Goal: Use online tool/utility: Utilize a website feature to perform a specific function

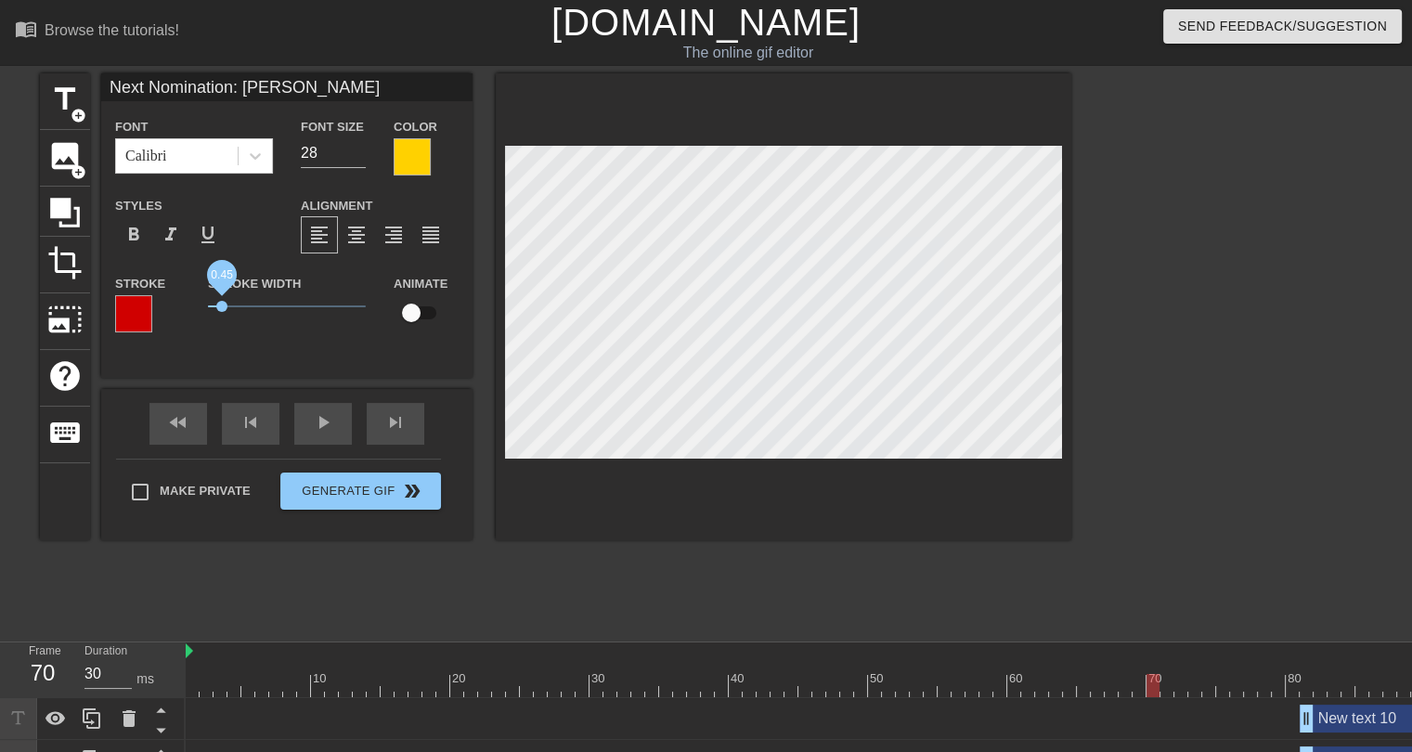
drag, startPoint x: 240, startPoint y: 306, endPoint x: 223, endPoint y: 306, distance: 17.6
click at [223, 306] on span "0.45" at bounding box center [221, 306] width 11 height 11
drag, startPoint x: 243, startPoint y: 85, endPoint x: 112, endPoint y: 84, distance: 130.9
click at [112, 84] on input "Next Nomination: [PERSON_NAME]" at bounding box center [286, 87] width 371 height 28
click at [321, 150] on input "28" at bounding box center [333, 153] width 65 height 30
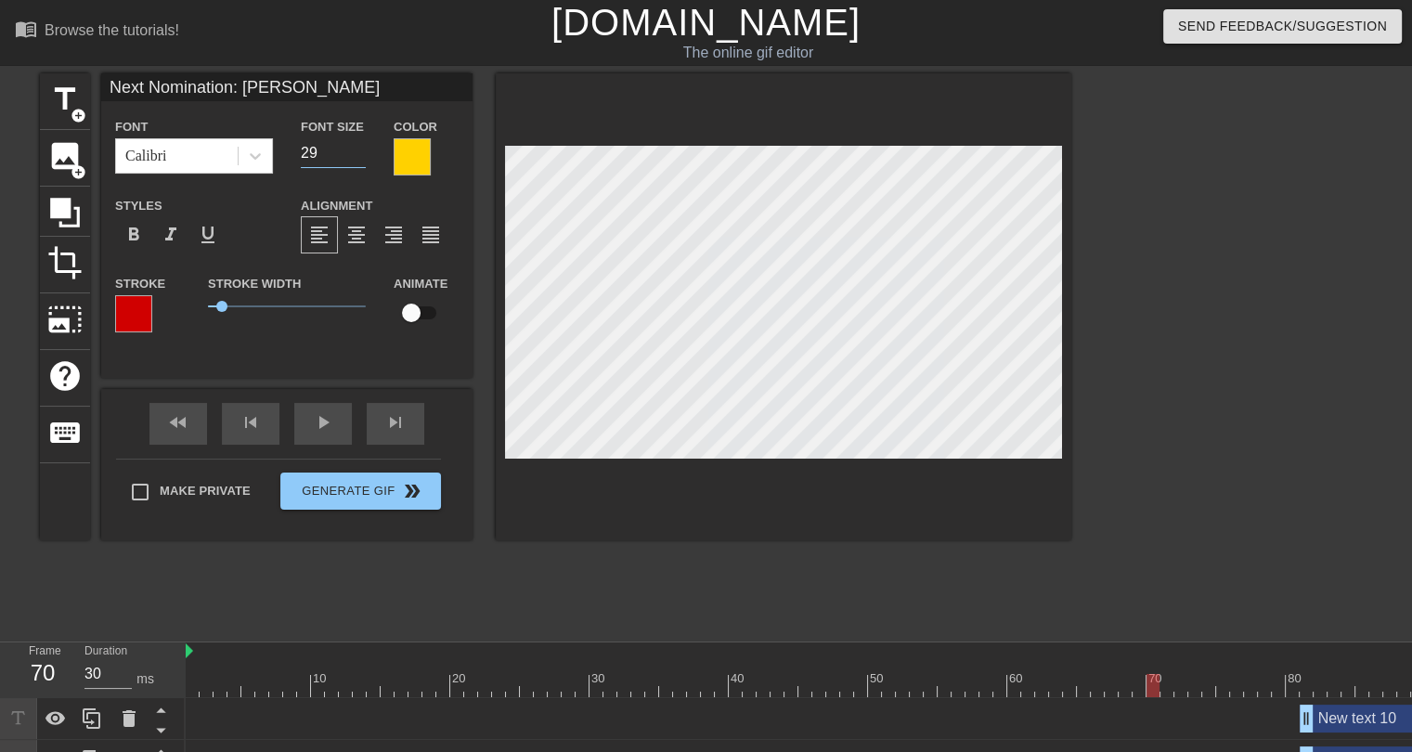
click at [355, 147] on input "29" at bounding box center [333, 153] width 65 height 30
click at [355, 147] on input "30" at bounding box center [333, 153] width 65 height 30
click at [355, 147] on input "31" at bounding box center [333, 153] width 65 height 30
click at [355, 147] on input "32" at bounding box center [333, 153] width 65 height 30
click at [355, 147] on input "33" at bounding box center [333, 153] width 65 height 30
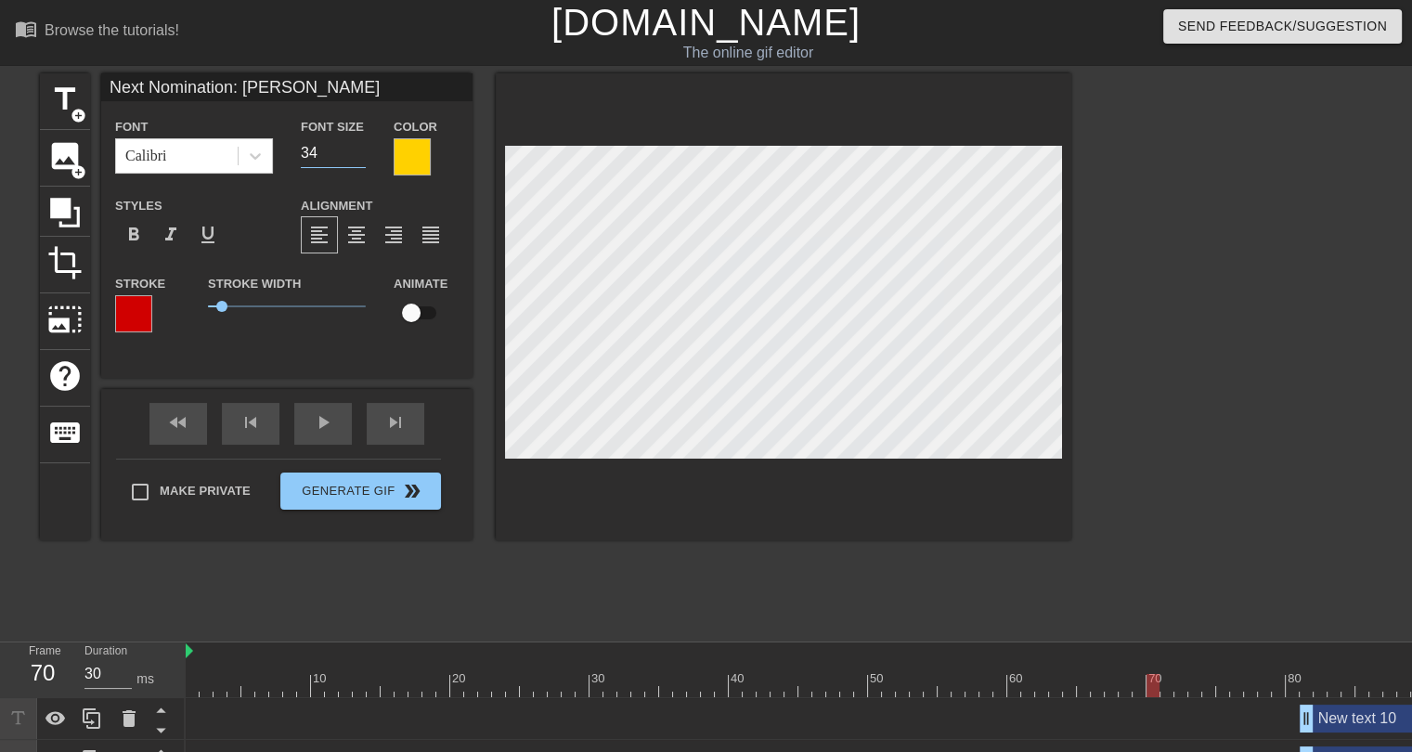
click at [355, 147] on input "34" at bounding box center [333, 153] width 65 height 30
type input "35"
click at [355, 147] on input "35" at bounding box center [333, 153] width 65 height 30
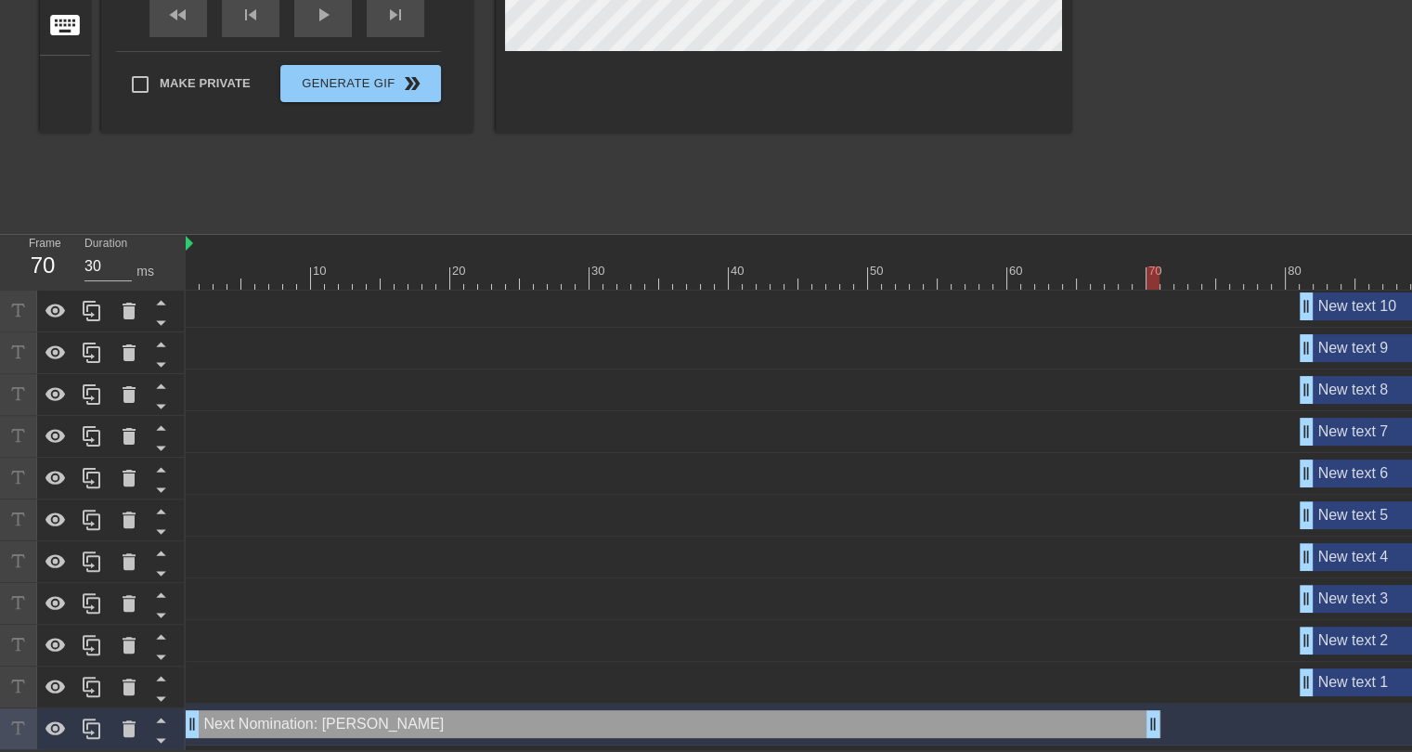
scroll to position [13, 0]
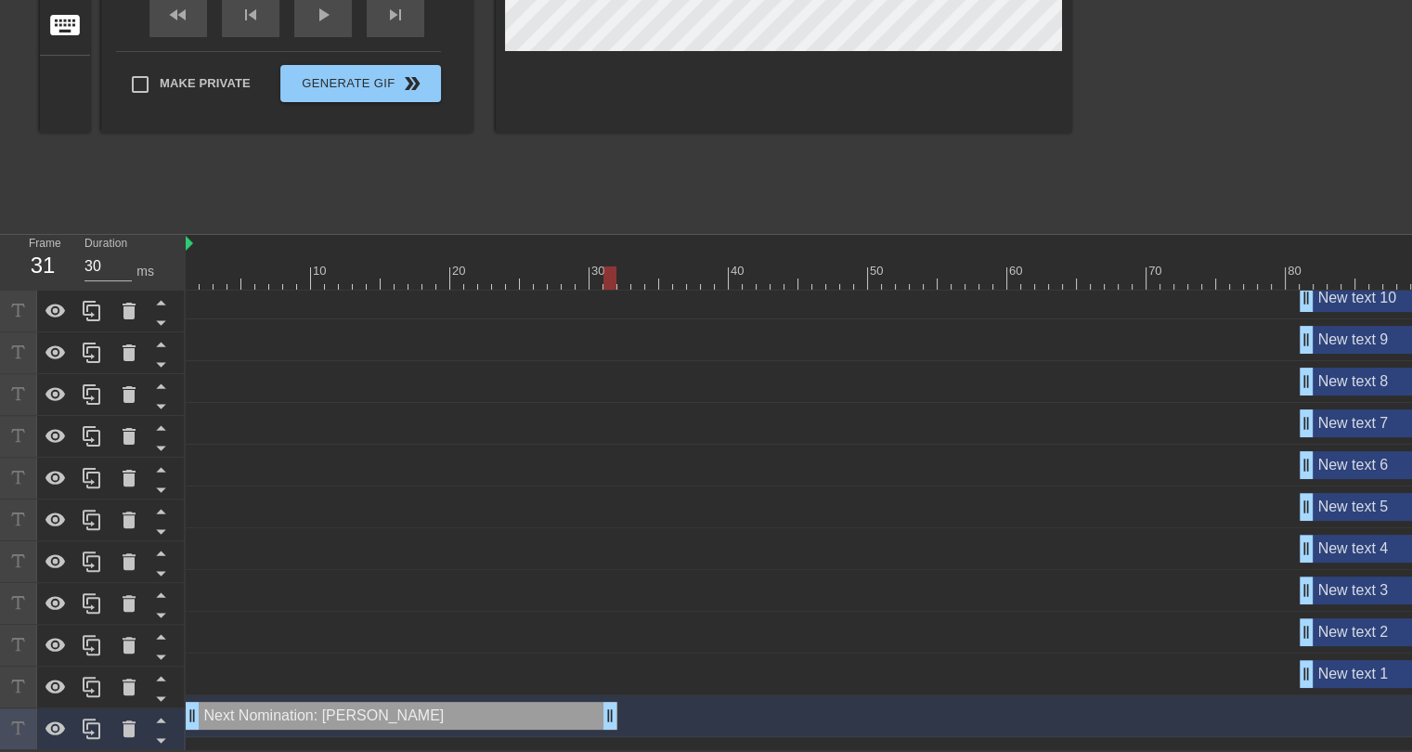
drag, startPoint x: 1152, startPoint y: 702, endPoint x: 603, endPoint y: 719, distance: 549.9
click at [603, 719] on div "Next Nomination: [PERSON_NAME] drag_handle drag_handle" at bounding box center [1356, 716] width 2340 height 42
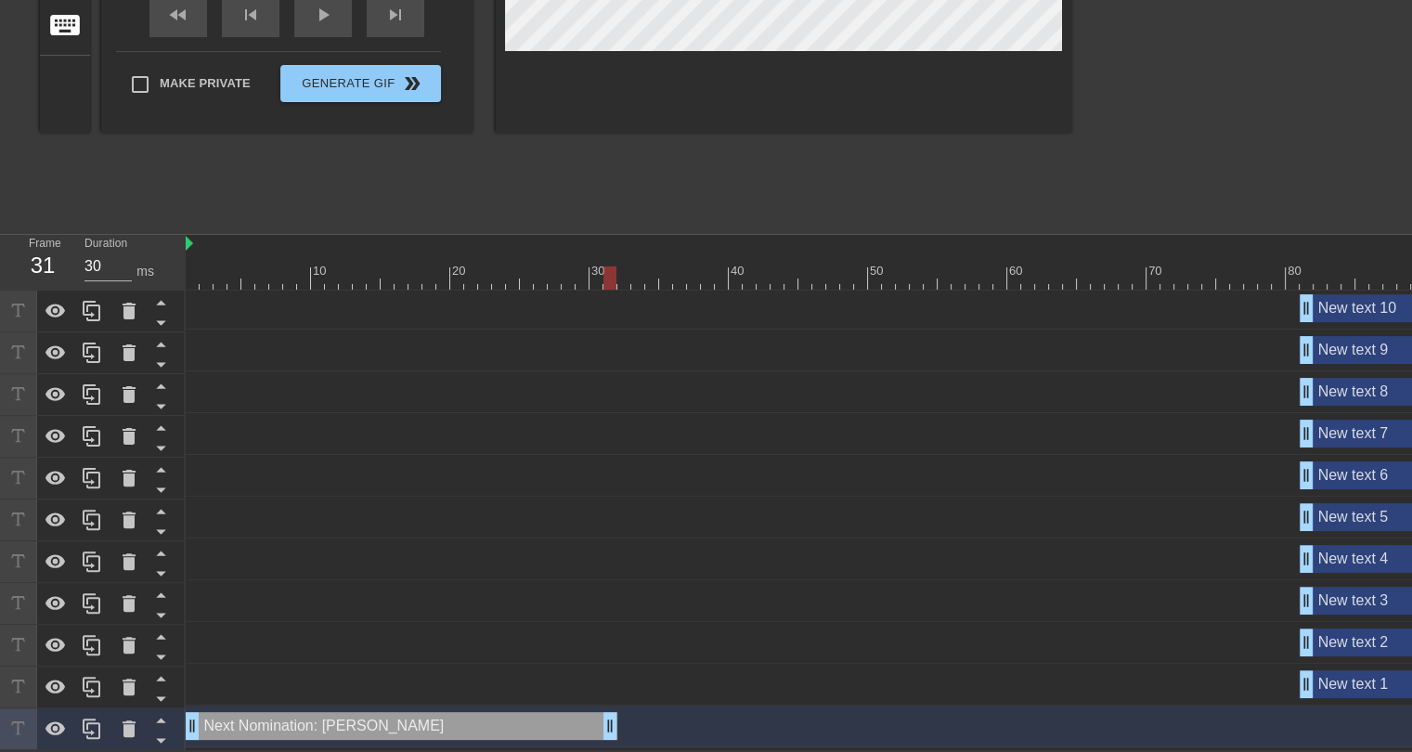
scroll to position [0, 0]
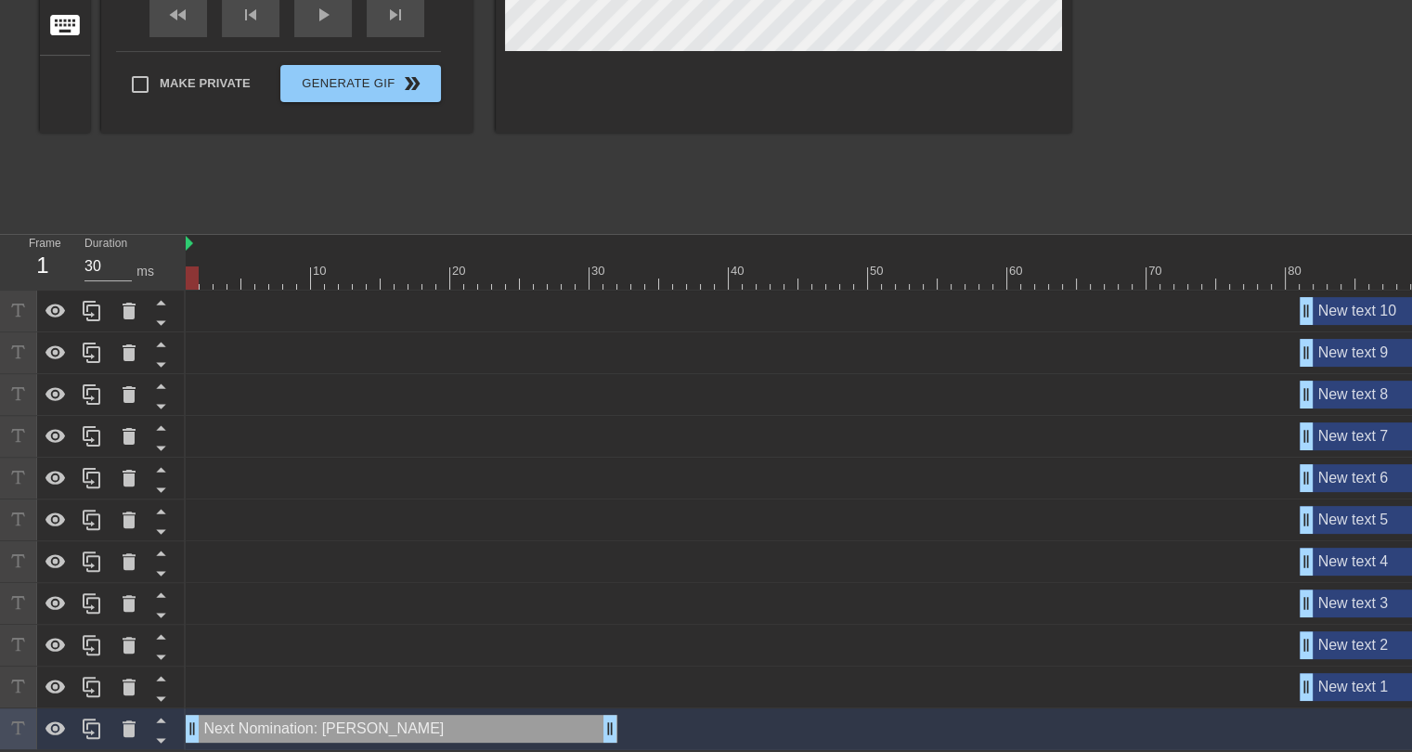
click at [197, 266] on div at bounding box center [1356, 277] width 2340 height 23
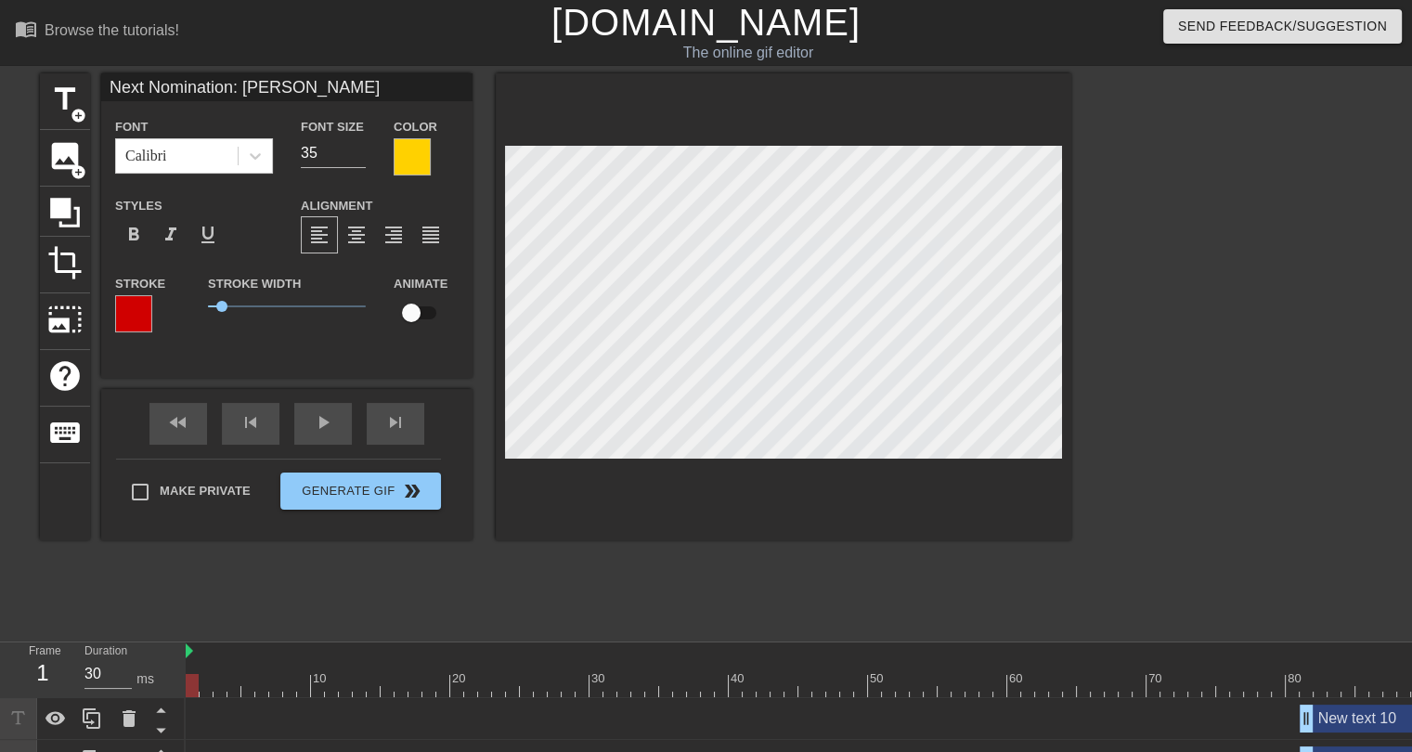
click at [526, 590] on div "title add_circle image add_circle crop photo_size_select_large help keyboard Ne…" at bounding box center [555, 351] width 1031 height 557
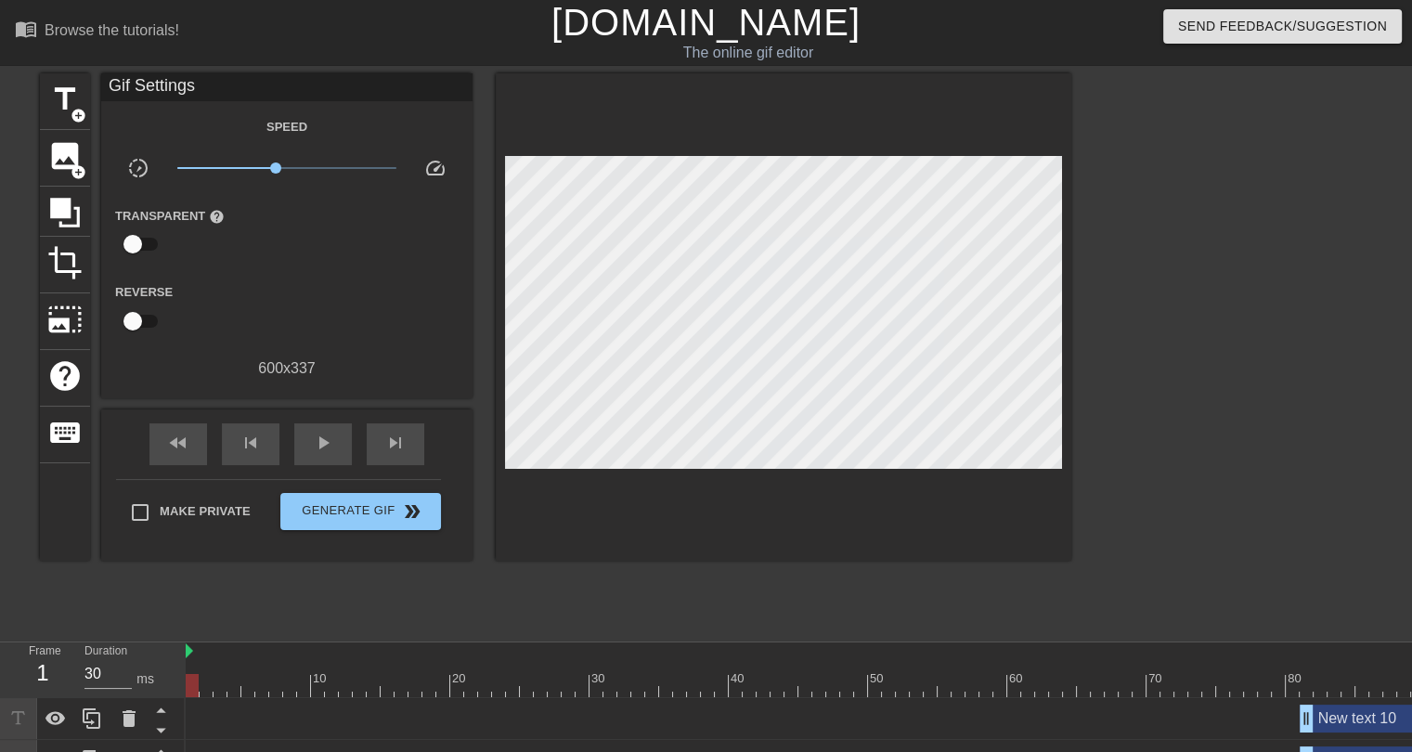
click at [493, 584] on div "title add_circle image add_circle crop photo_size_select_large help keyboard Gi…" at bounding box center [555, 351] width 1031 height 557
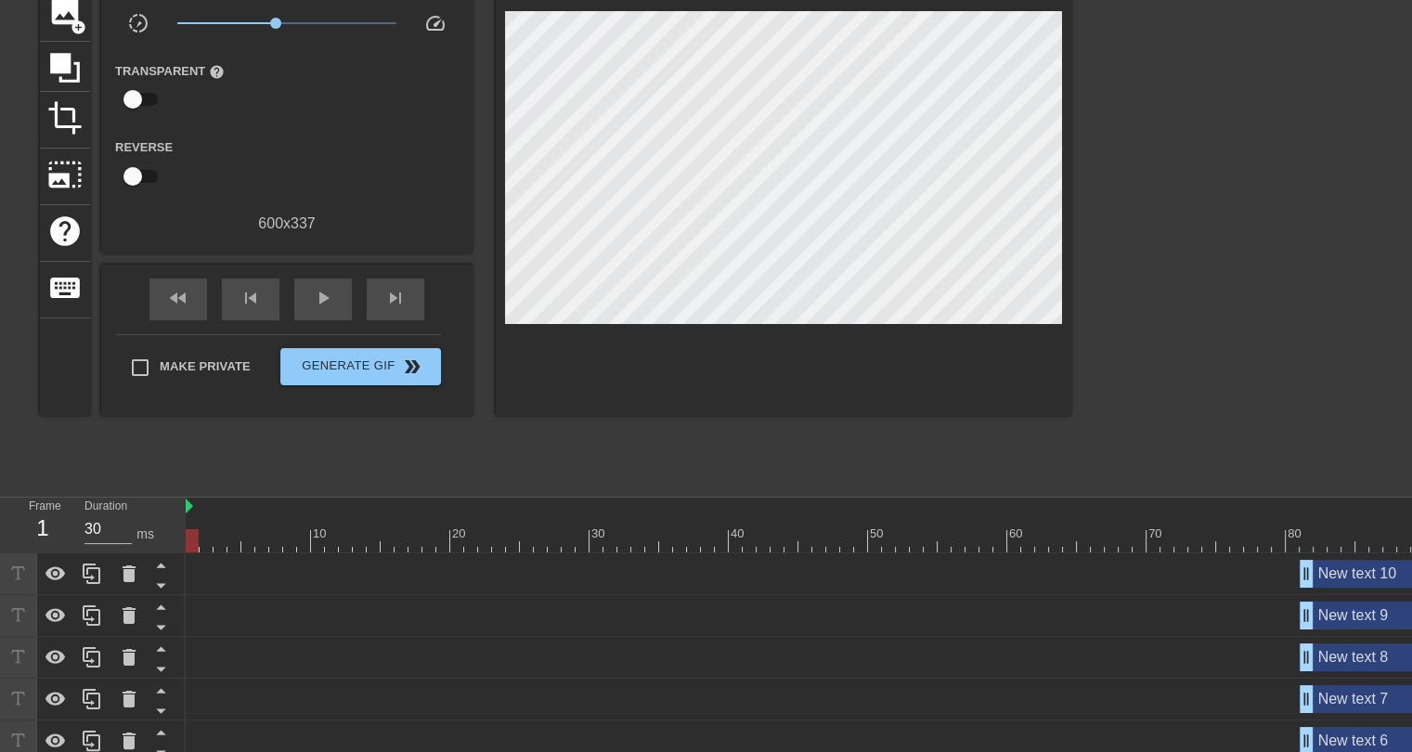
scroll to position [186, 0]
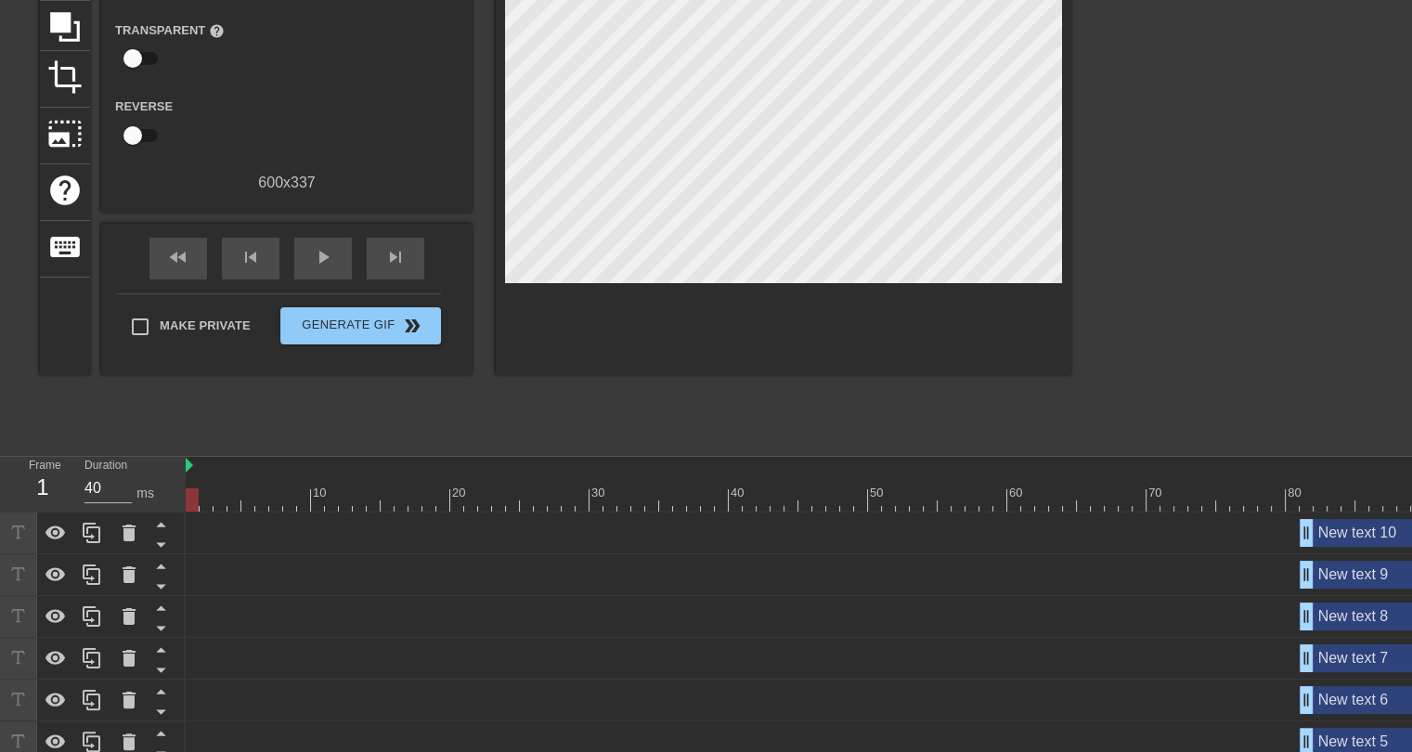
click at [208, 505] on div at bounding box center [1356, 499] width 2340 height 23
click at [223, 496] on div at bounding box center [1356, 499] width 2340 height 23
click at [936, 491] on div at bounding box center [1356, 499] width 2340 height 23
click at [885, 499] on div at bounding box center [1356, 499] width 2340 height 23
click at [828, 505] on div at bounding box center [1356, 499] width 2340 height 23
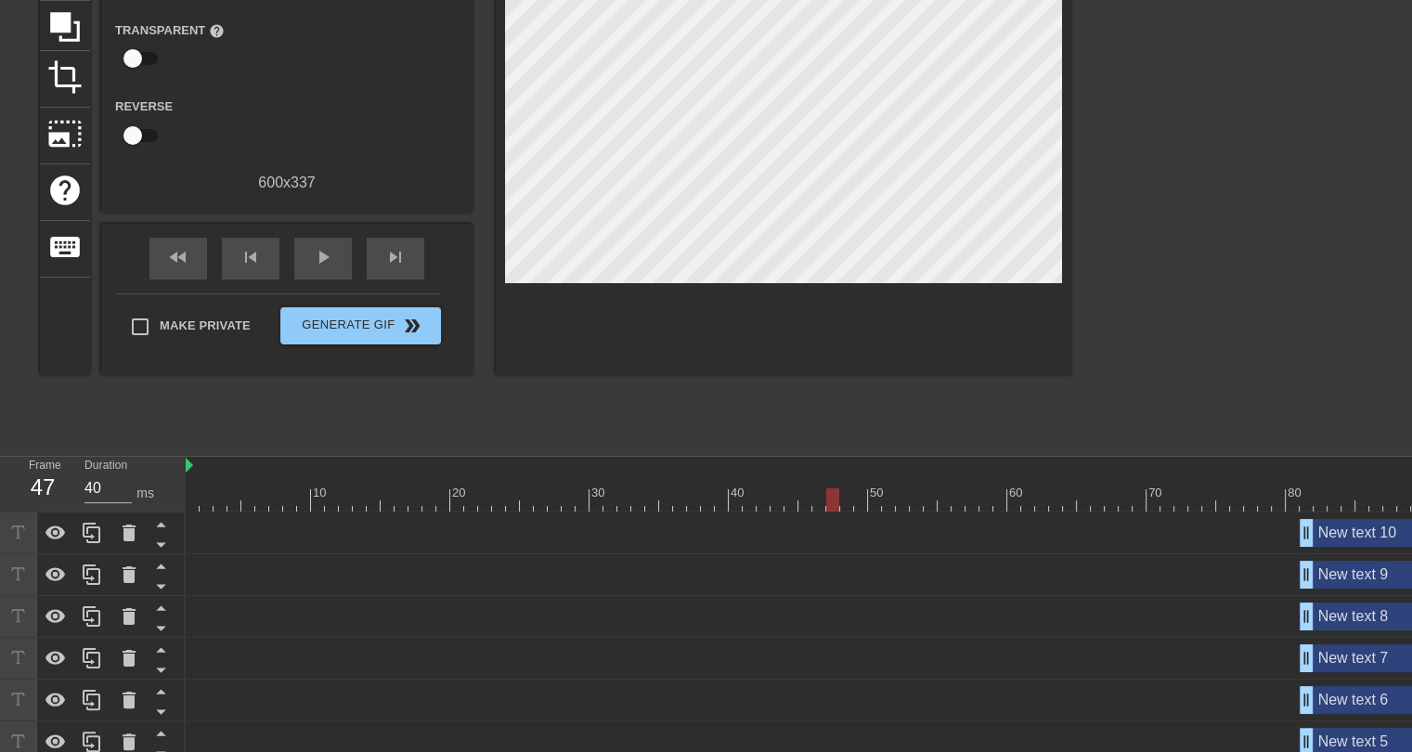
click at [756, 503] on div at bounding box center [1356, 499] width 2340 height 23
click at [1229, 497] on div at bounding box center [1356, 499] width 2340 height 23
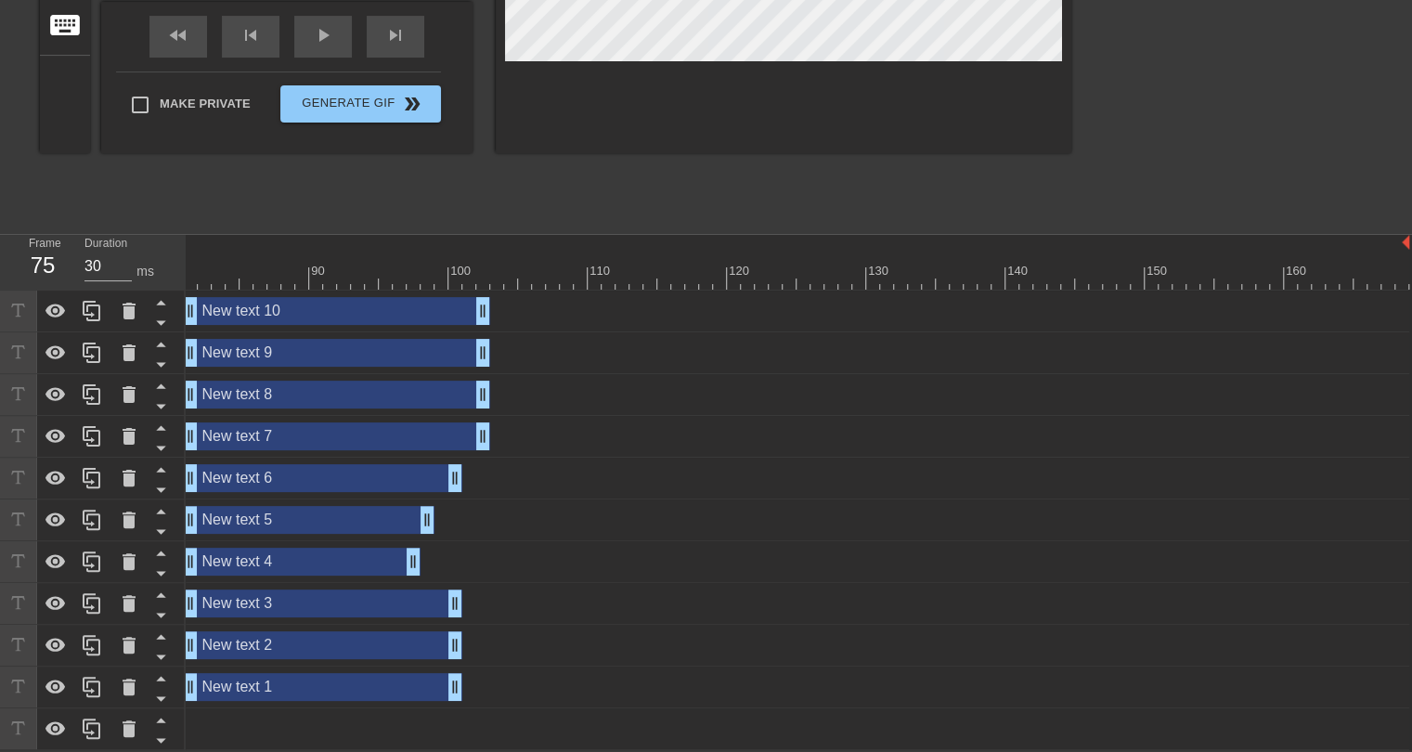
scroll to position [0, 1103]
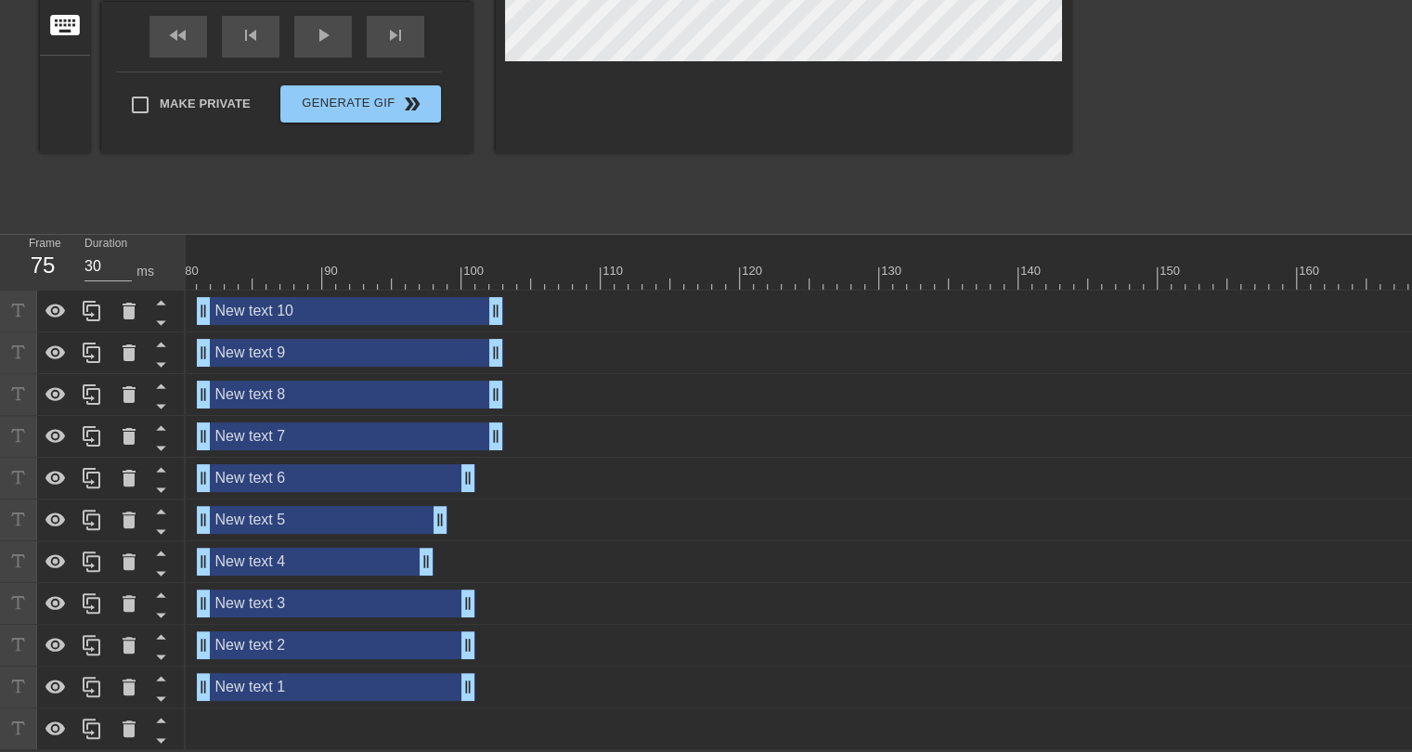
drag, startPoint x: 724, startPoint y: 230, endPoint x: 1425, endPoint y: 231, distance: 701.0
click at [1411, 231] on html "menu_book Browse the tutorials! [DOMAIN_NAME] The online gif editor Send Feedba…" at bounding box center [706, 171] width 1412 height 1158
click at [1274, 269] on div at bounding box center [253, 277] width 2340 height 23
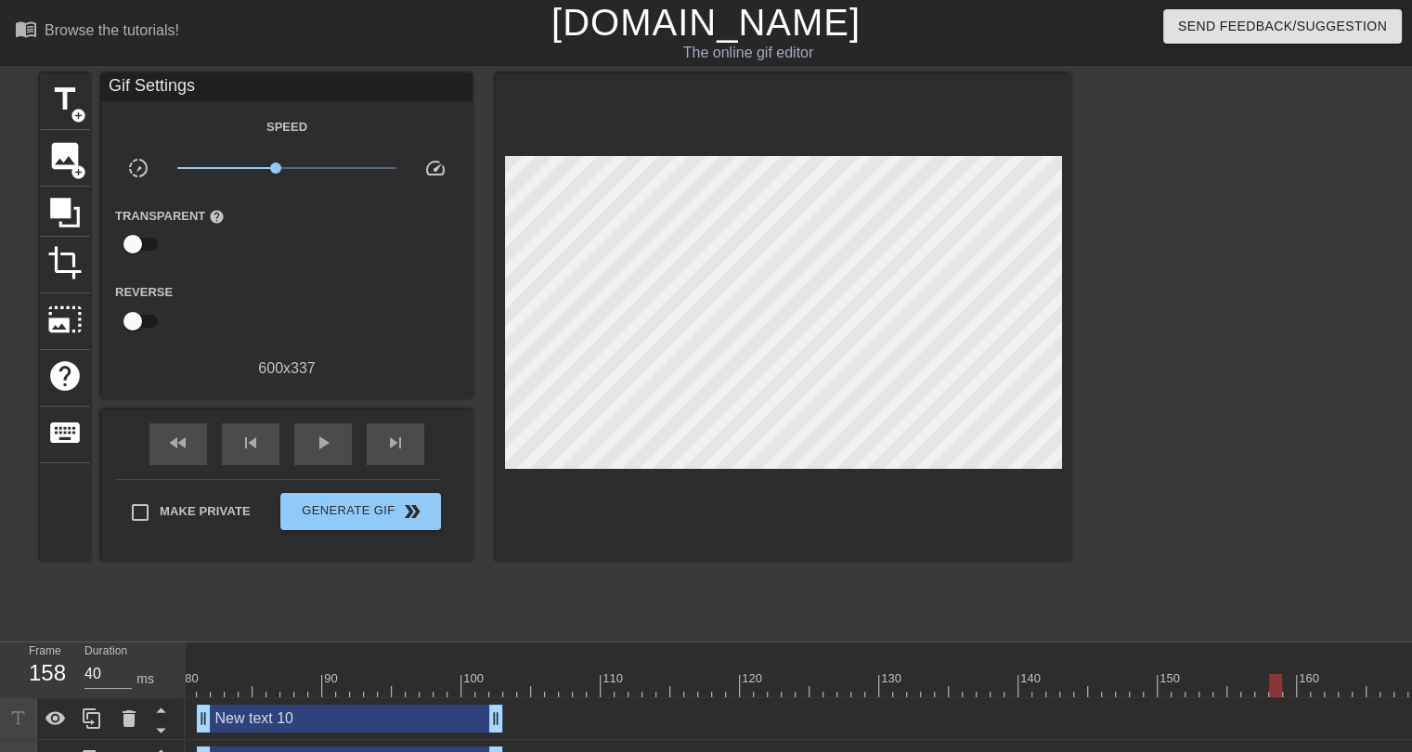
scroll to position [93, 0]
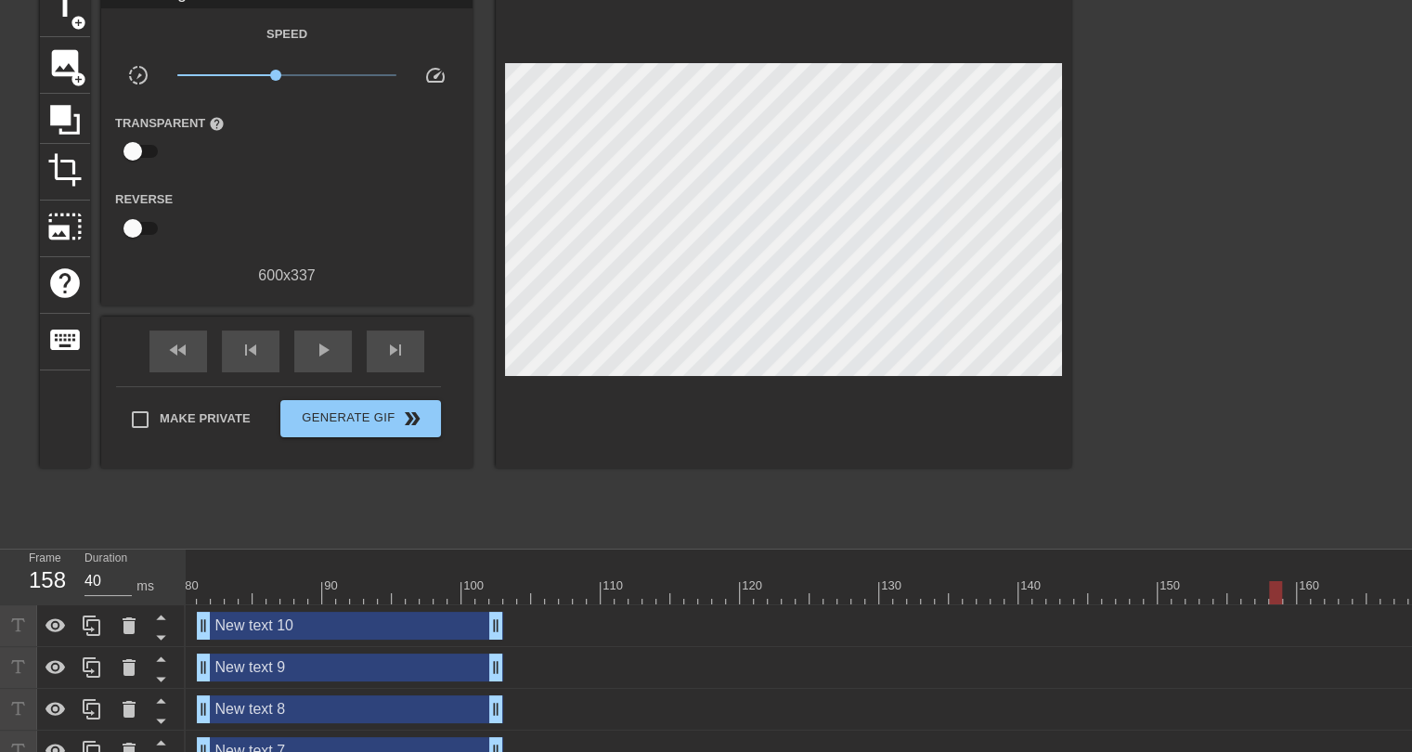
click at [948, 590] on div at bounding box center [253, 592] width 2340 height 23
click at [908, 594] on div at bounding box center [253, 592] width 2340 height 23
click at [843, 595] on div at bounding box center [253, 592] width 2340 height 23
click at [772, 597] on div at bounding box center [253, 592] width 2340 height 23
click at [727, 601] on div at bounding box center [253, 592] width 2340 height 23
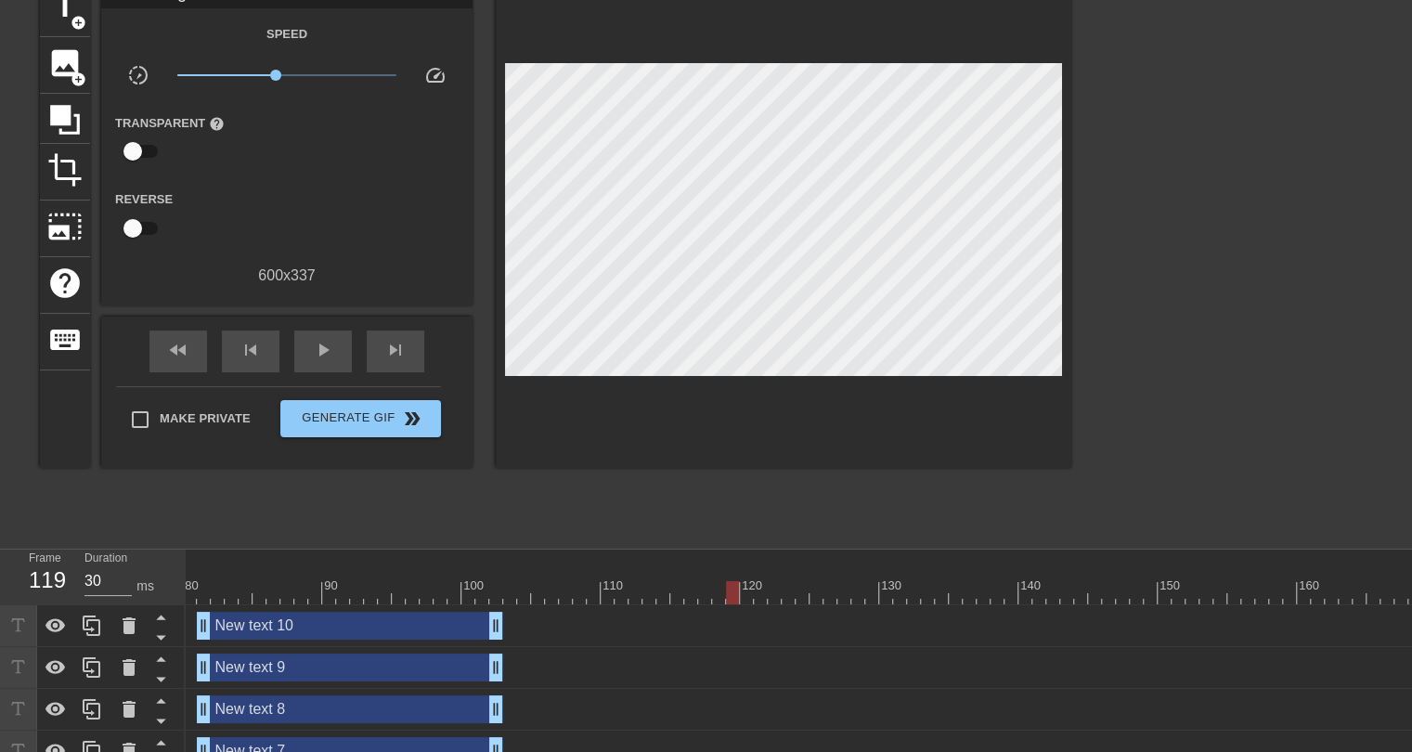
click at [664, 597] on div at bounding box center [253, 592] width 2340 height 23
click at [613, 599] on div at bounding box center [253, 592] width 2340 height 23
click at [564, 598] on div at bounding box center [253, 592] width 2340 height 23
click at [512, 597] on div at bounding box center [253, 592] width 2340 height 23
click at [480, 593] on div at bounding box center [253, 592] width 2340 height 23
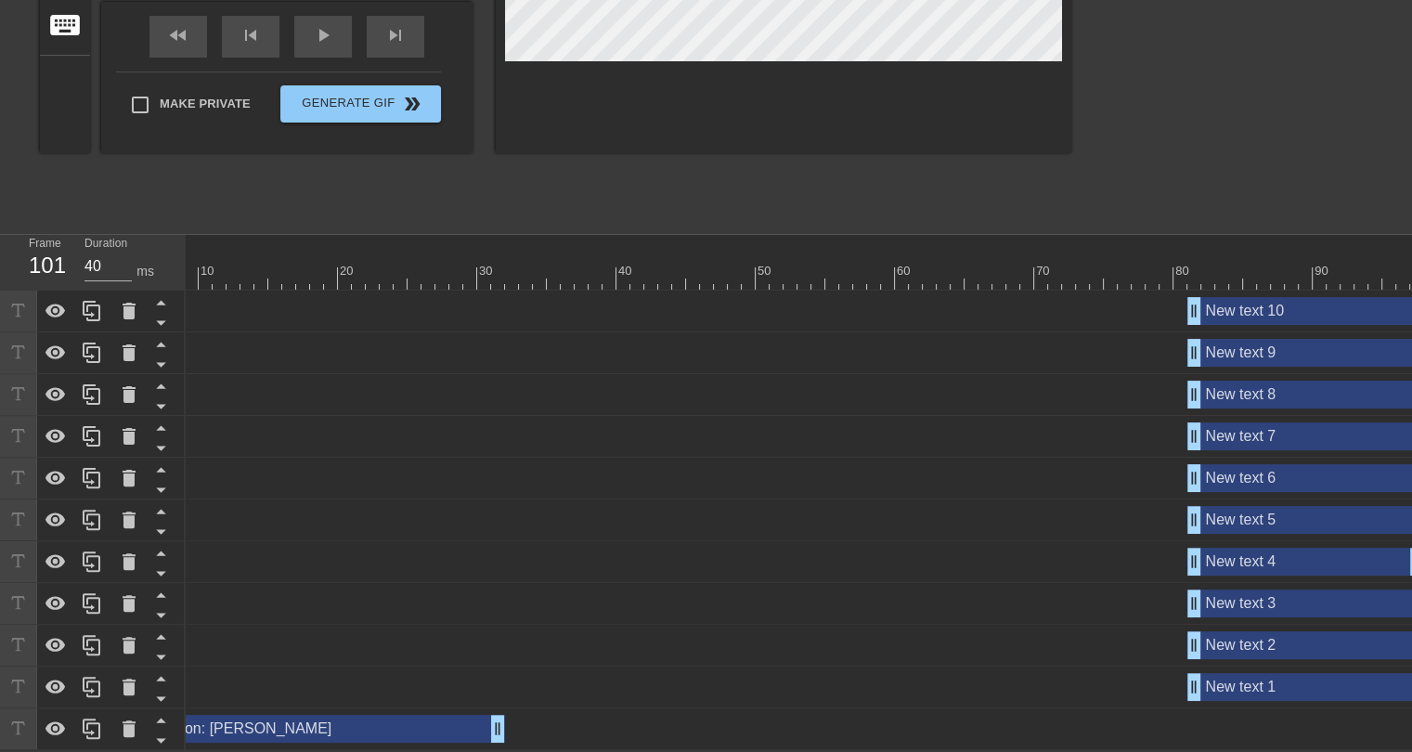
scroll to position [0, 0]
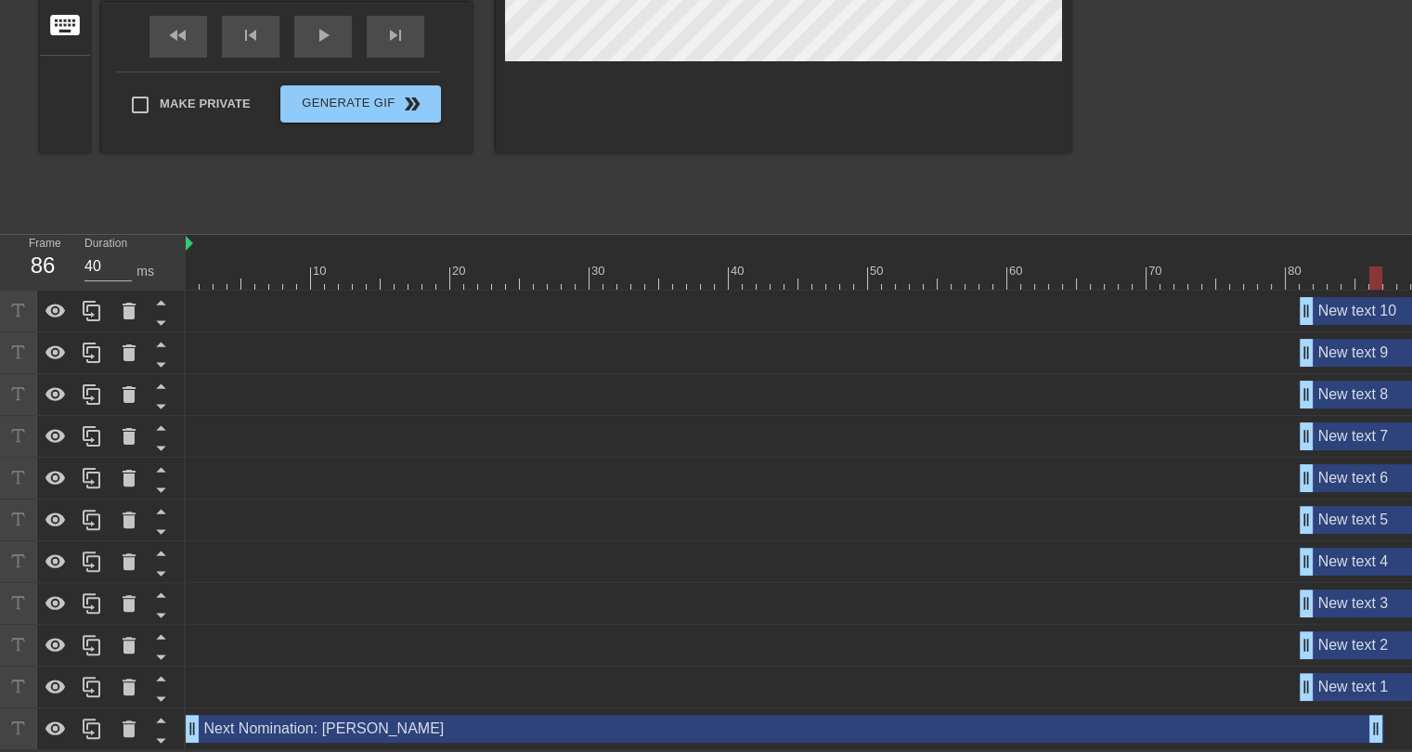
drag, startPoint x: 610, startPoint y: 721, endPoint x: 1196, endPoint y: 688, distance: 586.8
click at [1370, 654] on div "New text 10 drag_handle drag_handle New text 9 drag_handle drag_handle New text…" at bounding box center [799, 521] width 1226 height 460
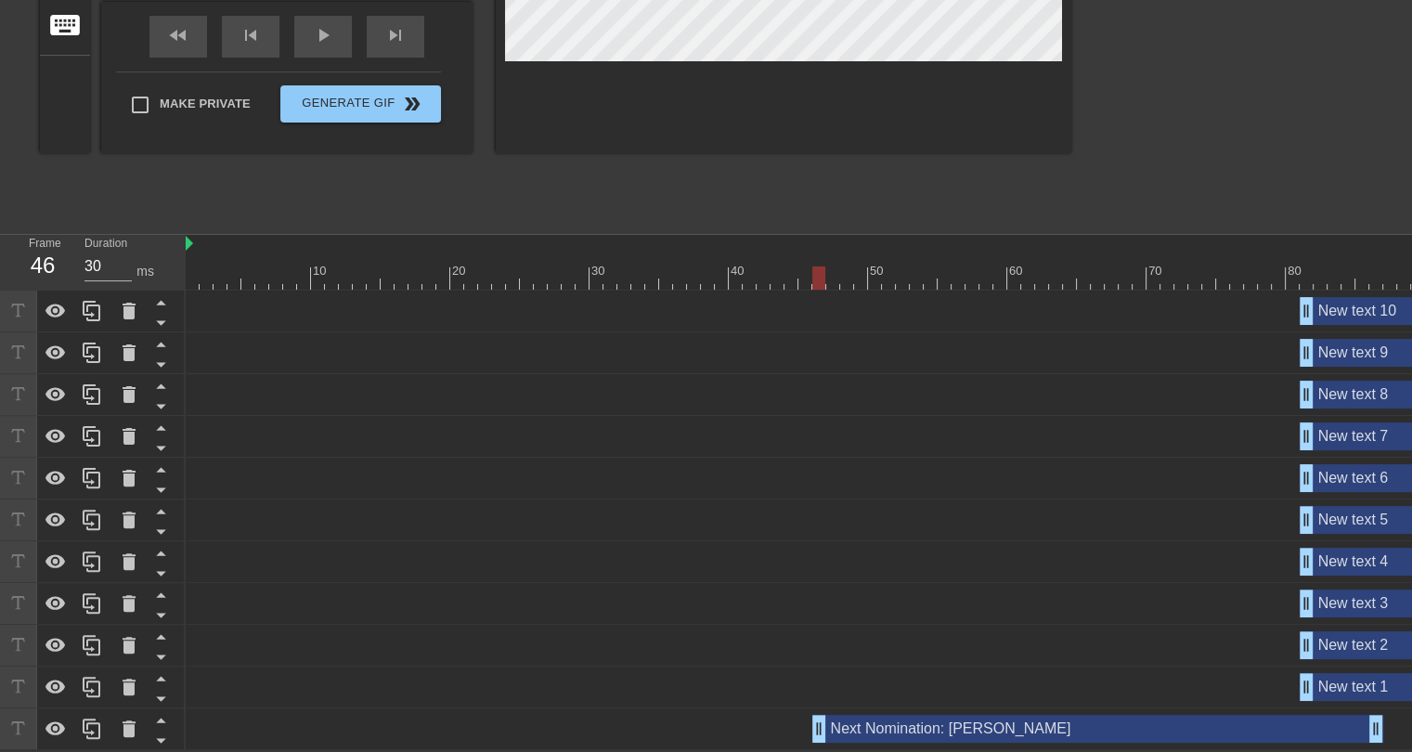
drag, startPoint x: 197, startPoint y: 714, endPoint x: 607, endPoint y: 461, distance: 481.8
click at [818, 679] on div "New text 10 drag_handle drag_handle New text 9 drag_handle drag_handle New text…" at bounding box center [799, 521] width 1226 height 460
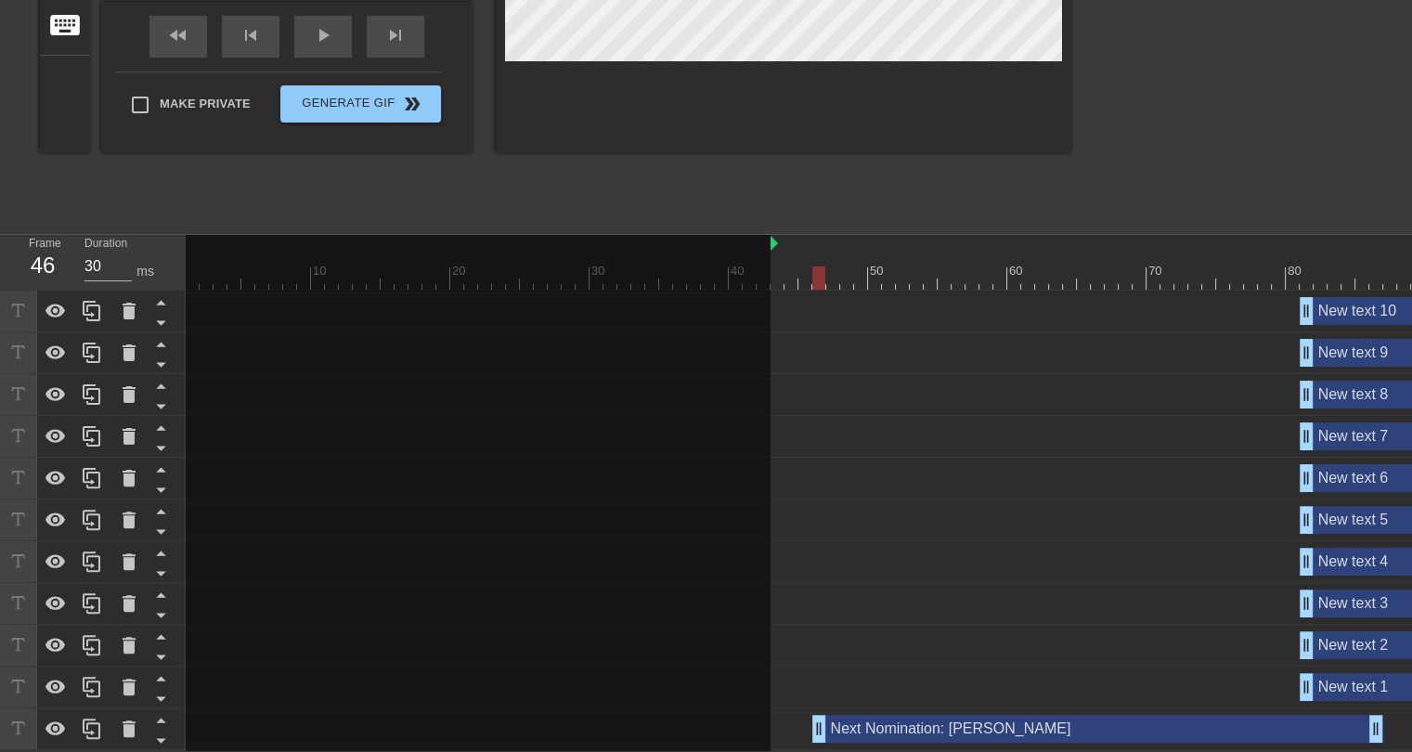
drag, startPoint x: 186, startPoint y: 229, endPoint x: 774, endPoint y: 216, distance: 588.8
click at [774, 216] on div "menu_book Browse the tutorials! [DOMAIN_NAME] The online gif editor Send Feedba…" at bounding box center [706, 171] width 1412 height 1158
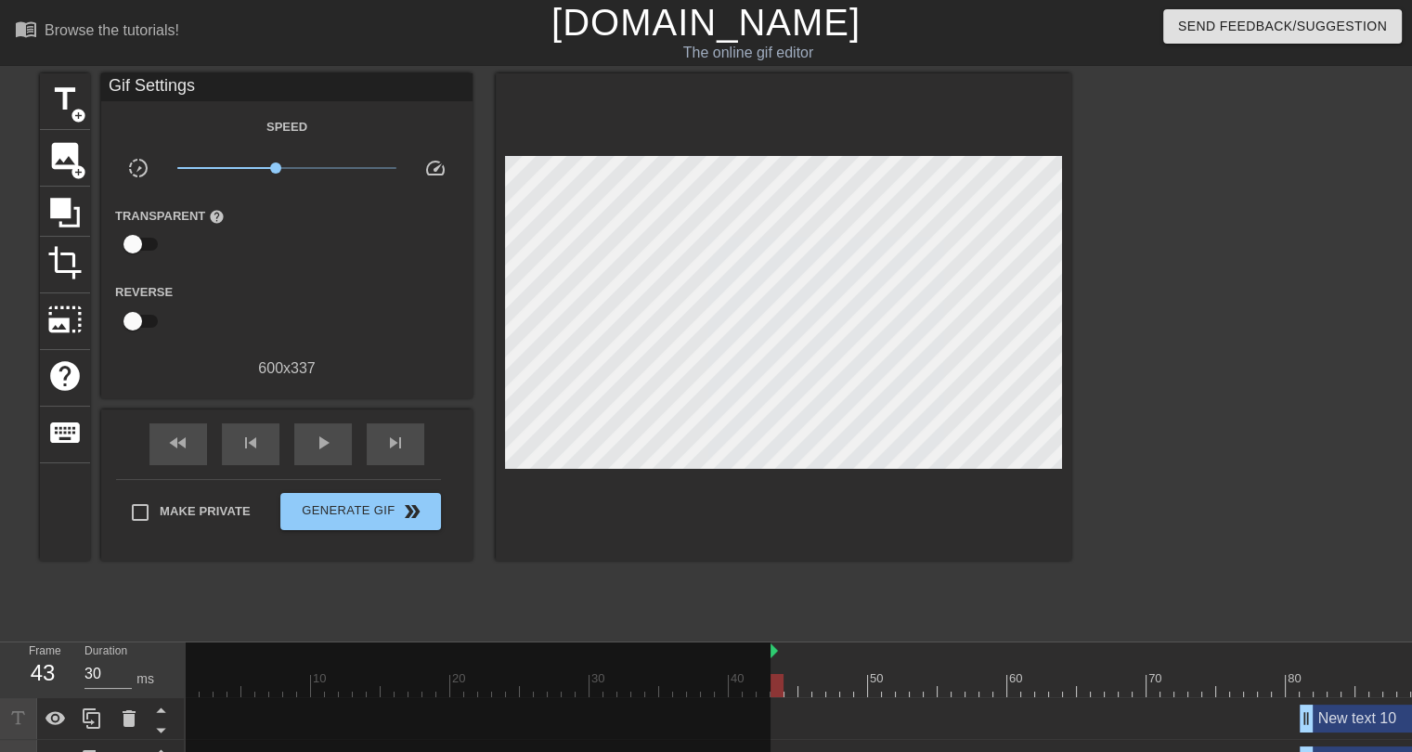
click at [778, 683] on div at bounding box center [1356, 685] width 2340 height 23
drag, startPoint x: 797, startPoint y: 685, endPoint x: 832, endPoint y: 684, distance: 35.3
click at [798, 685] on div at bounding box center [1356, 685] width 2340 height 23
click at [854, 682] on div at bounding box center [1356, 685] width 2340 height 23
click at [889, 689] on div at bounding box center [1356, 685] width 2340 height 23
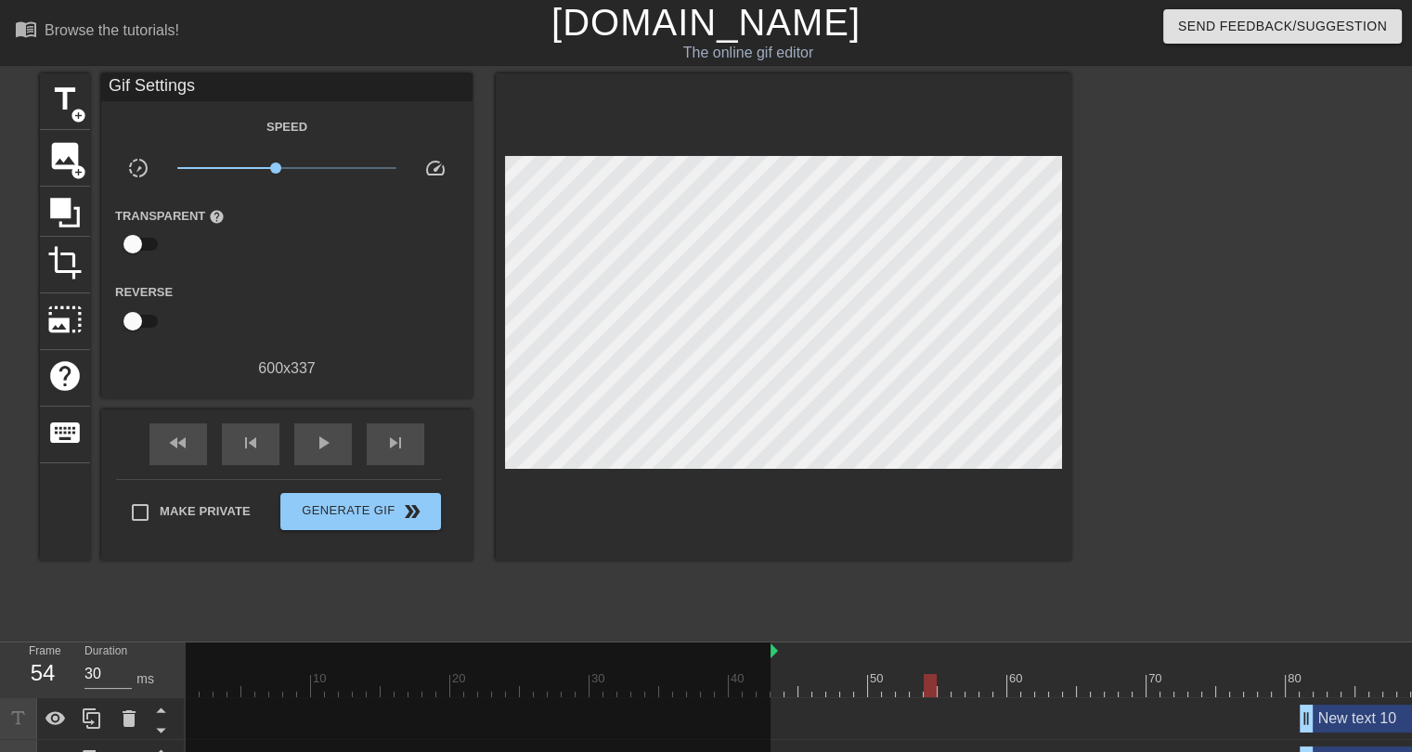
click at [927, 685] on div at bounding box center [1356, 685] width 2340 height 23
click at [956, 685] on div at bounding box center [1356, 685] width 2340 height 23
drag, startPoint x: 988, startPoint y: 684, endPoint x: 1000, endPoint y: 684, distance: 12.1
click at [989, 684] on div at bounding box center [1356, 685] width 2340 height 23
click at [1024, 684] on div at bounding box center [1356, 685] width 2340 height 23
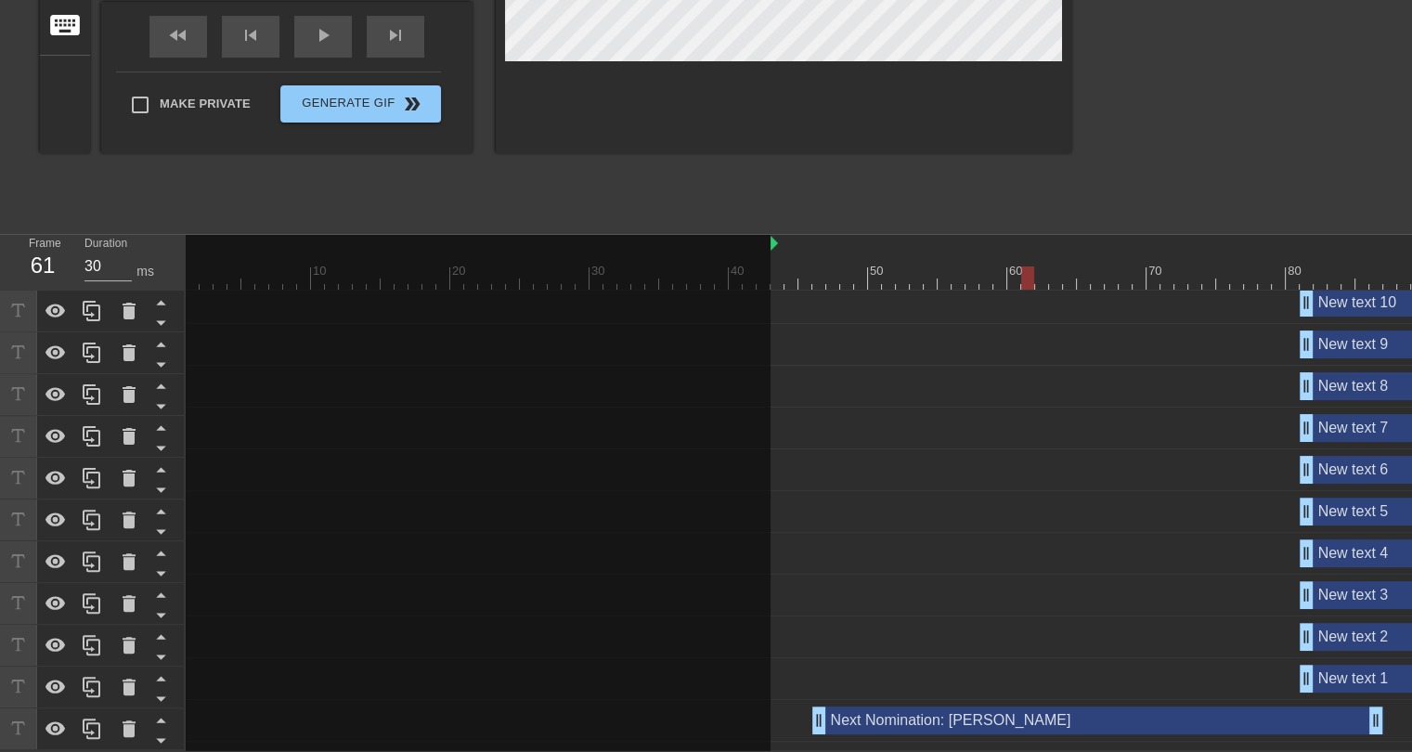
scroll to position [13, 0]
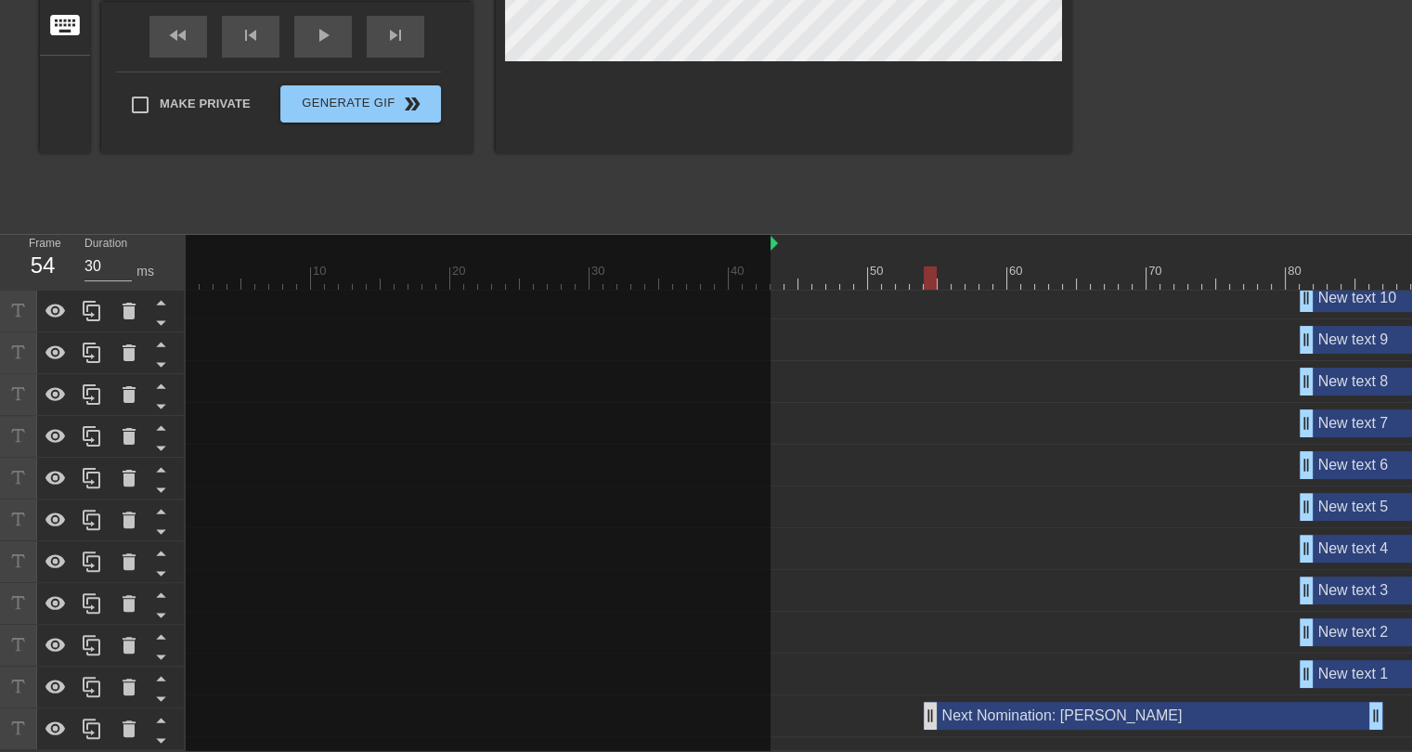
drag, startPoint x: 817, startPoint y: 708, endPoint x: 923, endPoint y: 701, distance: 106.1
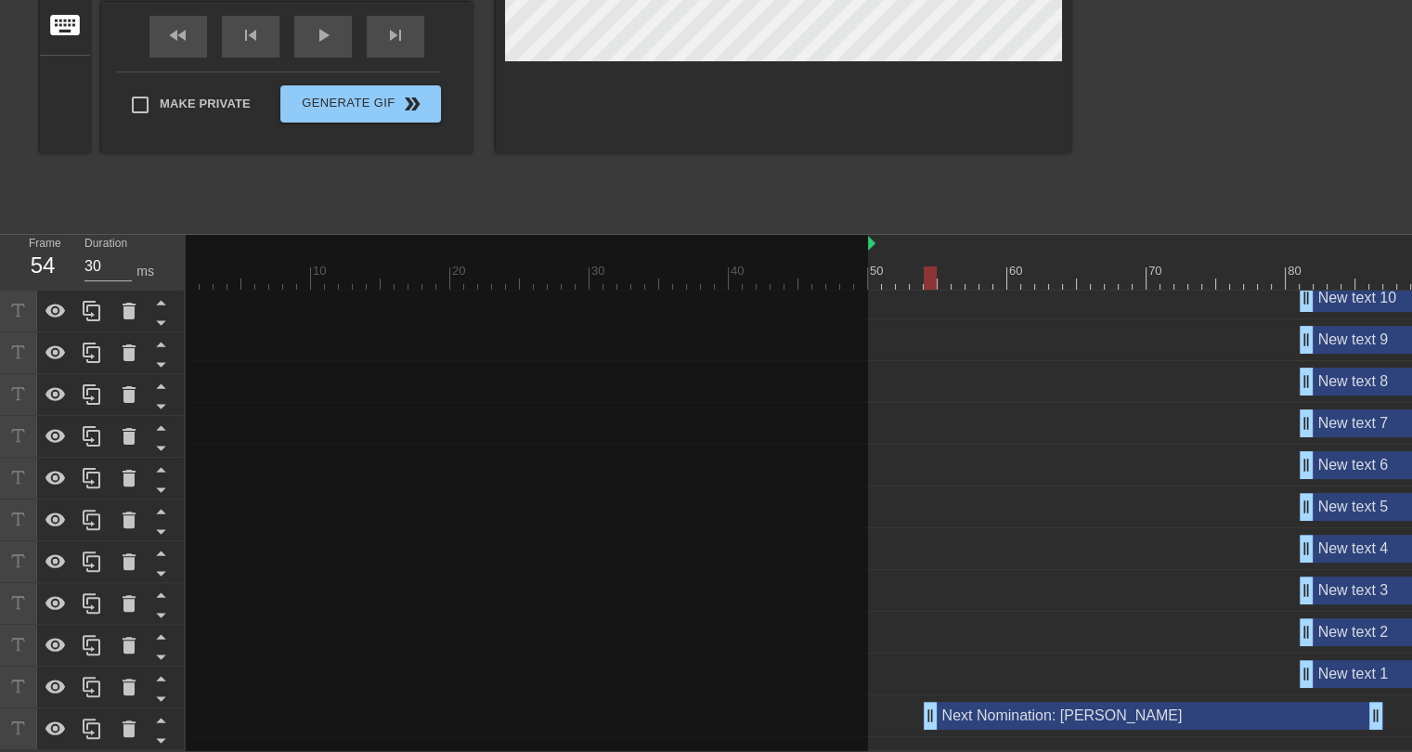
drag, startPoint x: 774, startPoint y: 230, endPoint x: 895, endPoint y: 235, distance: 120.8
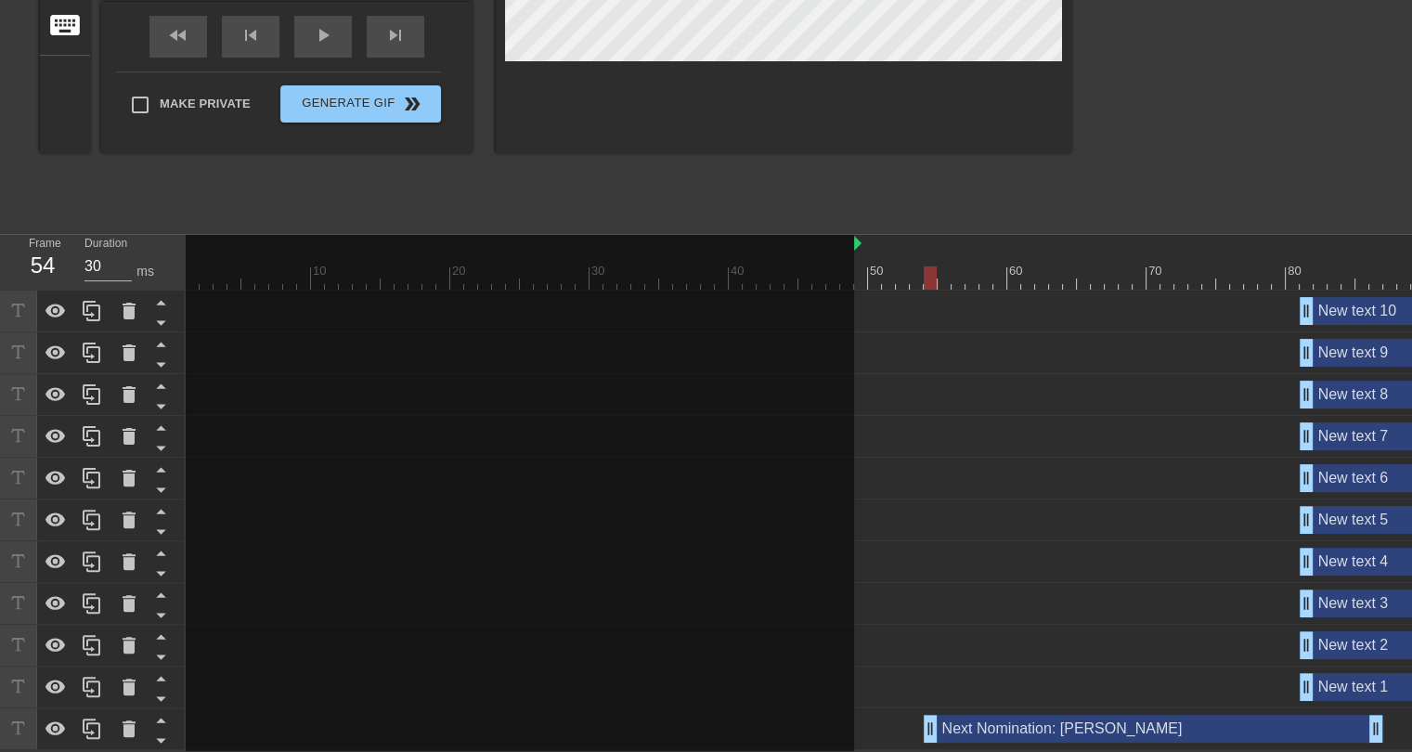
click at [861, 266] on div at bounding box center [1356, 277] width 2340 height 23
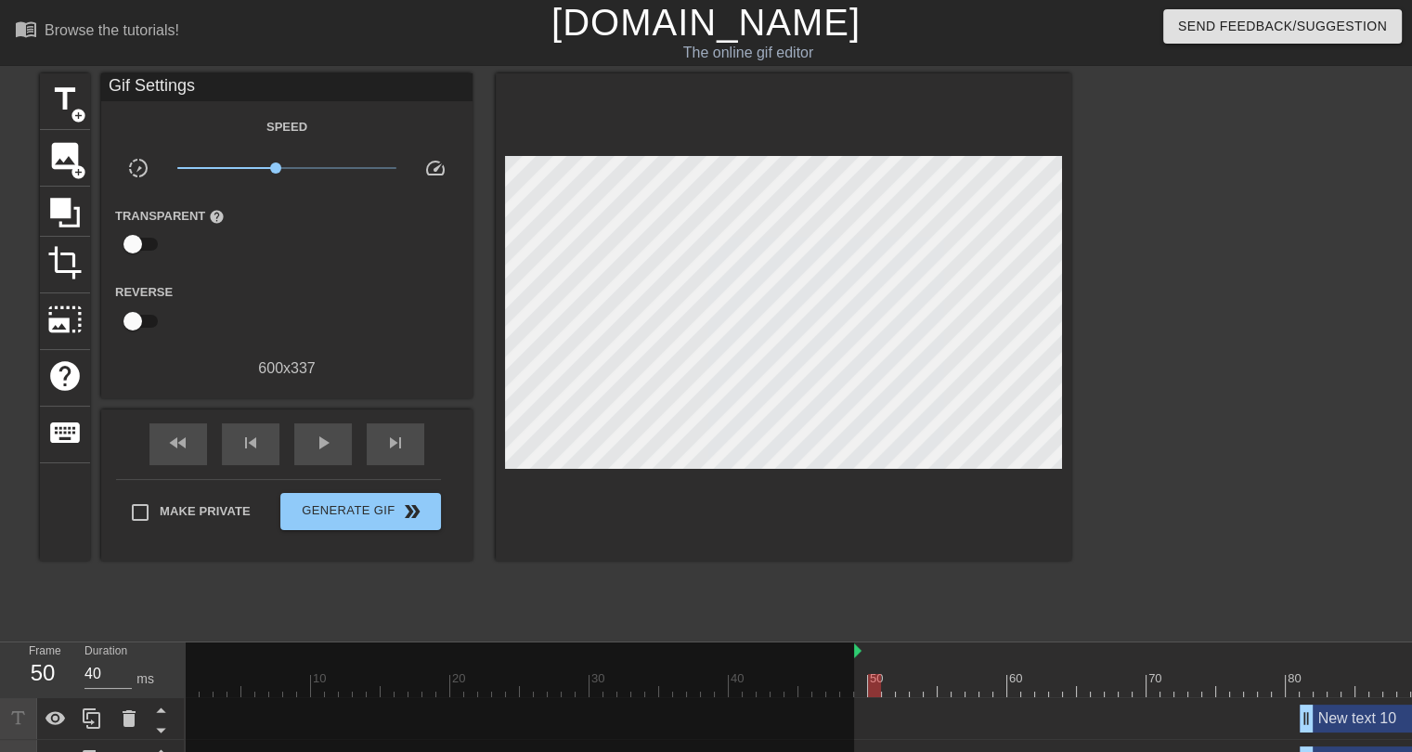
click at [875, 687] on div at bounding box center [1356, 685] width 2340 height 23
click at [895, 688] on div at bounding box center [1356, 685] width 2340 height 23
click at [906, 686] on div at bounding box center [1356, 685] width 2340 height 23
click at [919, 686] on div at bounding box center [1356, 685] width 2340 height 23
click at [935, 686] on div at bounding box center [1356, 685] width 2340 height 23
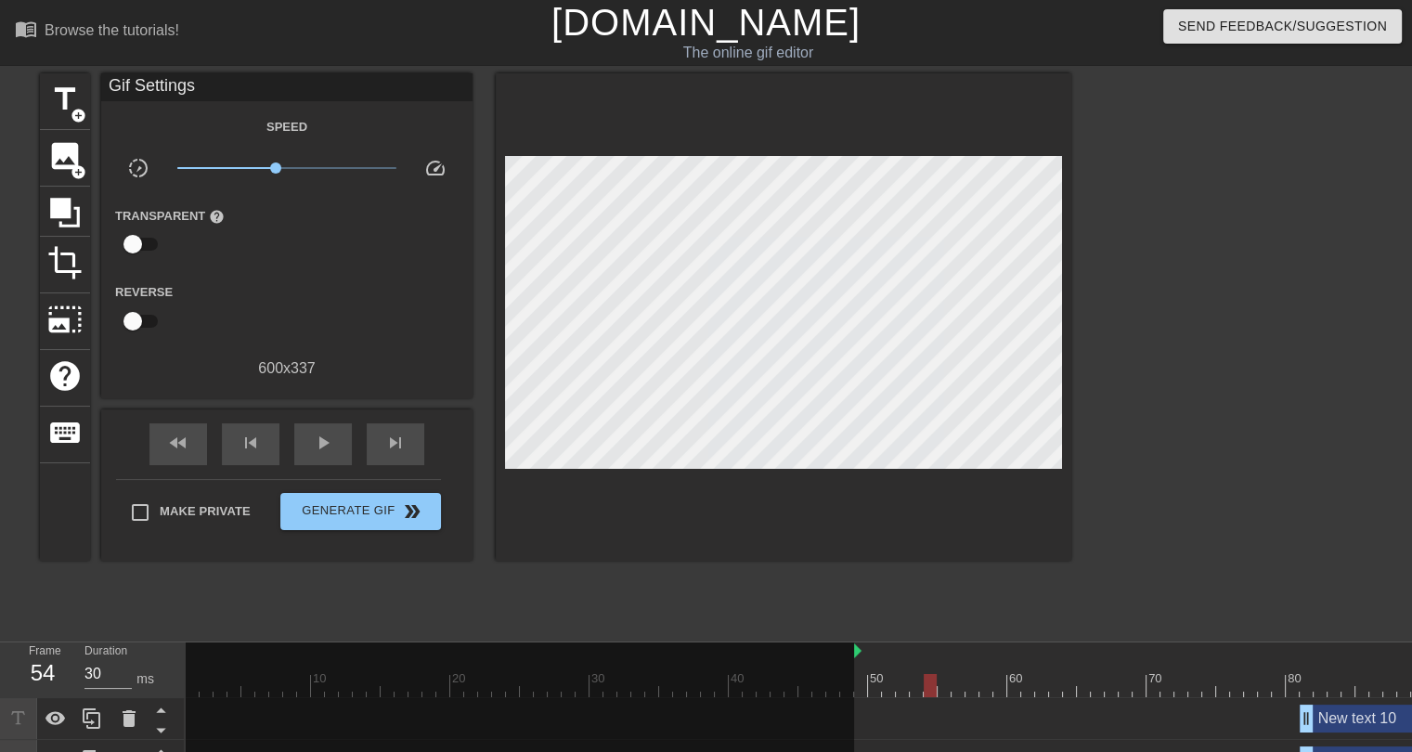
click at [944, 686] on div at bounding box center [1356, 685] width 2340 height 23
click at [958, 687] on div at bounding box center [1356, 685] width 2340 height 23
click at [975, 687] on div at bounding box center [1356, 685] width 2340 height 23
click at [993, 684] on div at bounding box center [1356, 685] width 2340 height 23
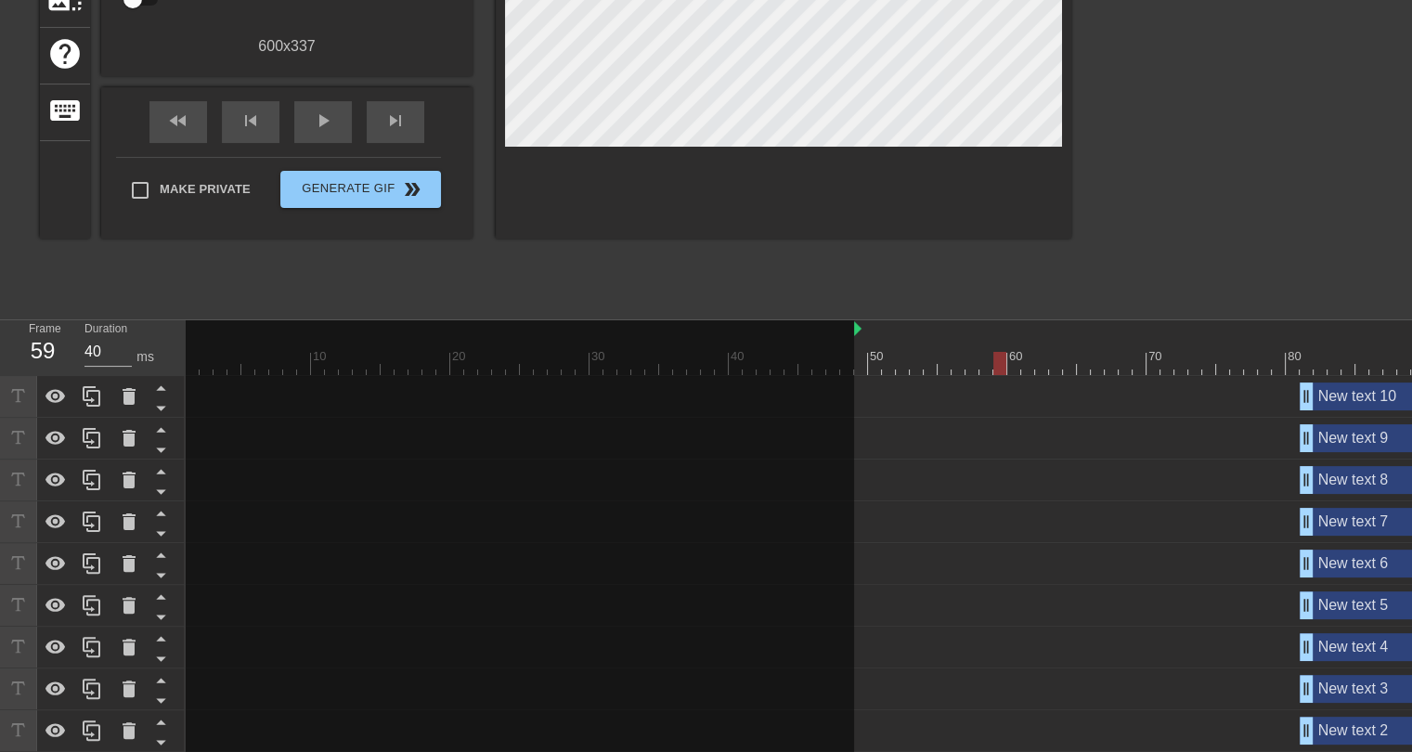
scroll to position [420, 0]
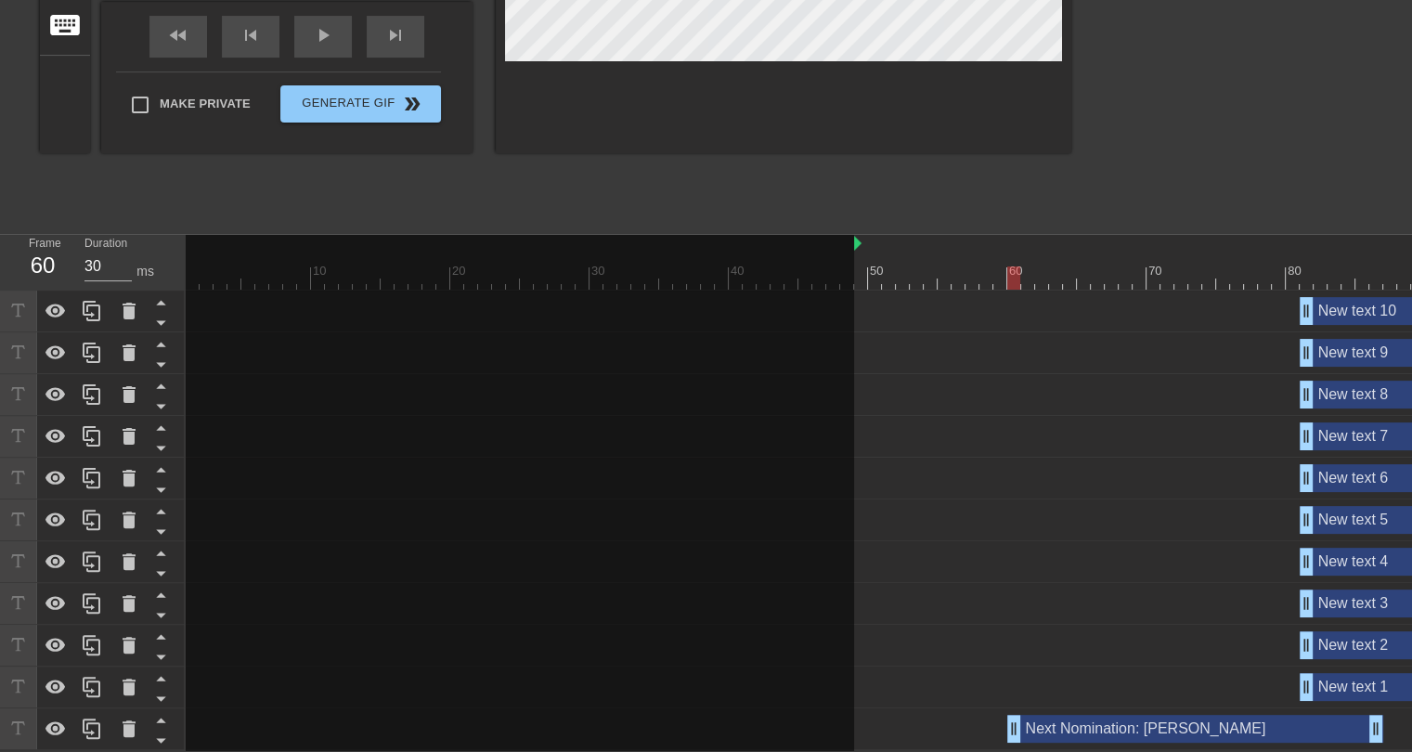
drag, startPoint x: 932, startPoint y: 718, endPoint x: 1011, endPoint y: 713, distance: 79.1
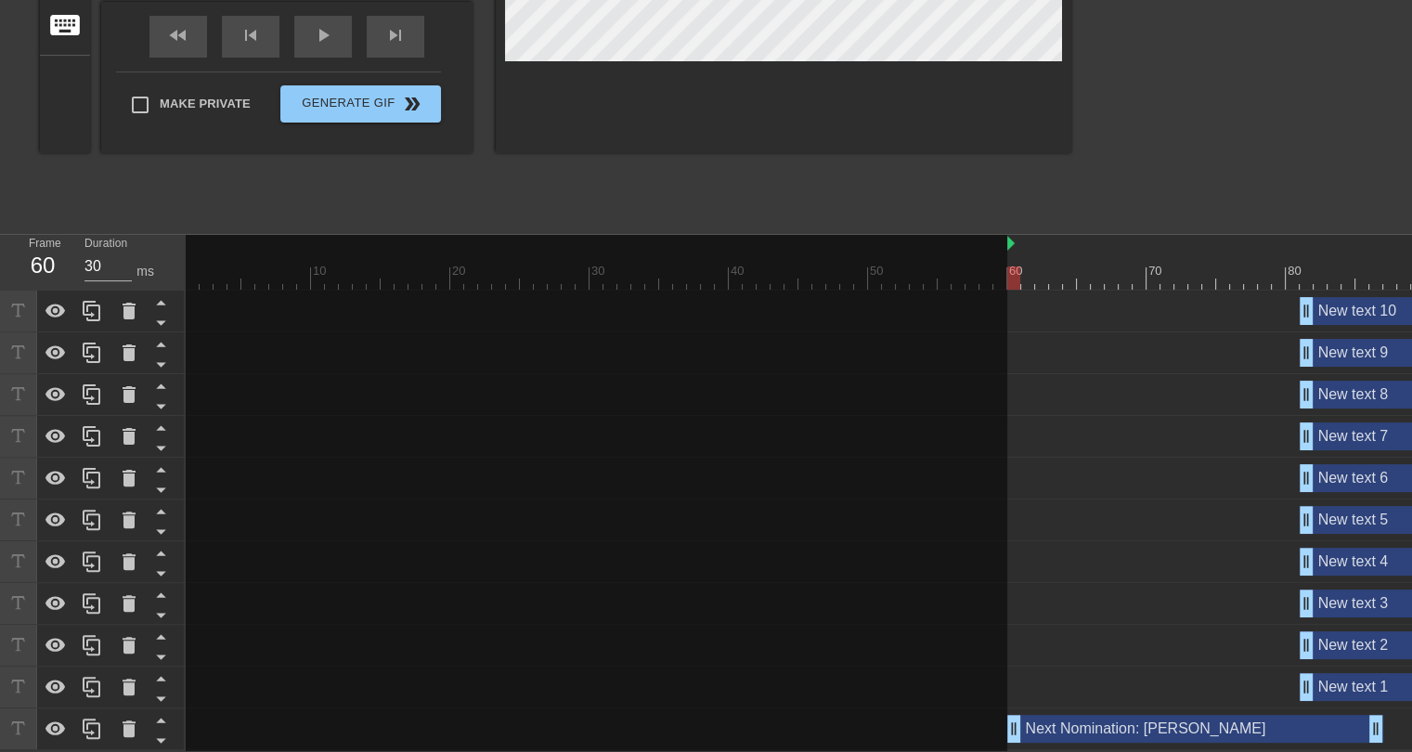
drag, startPoint x: 854, startPoint y: 232, endPoint x: 1002, endPoint y: 240, distance: 147.8
click at [1002, 240] on div "10 20 30 40 50 60 70 80 90 100 110 120 130 140 150 160" at bounding box center [1356, 262] width 2340 height 55
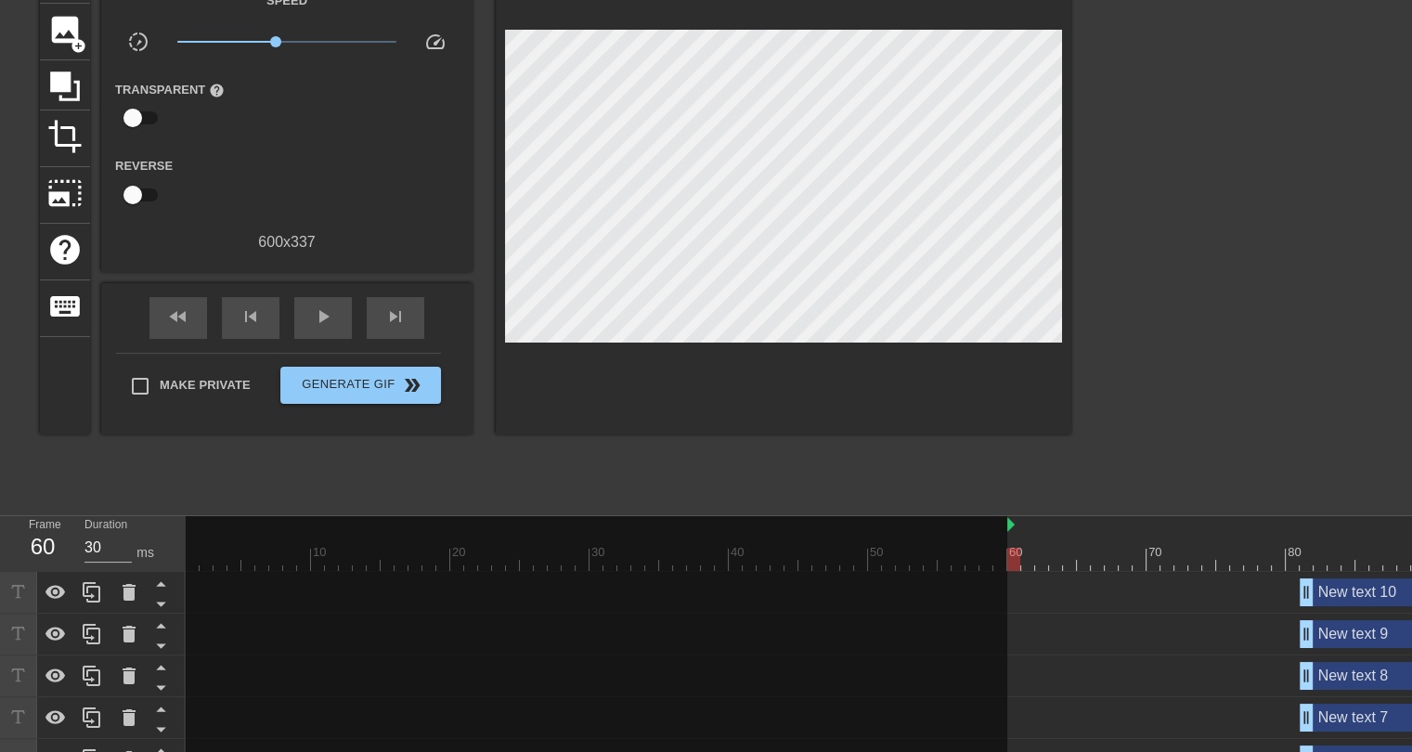
scroll to position [0, 0]
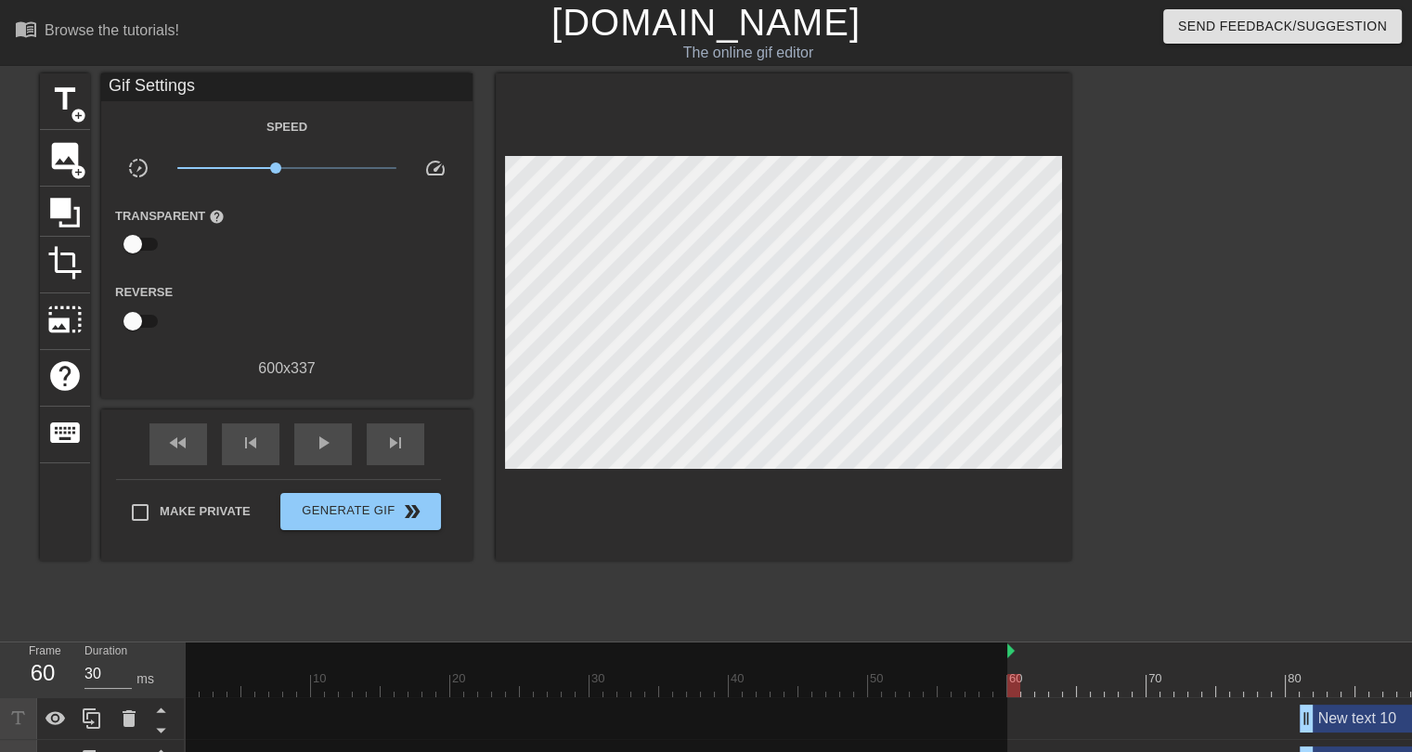
click at [1014, 685] on div at bounding box center [1013, 685] width 13 height 23
click at [1025, 692] on div at bounding box center [1356, 685] width 2340 height 23
drag, startPoint x: 1007, startPoint y: 651, endPoint x: 934, endPoint y: 653, distance: 73.4
click at [934, 653] on div "10 20 30 40 50 60 70 80 90 100 110 120 130 140 150 160" at bounding box center [1356, 669] width 2340 height 55
click at [995, 610] on div "title add_circle image add_circle crop photo_size_select_large help keyboard Gi…" at bounding box center [555, 351] width 1031 height 557
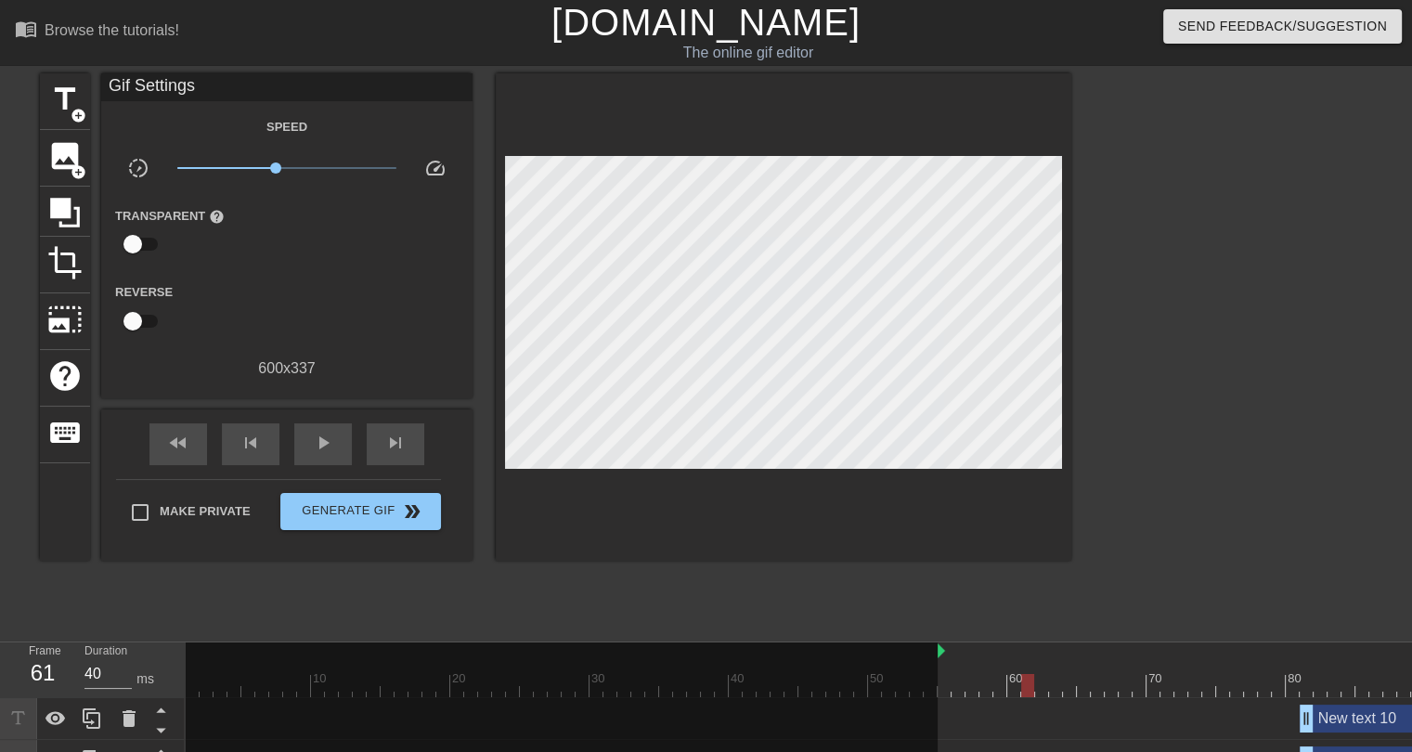
click at [954, 688] on div at bounding box center [1356, 685] width 2340 height 23
click at [944, 686] on div at bounding box center [1356, 685] width 2340 height 23
click at [305, 448] on div "play_arrow" at bounding box center [323, 444] width 58 height 42
drag, startPoint x: 271, startPoint y: 168, endPoint x: 256, endPoint y: 169, distance: 14.9
click at [256, 169] on span "x0.525" at bounding box center [256, 167] width 11 height 11
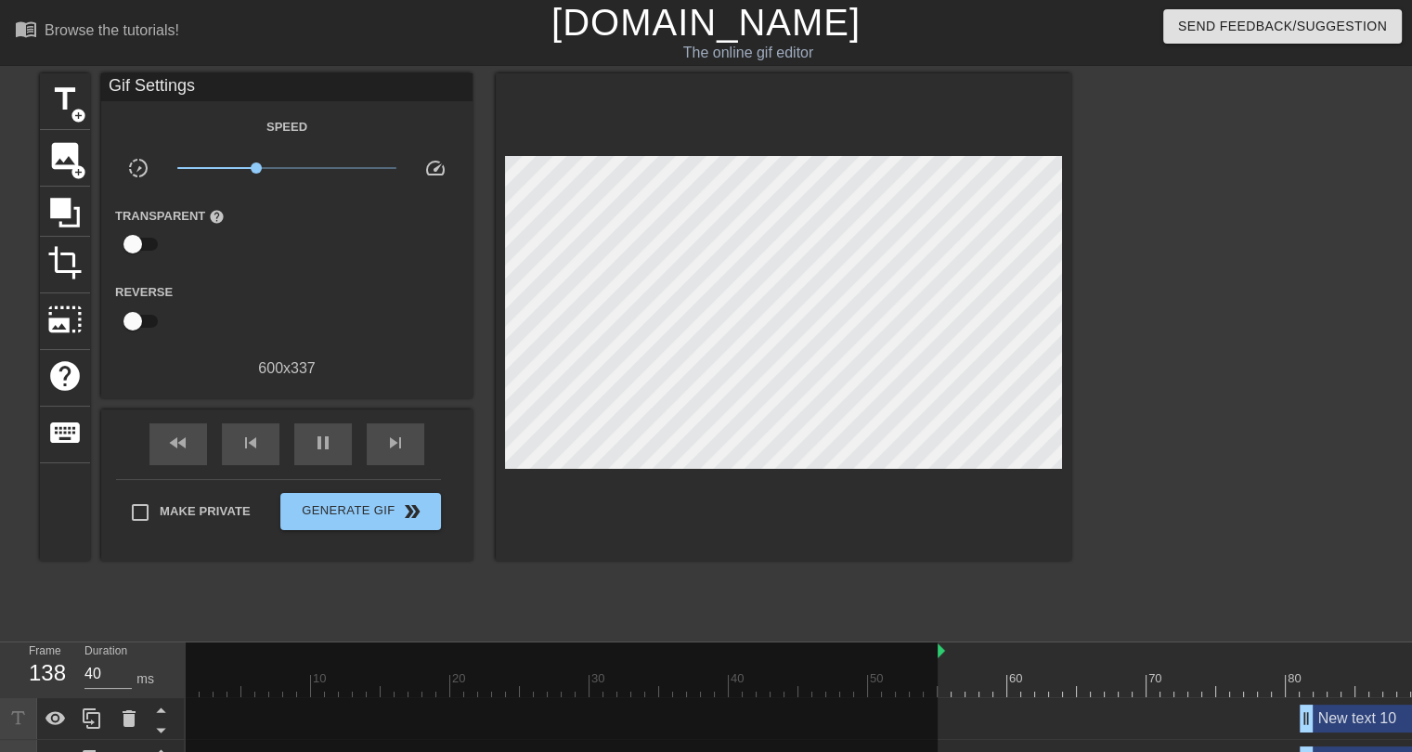
click at [975, 595] on div "title add_circle image add_circle crop photo_size_select_large help keyboard Gi…" at bounding box center [555, 351] width 1031 height 557
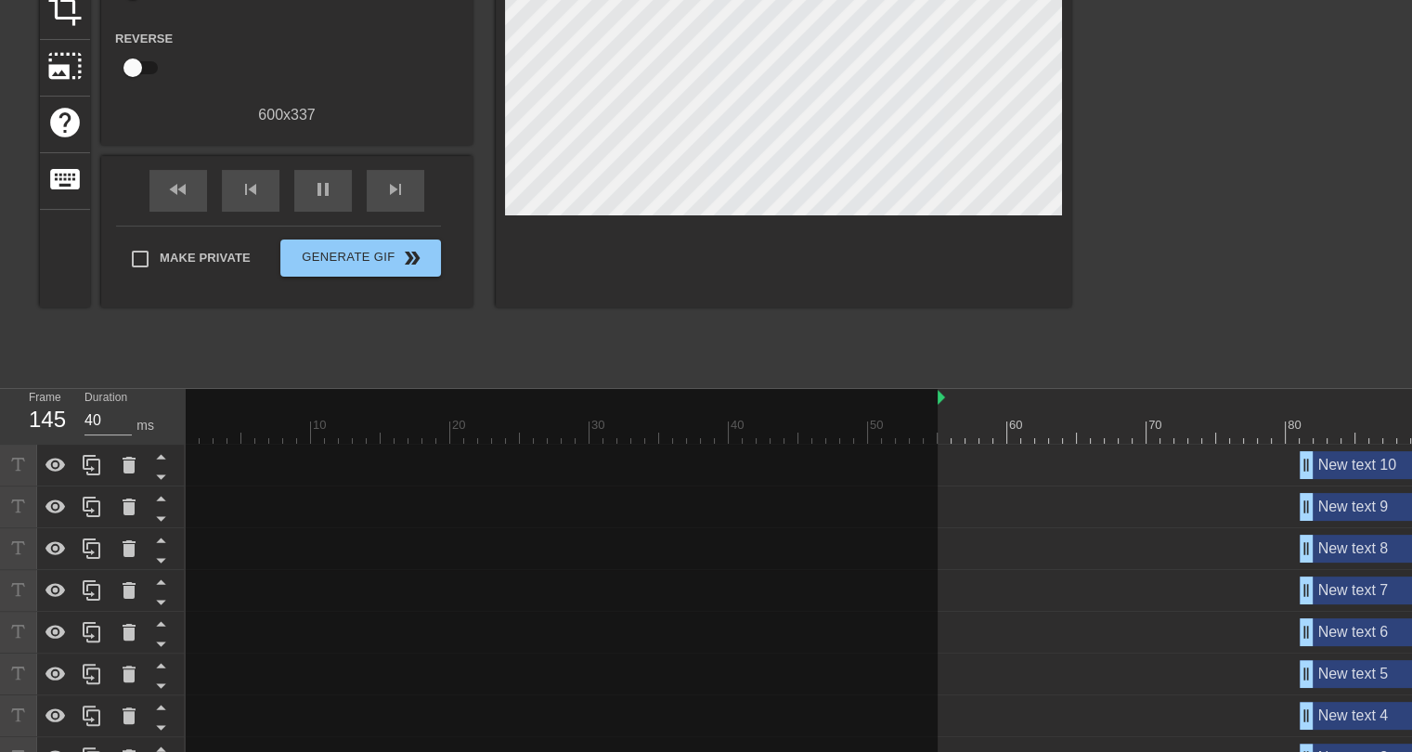
scroll to position [420, 0]
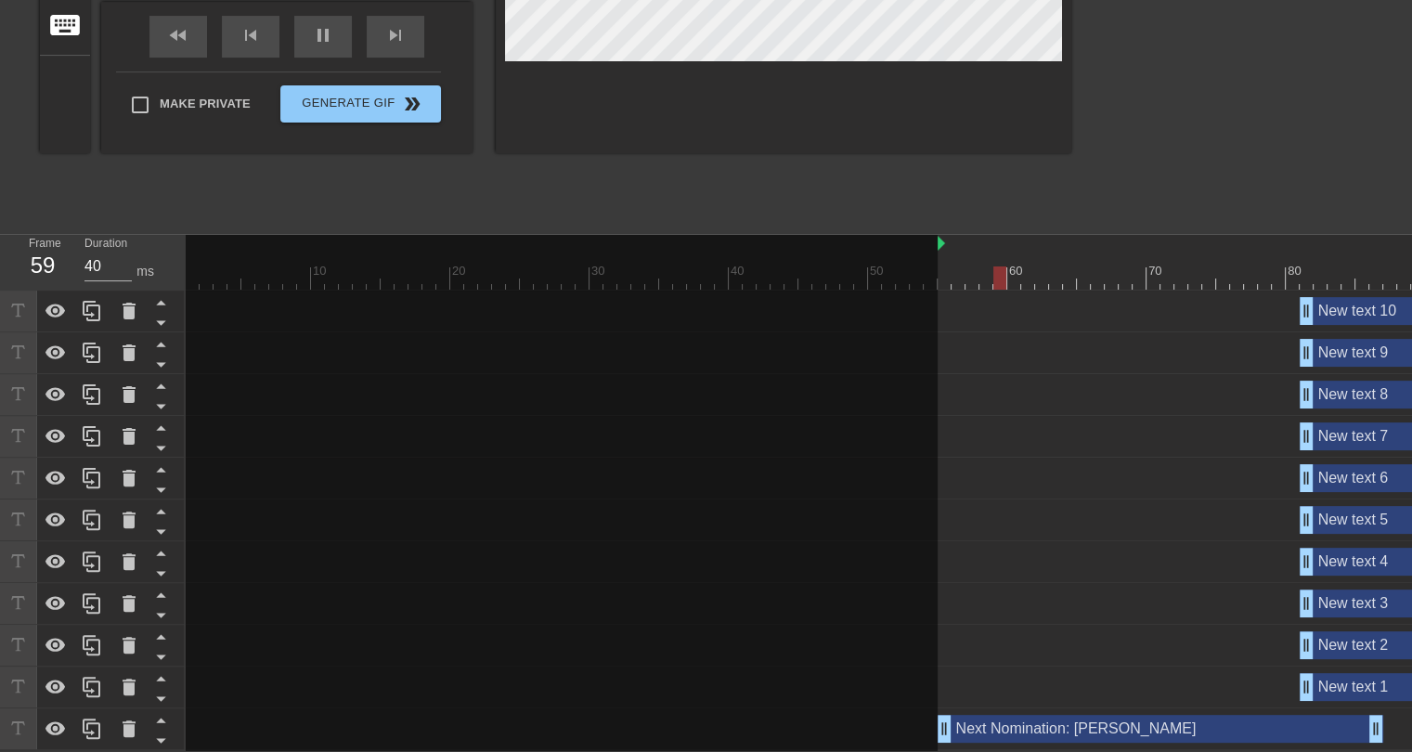
drag, startPoint x: 1014, startPoint y: 719, endPoint x: 951, endPoint y: 718, distance: 63.1
drag, startPoint x: 1374, startPoint y: 725, endPoint x: 1310, endPoint y: 729, distance: 64.2
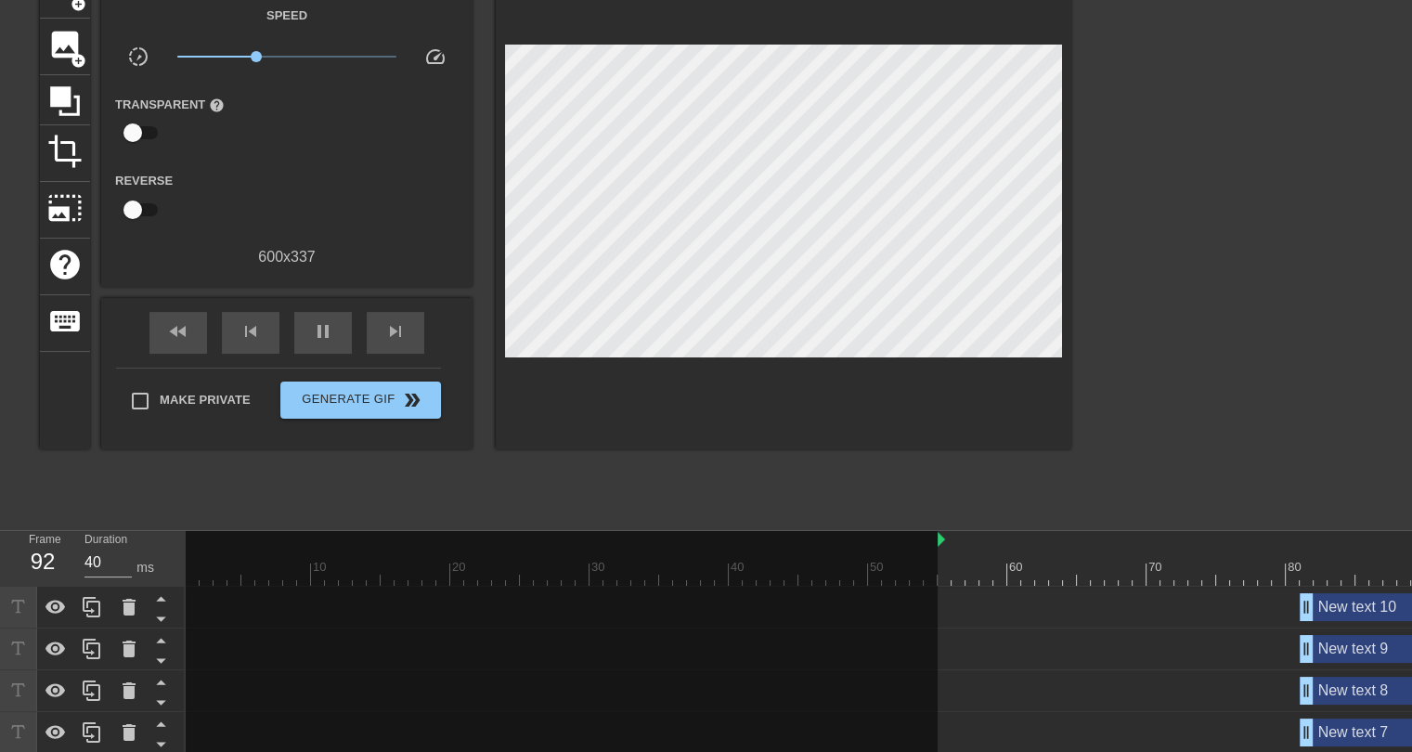
scroll to position [0, 0]
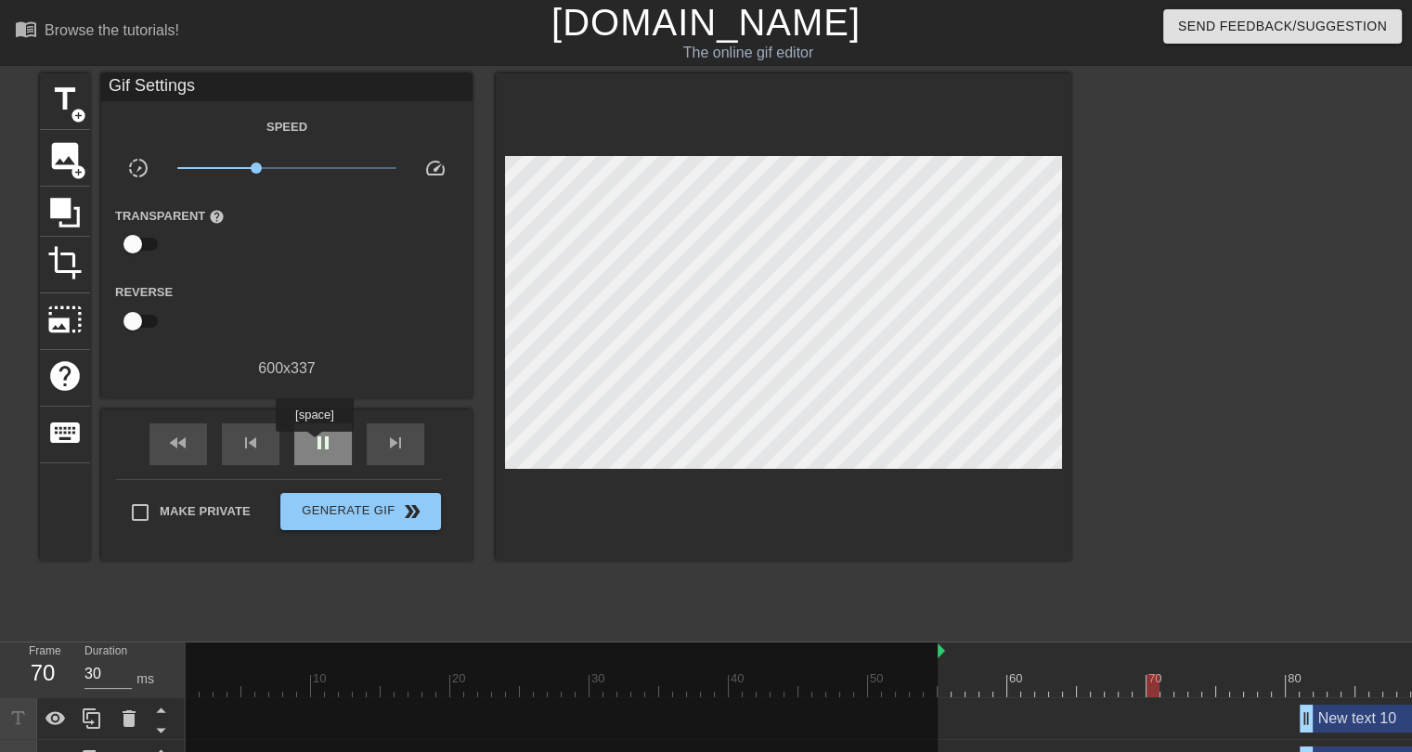
click at [314, 445] on span "pause" at bounding box center [323, 443] width 22 height 22
click at [312, 443] on span "play_arrow" at bounding box center [323, 443] width 22 height 22
type input "30"
click at [312, 443] on span "pause" at bounding box center [323, 443] width 22 height 22
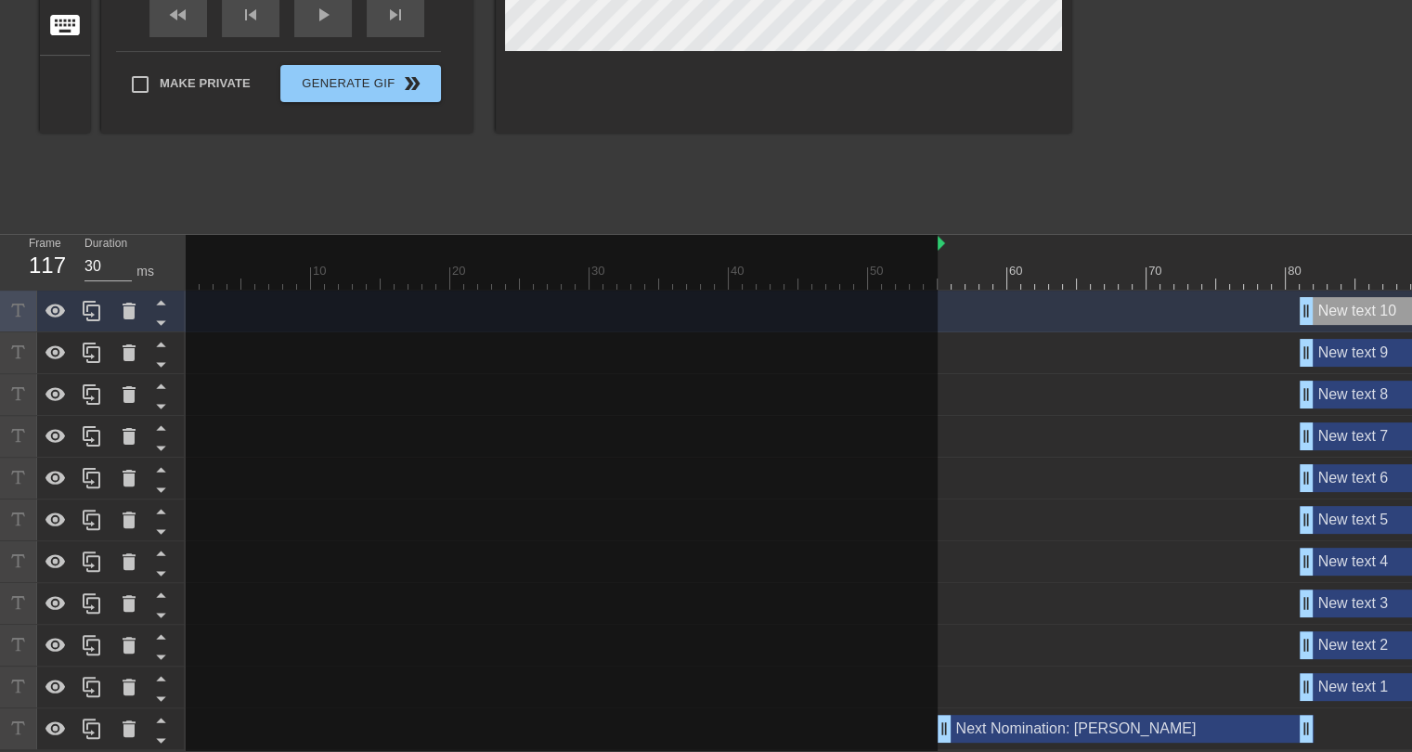
click at [1356, 673] on div "New text 1 drag_handle drag_handle" at bounding box center [1439, 687] width 279 height 28
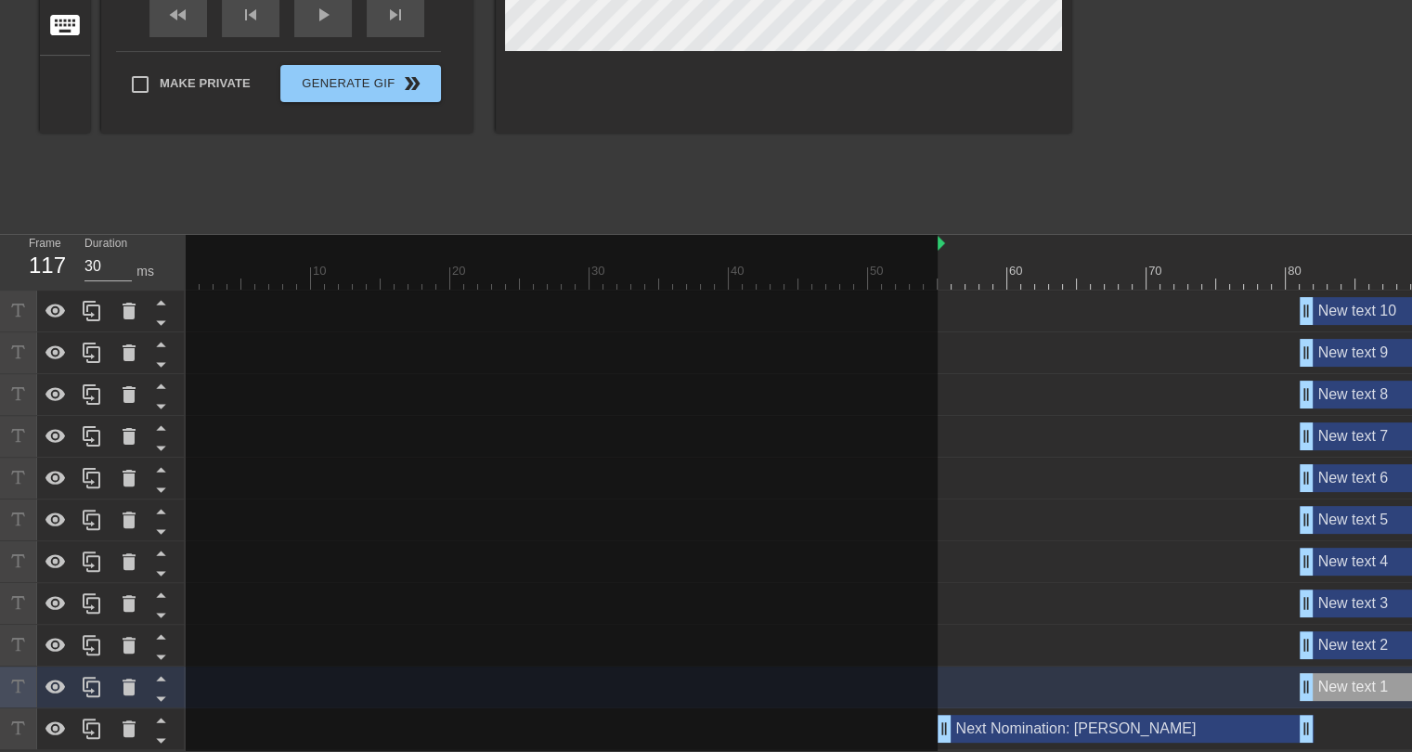
scroll to position [0, 0]
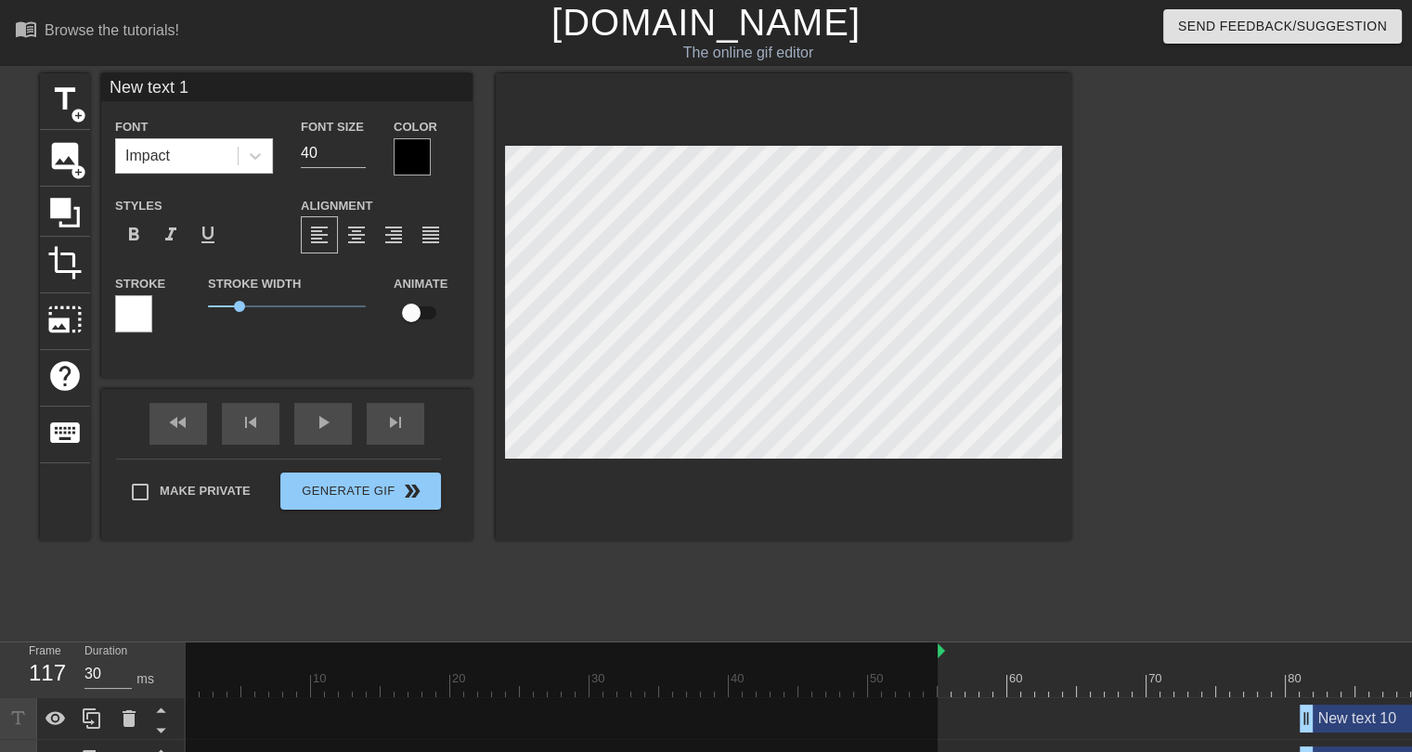
drag, startPoint x: 197, startPoint y: 86, endPoint x: 100, endPoint y: 88, distance: 96.6
click at [100, 88] on div "title add_circle image add_circle crop photo_size_select_large help keyboard Ne…" at bounding box center [555, 306] width 1031 height 467
type input "6"
type input "Starting bid: $2"
click at [257, 156] on icon at bounding box center [255, 156] width 11 height 6
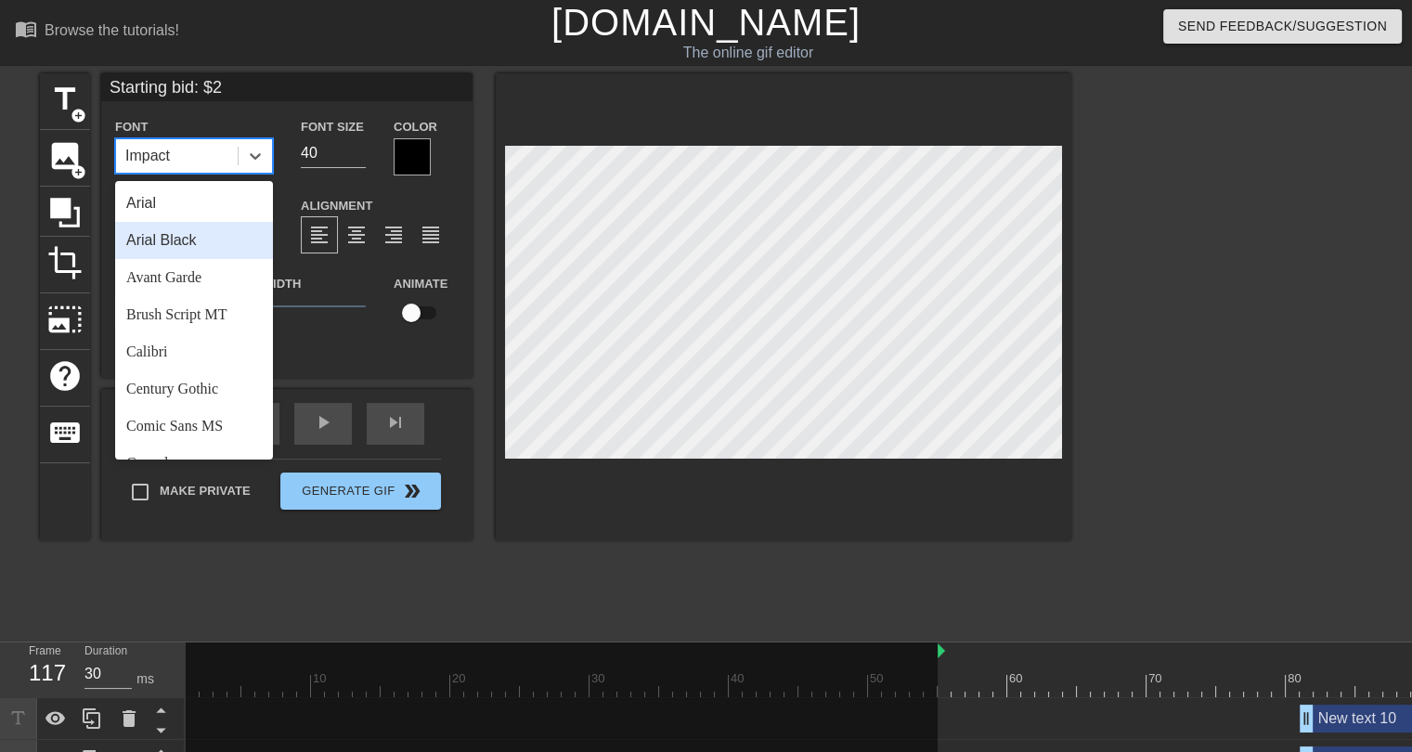
click at [196, 239] on div "Arial Black" at bounding box center [194, 240] width 158 height 37
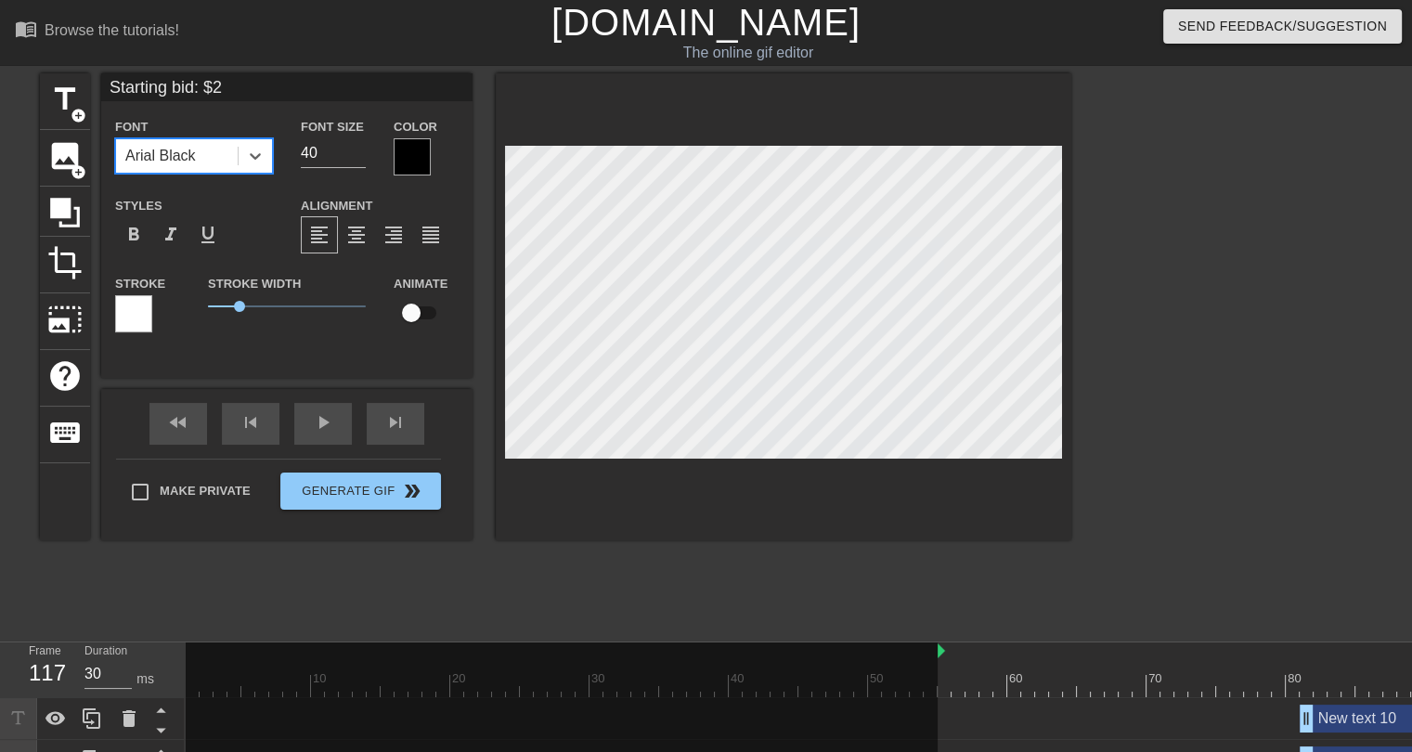
click at [416, 157] on div at bounding box center [412, 156] width 37 height 37
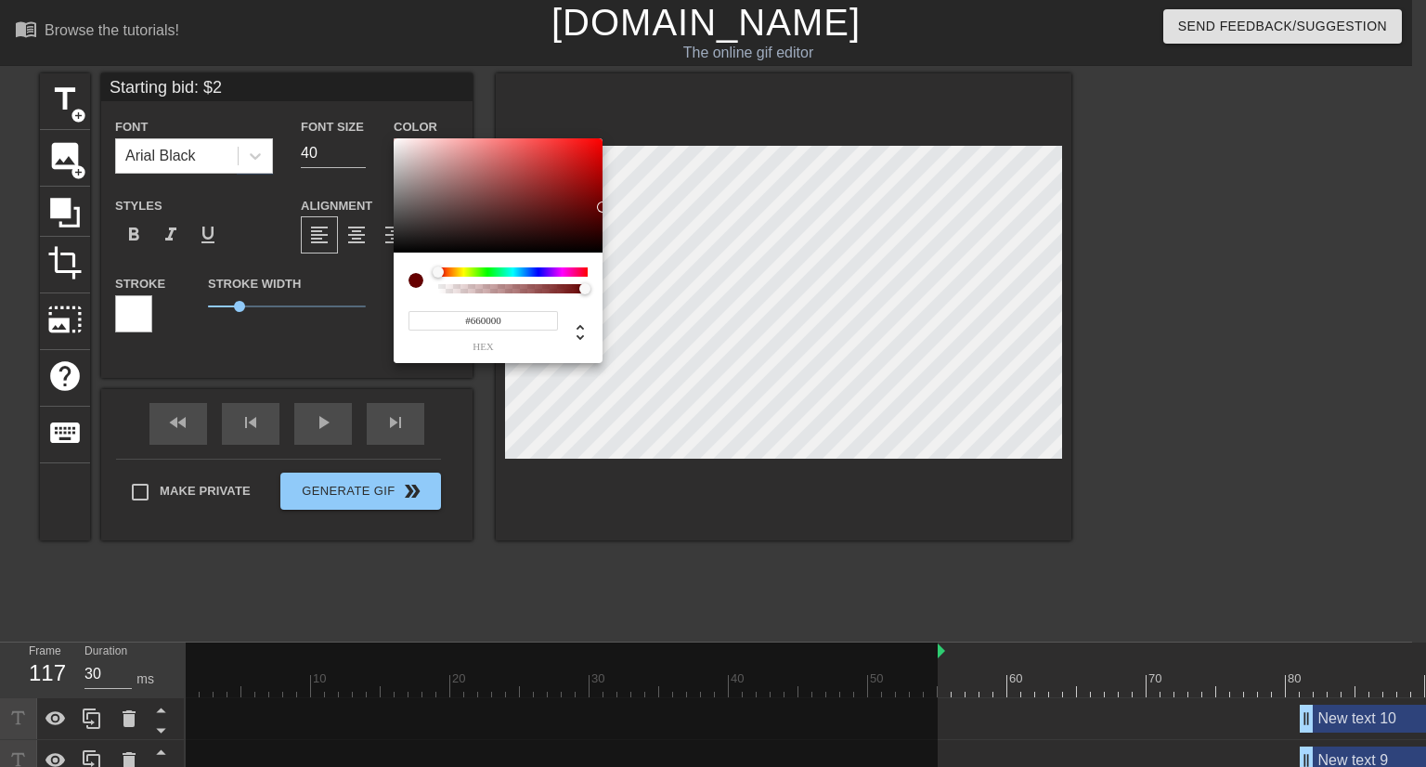
type input "#640000"
drag, startPoint x: 578, startPoint y: 184, endPoint x: 612, endPoint y: 206, distance: 40.2
click at [614, 208] on div "#640000 hex" at bounding box center [713, 383] width 1426 height 767
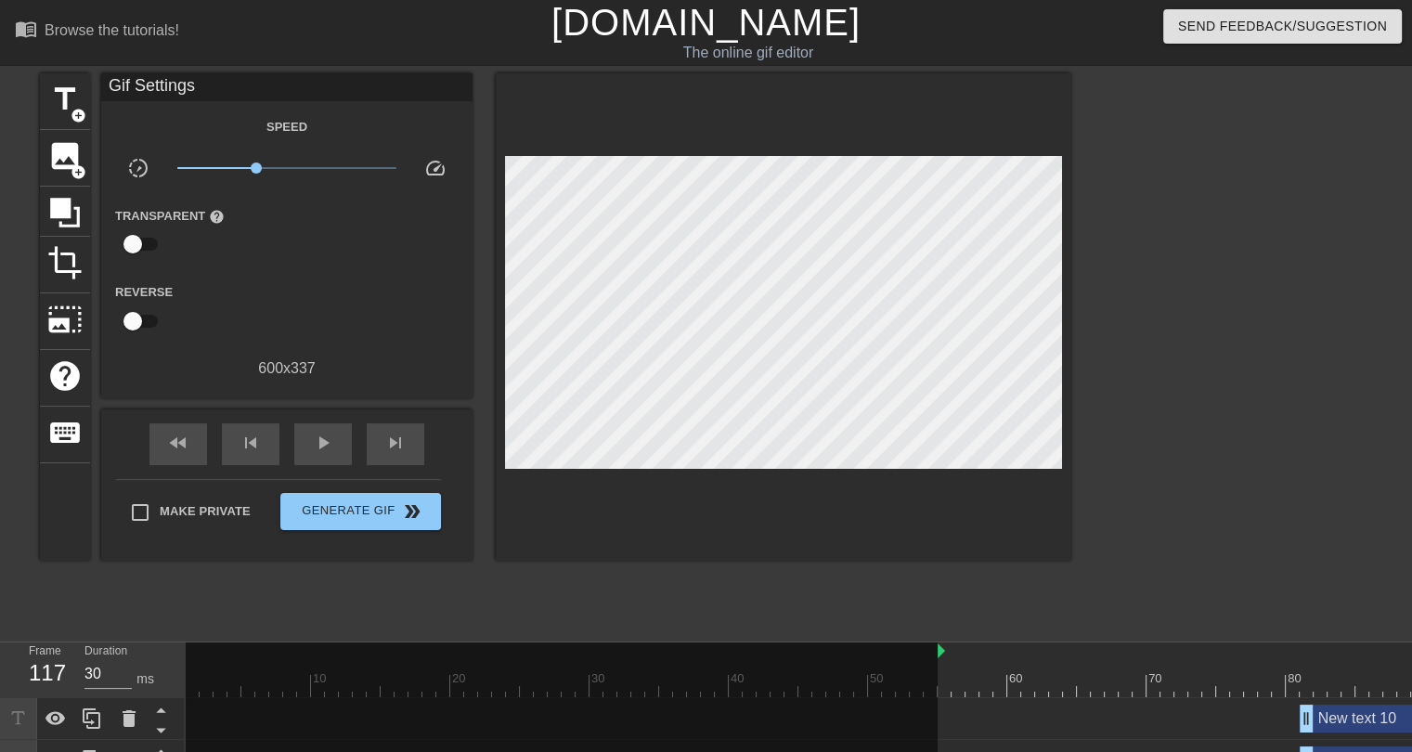
click at [554, 590] on div "title add_circle image add_circle crop photo_size_select_large help keyboard Gi…" at bounding box center [555, 351] width 1031 height 557
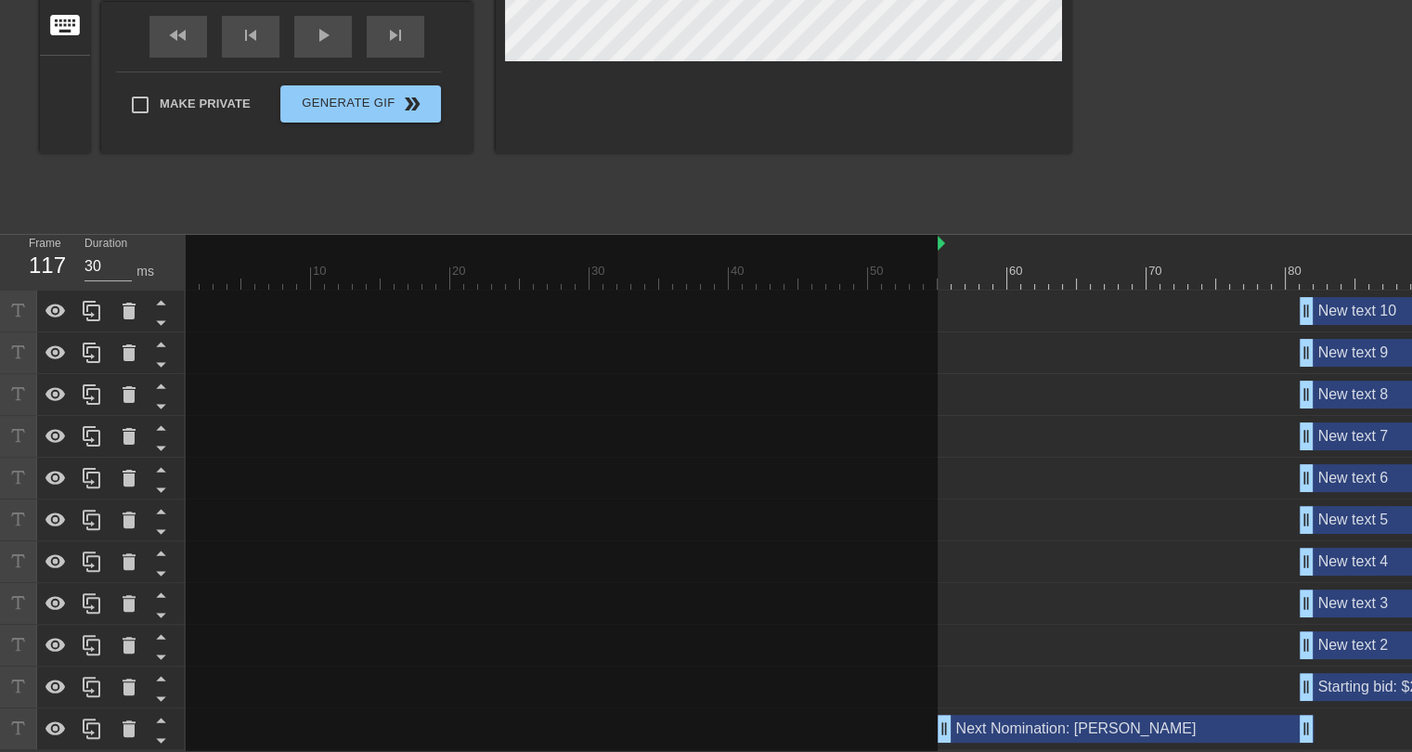
scroll to position [13, 0]
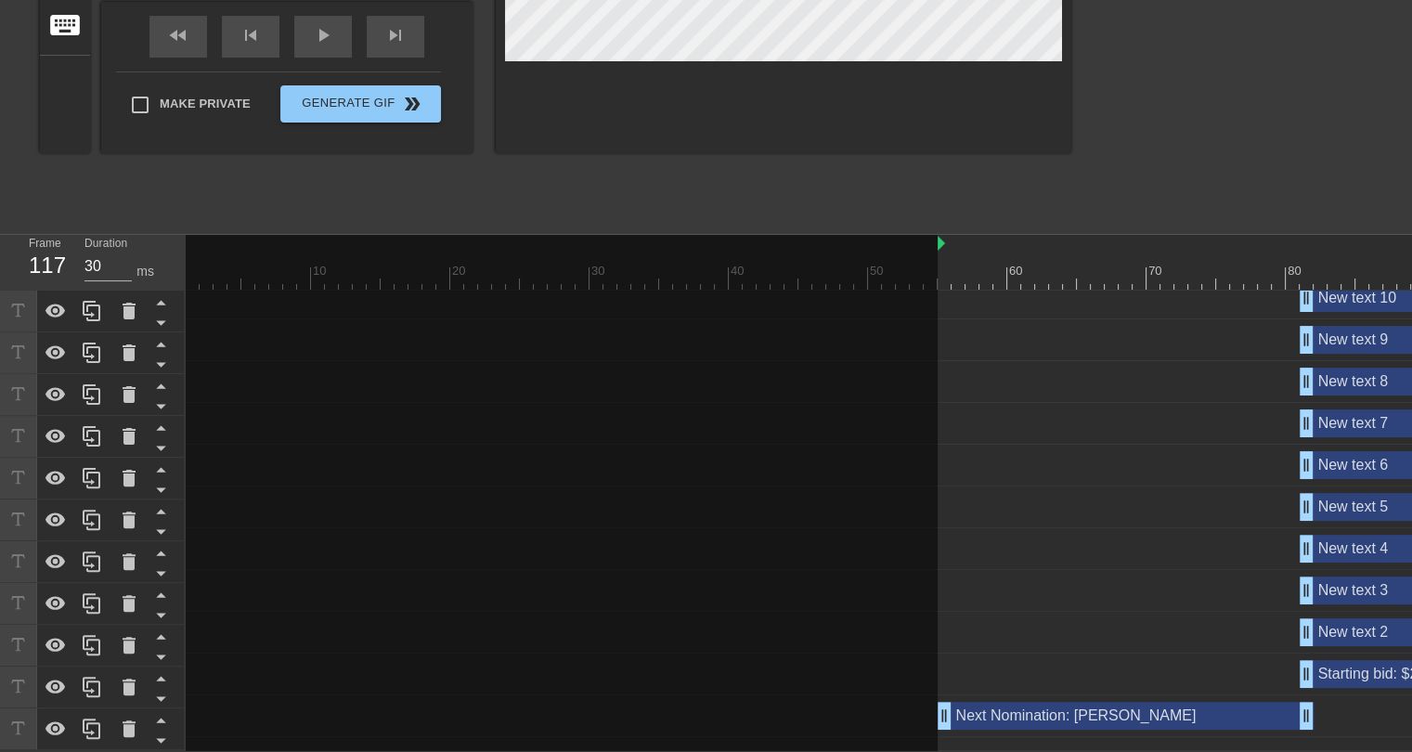
click at [1351, 665] on div "Starting bid: $2 drag_handle drag_handle" at bounding box center [1439, 674] width 279 height 28
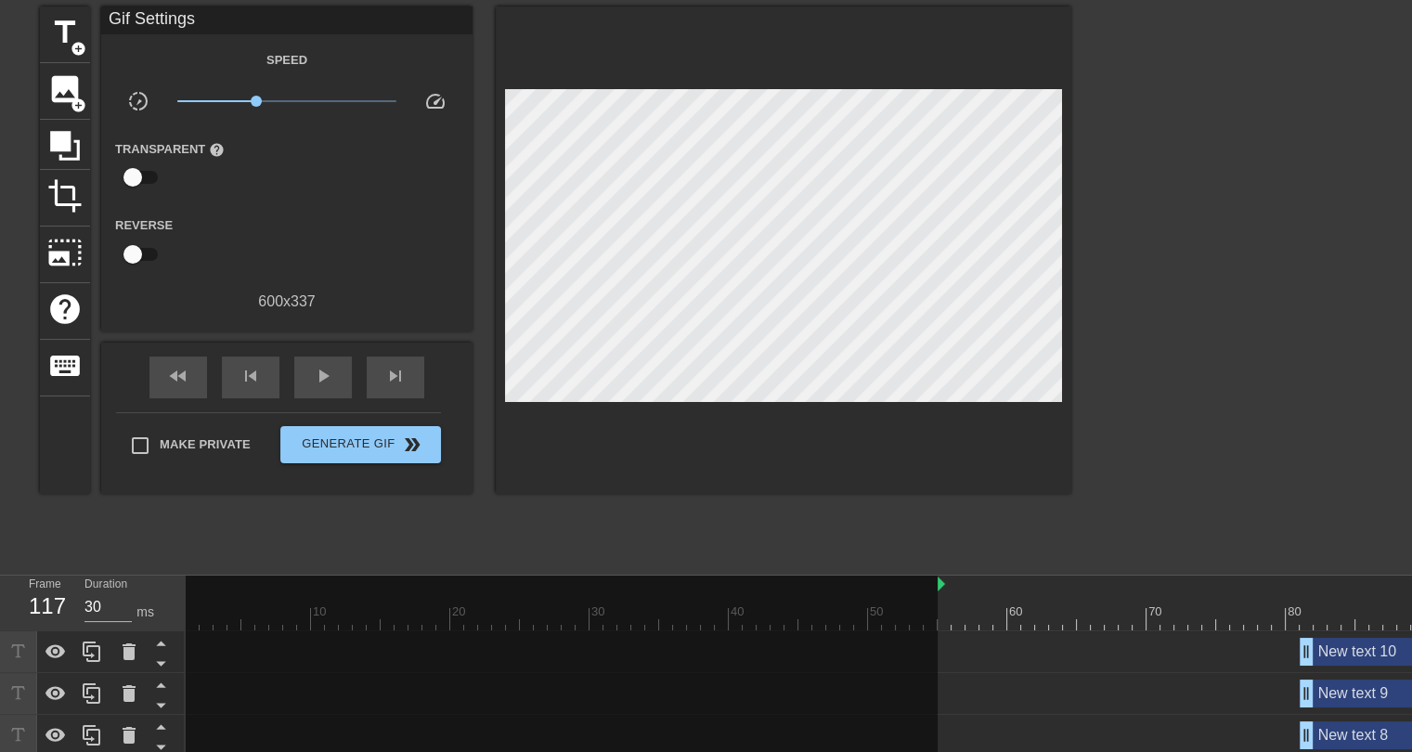
scroll to position [420, 0]
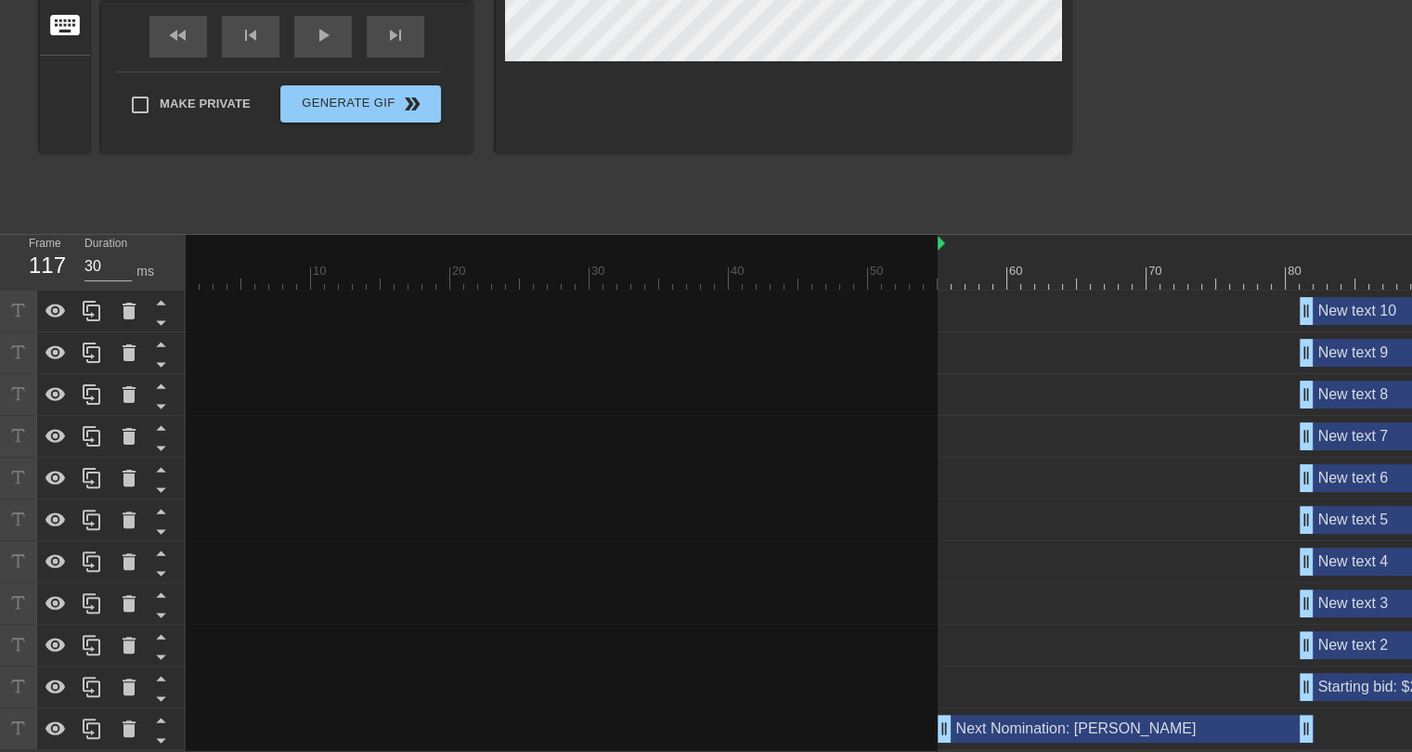
click at [1344, 678] on div "Starting bid: $2 drag_handle drag_handle" at bounding box center [1439, 687] width 279 height 28
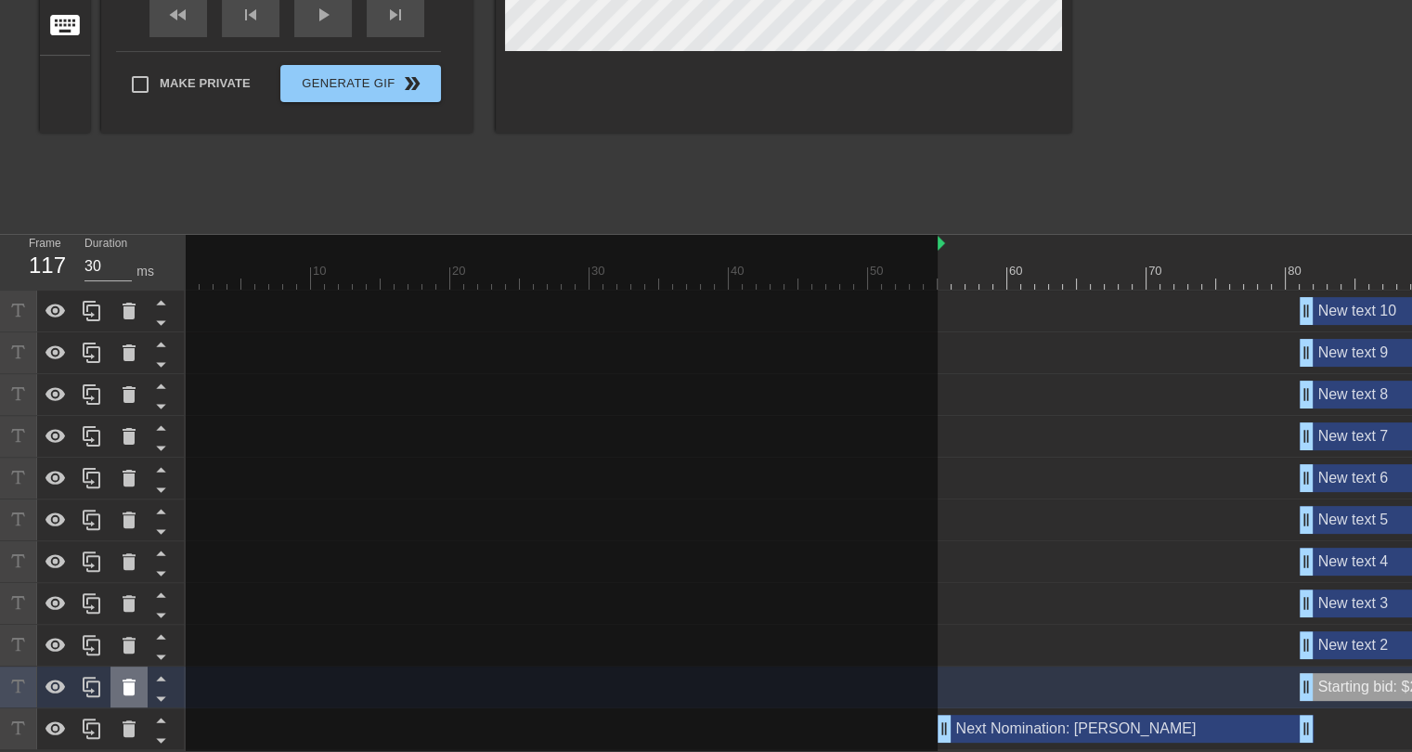
click at [125, 679] on icon at bounding box center [129, 687] width 13 height 17
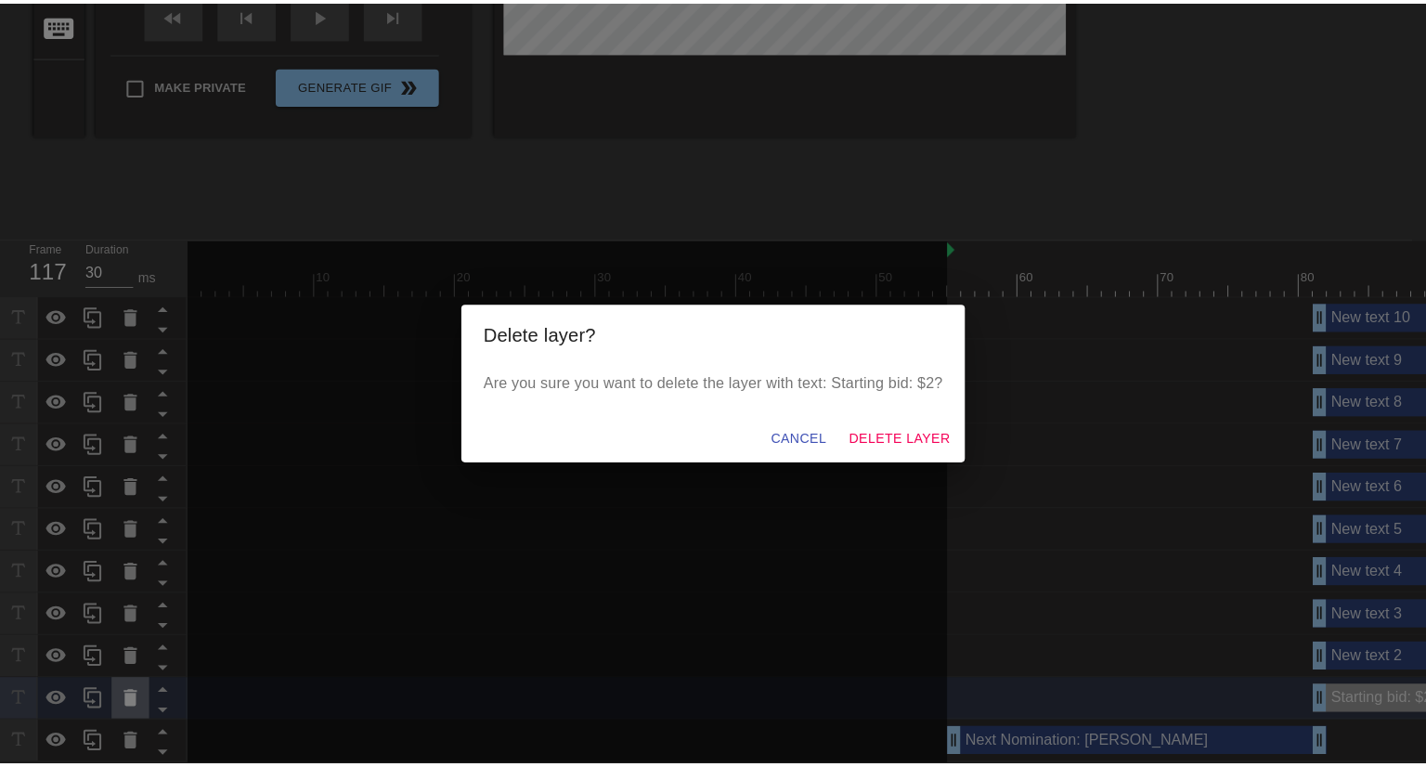
scroll to position [405, 0]
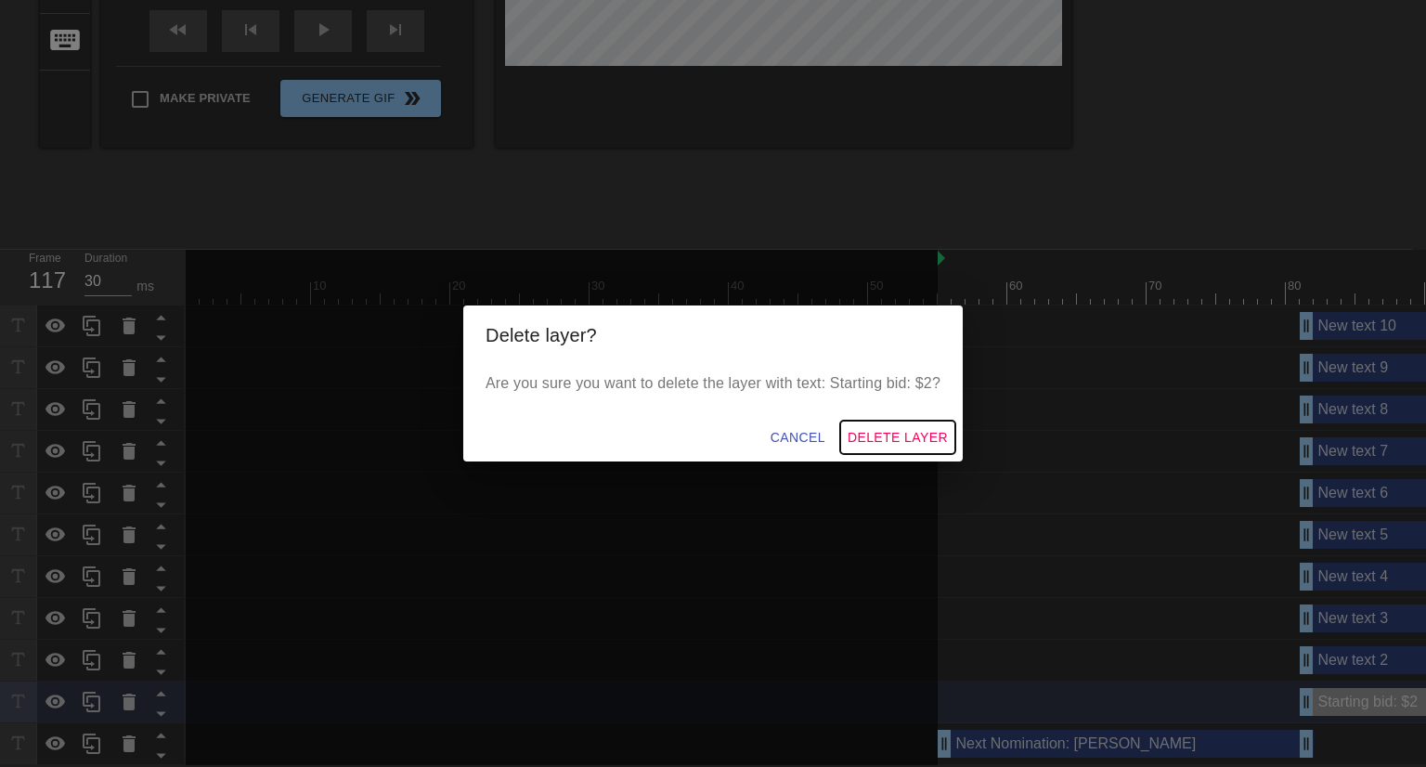
click at [927, 435] on span "Delete Layer" at bounding box center [898, 437] width 100 height 23
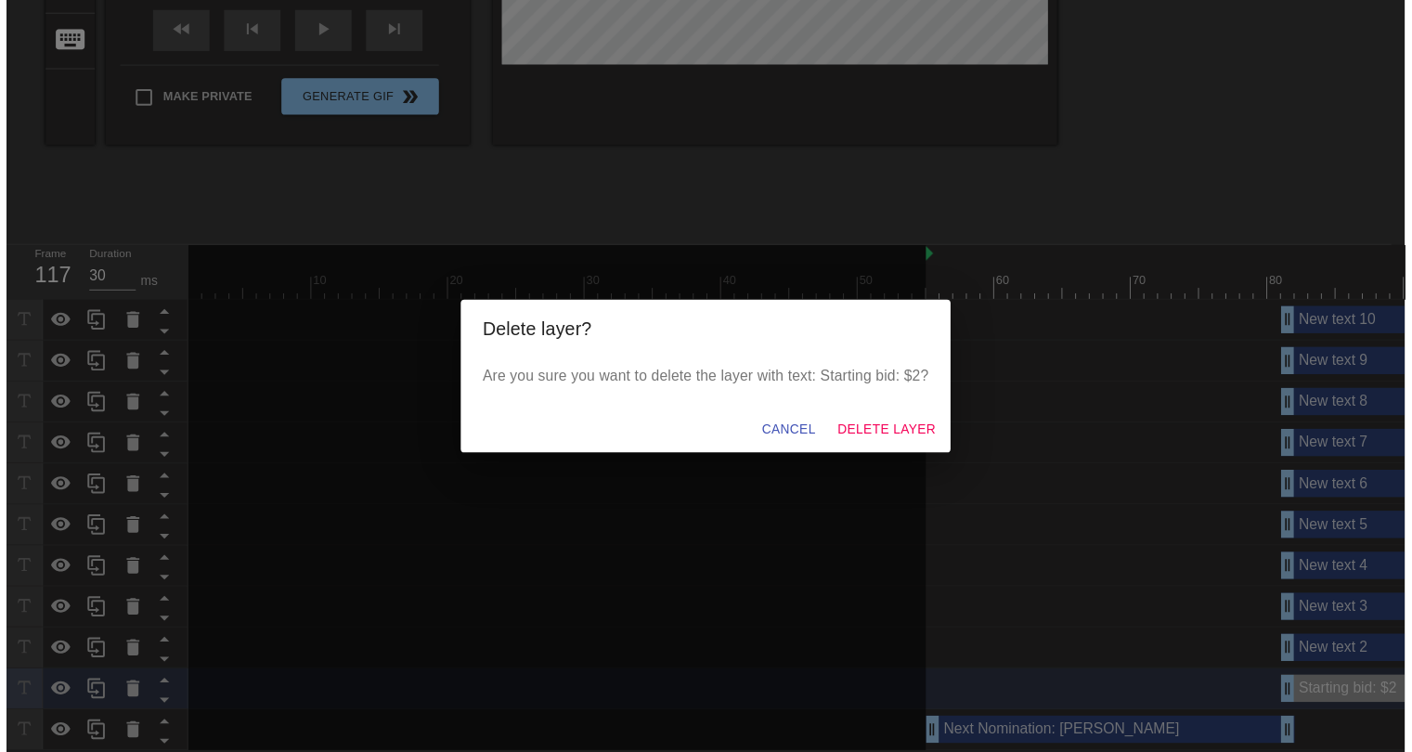
scroll to position [377, 0]
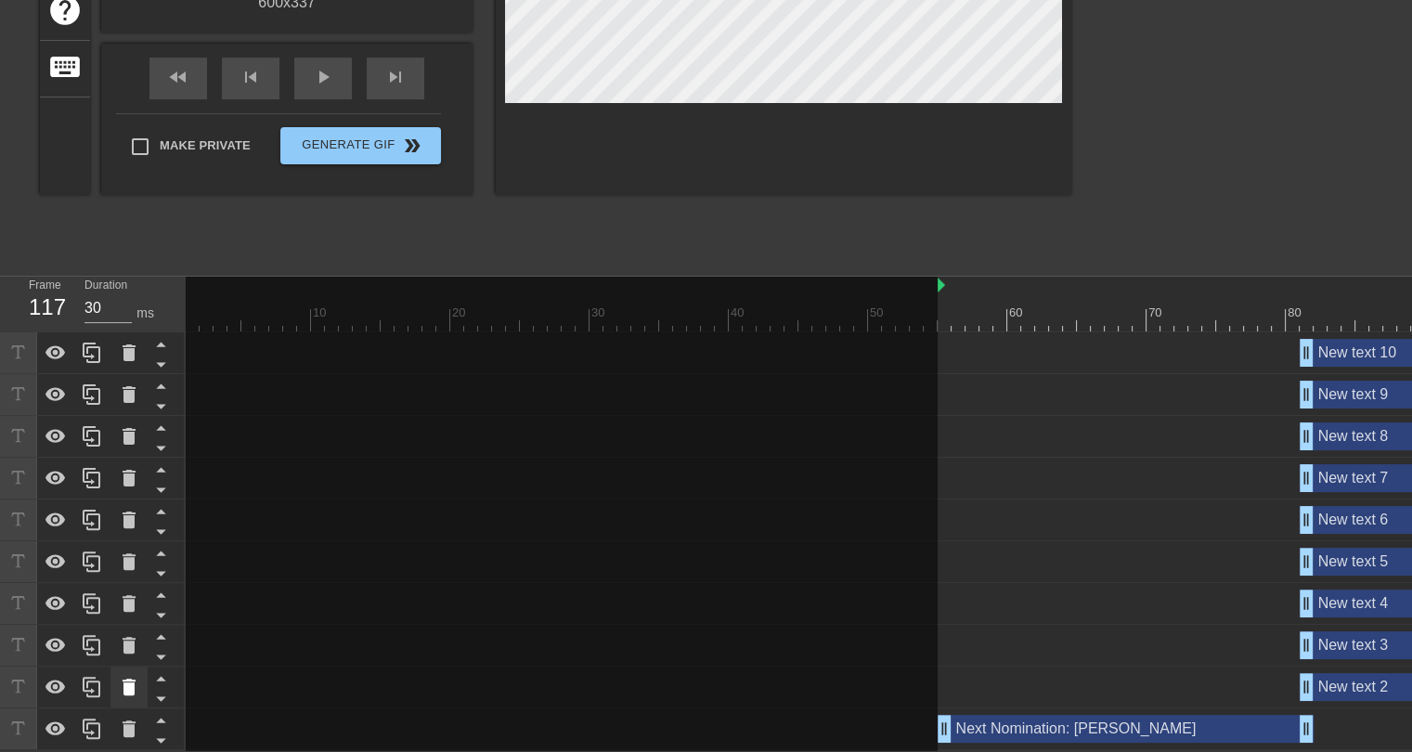
click at [134, 679] on icon at bounding box center [129, 687] width 13 height 17
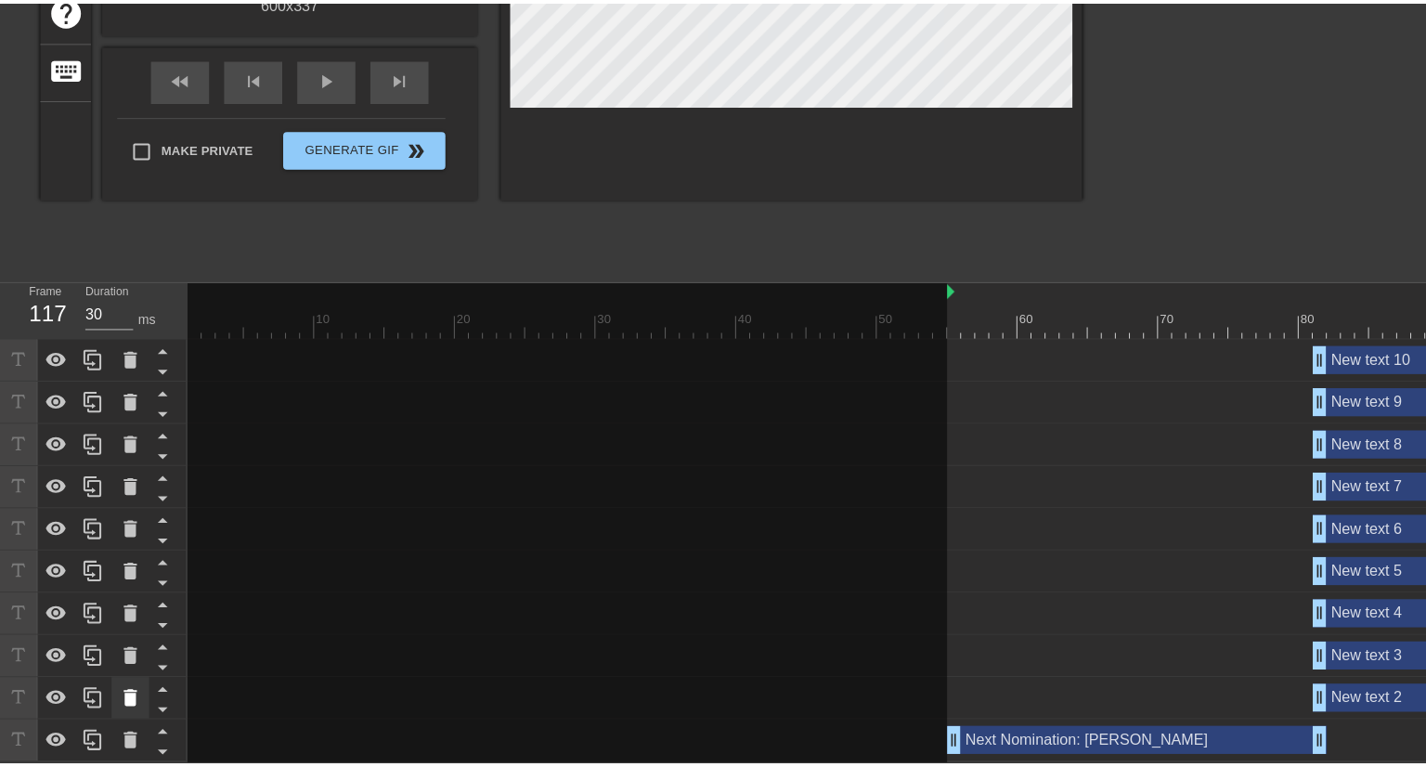
scroll to position [363, 0]
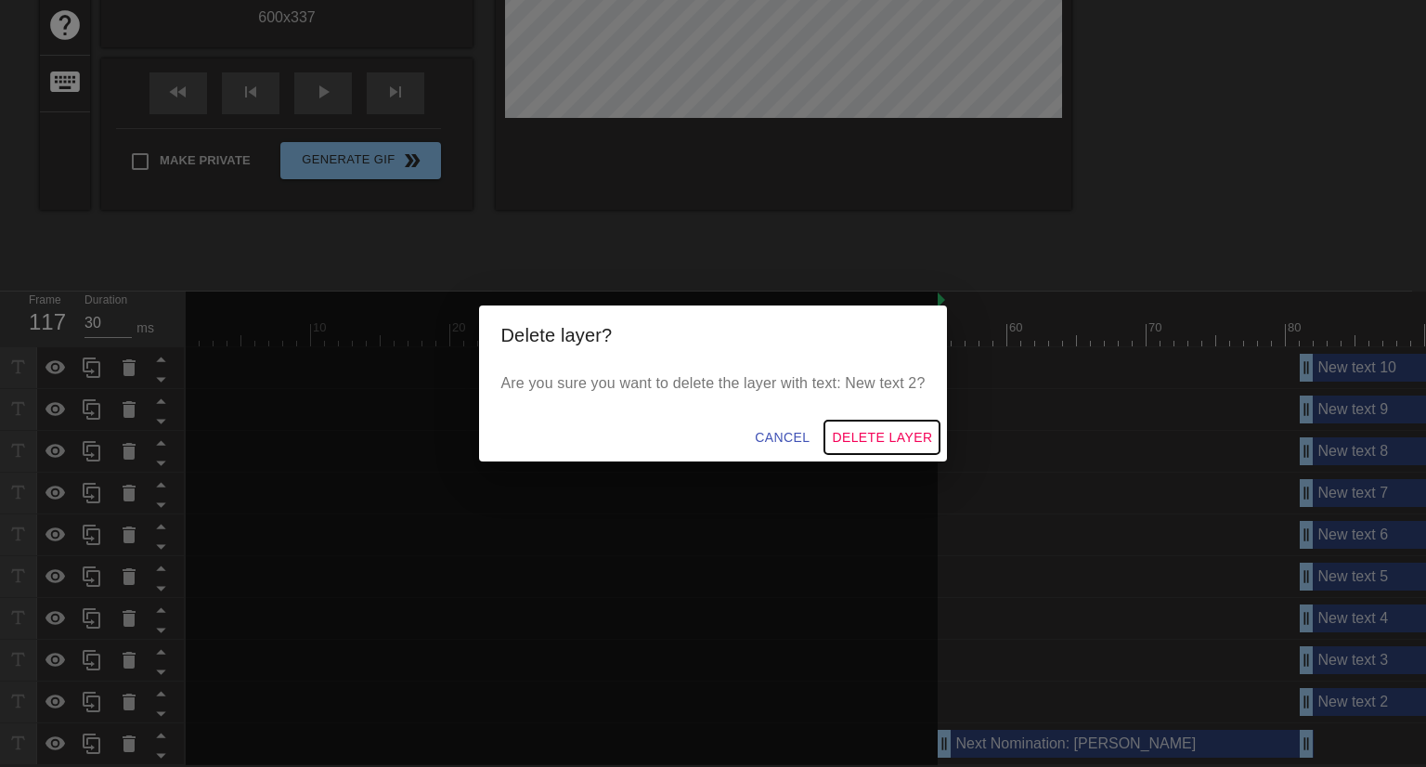
click at [845, 435] on span "Delete Layer" at bounding box center [882, 437] width 100 height 23
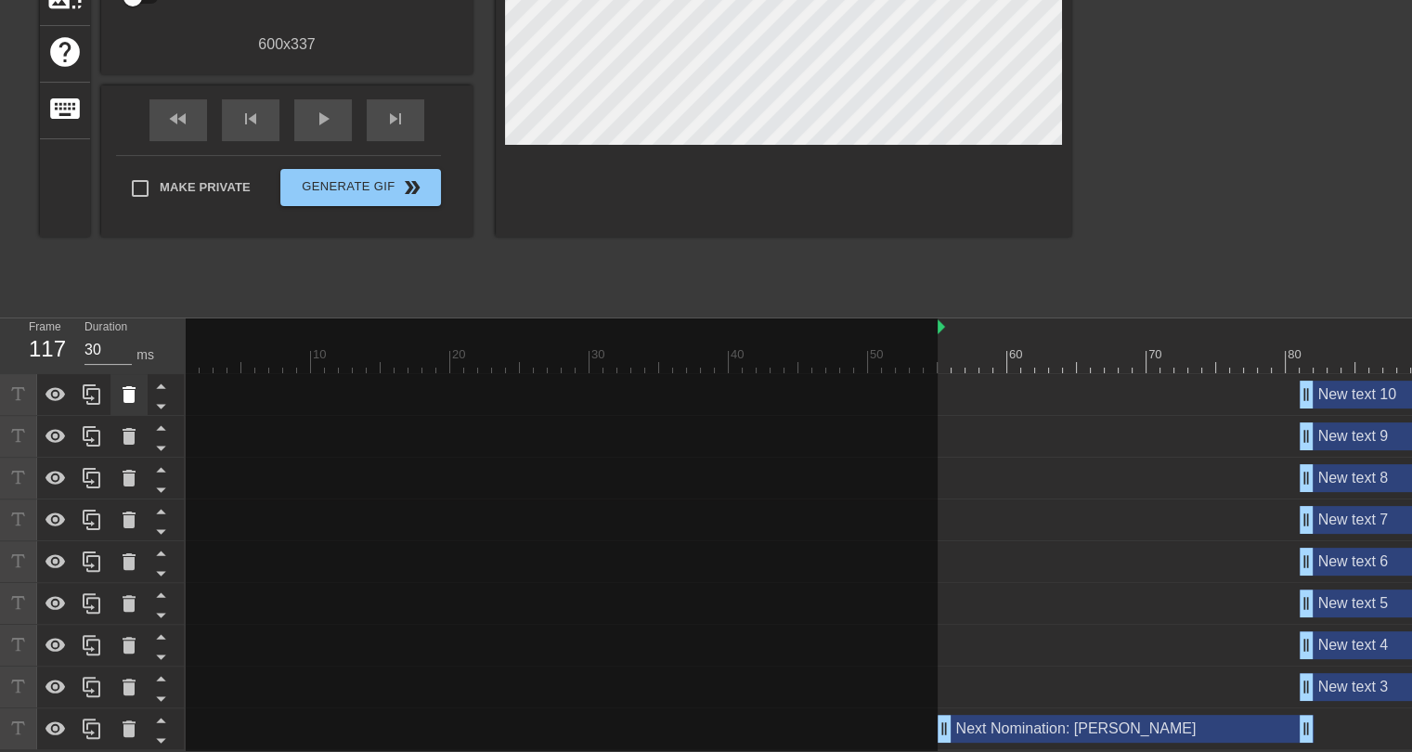
click at [126, 393] on icon at bounding box center [129, 394] width 22 height 22
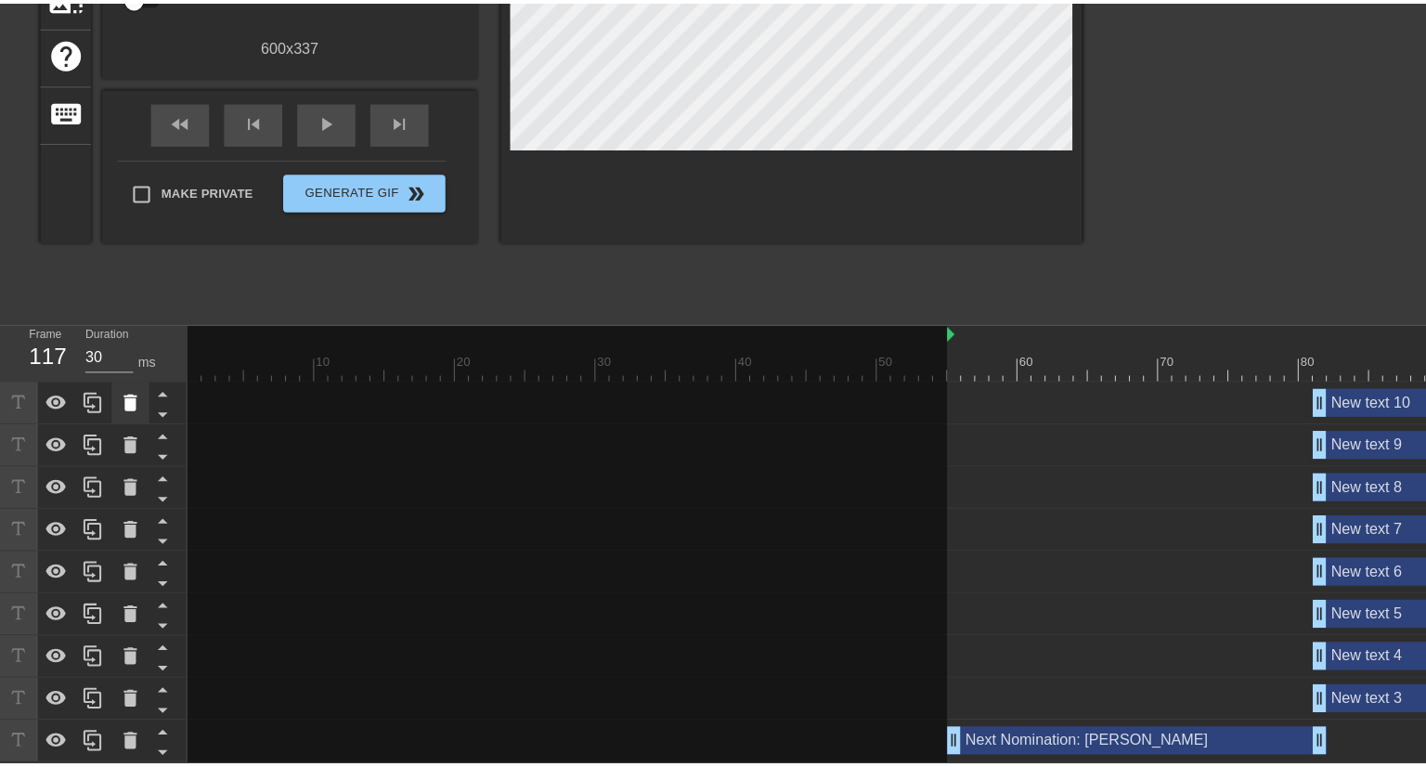
scroll to position [321, 0]
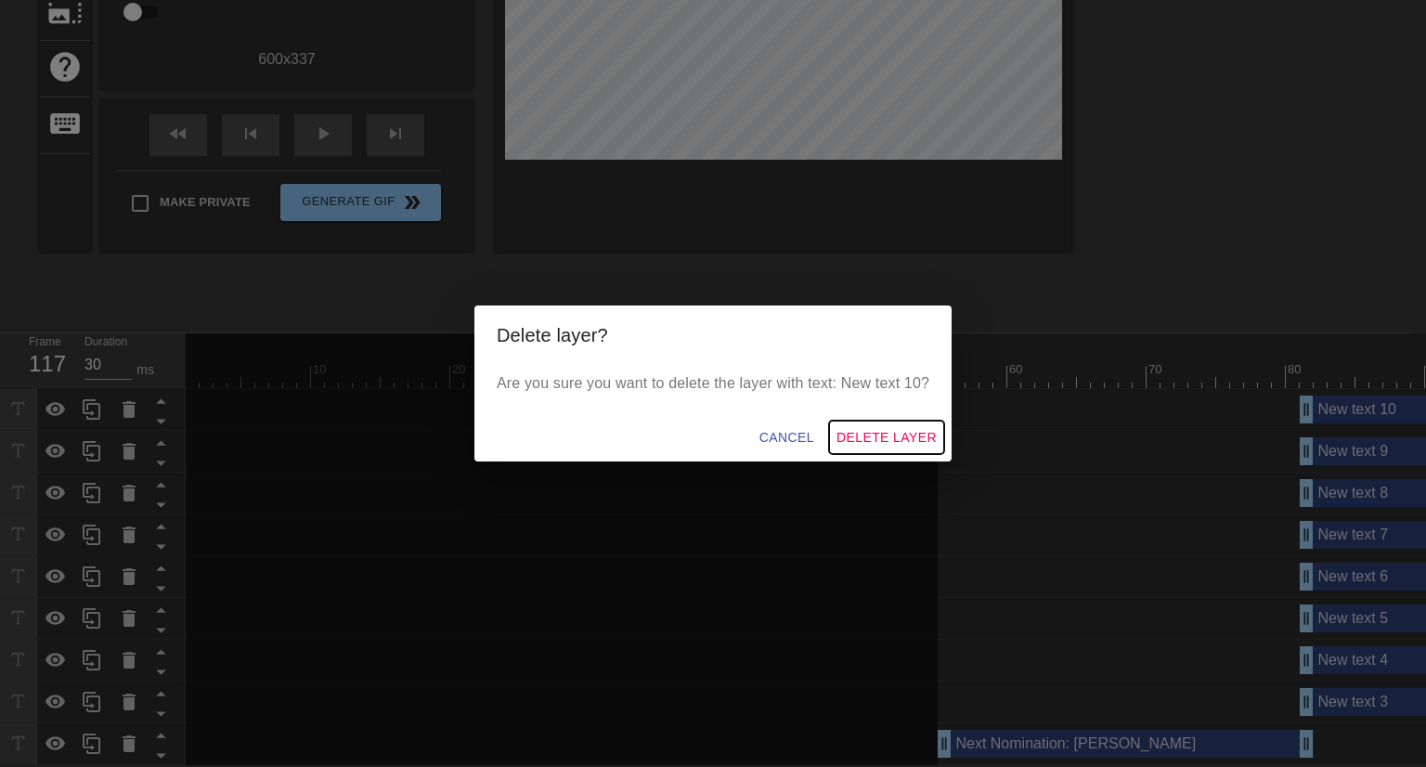
click at [908, 435] on span "Delete Layer" at bounding box center [887, 437] width 100 height 23
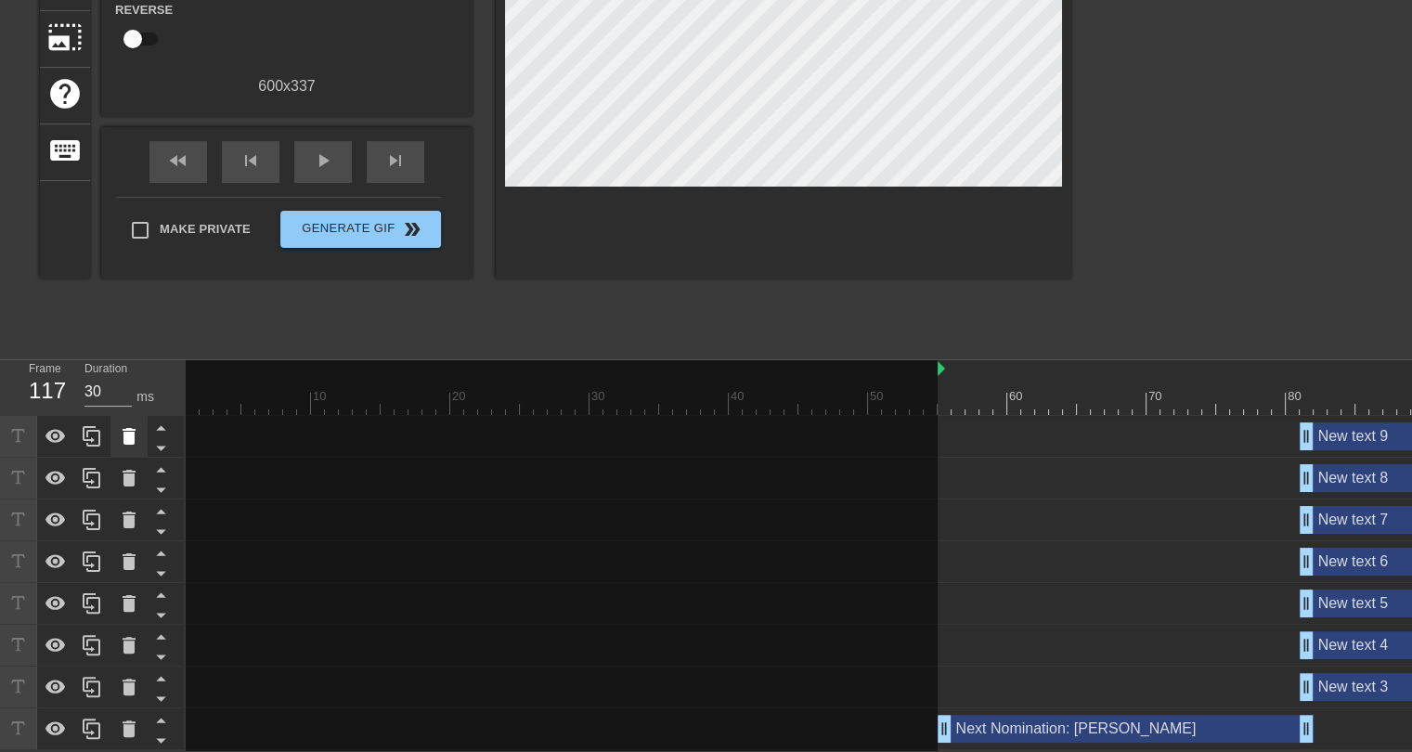
click at [135, 430] on icon at bounding box center [129, 436] width 22 height 22
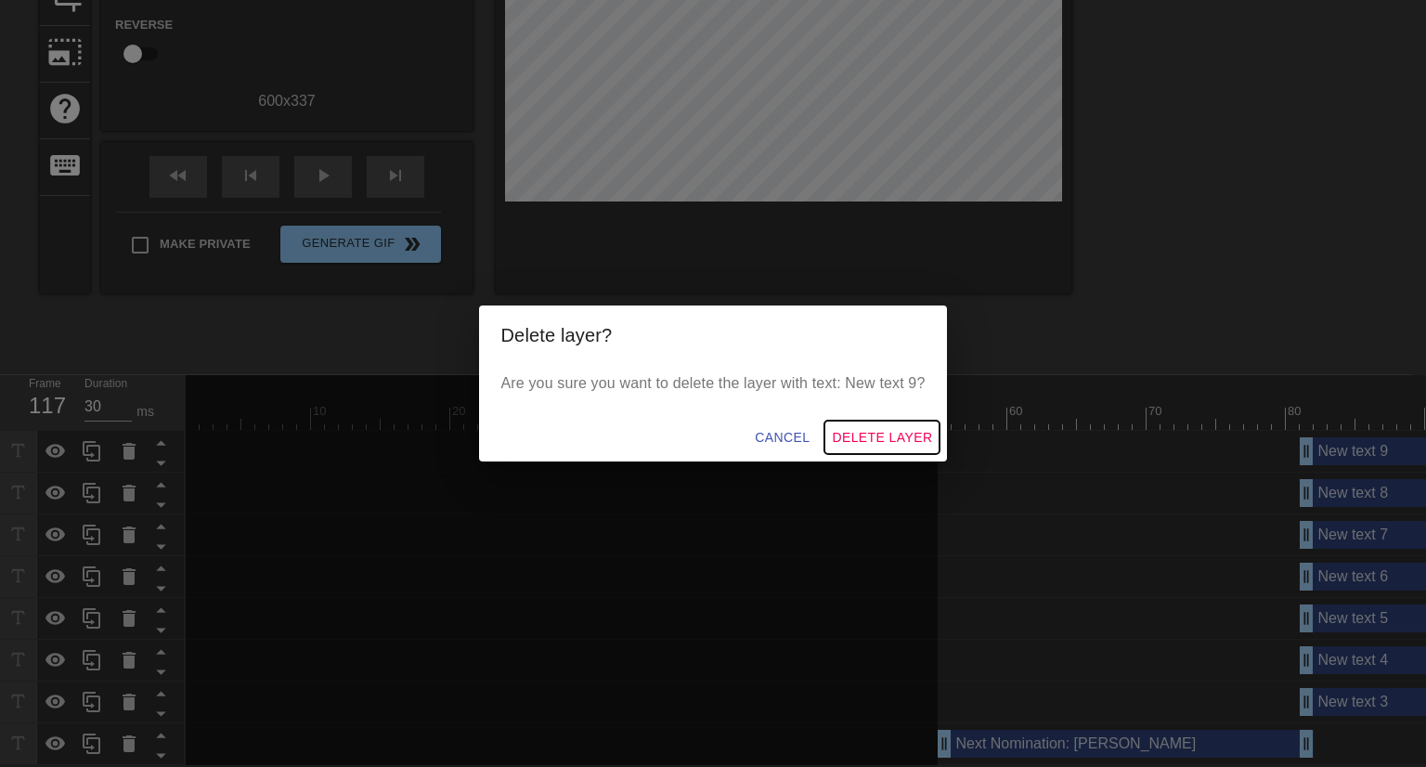
click at [843, 426] on span "Delete Layer" at bounding box center [882, 437] width 100 height 23
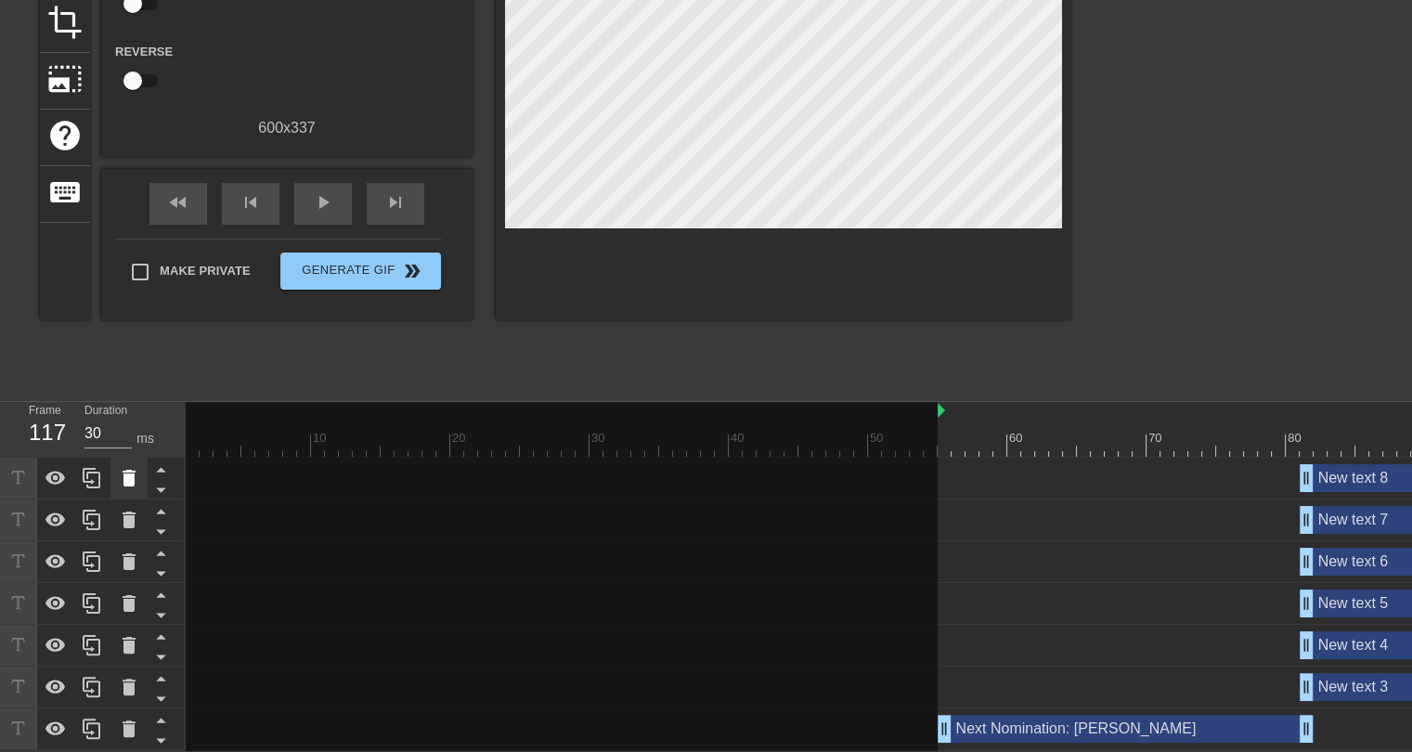
click at [123, 470] on icon at bounding box center [129, 478] width 13 height 17
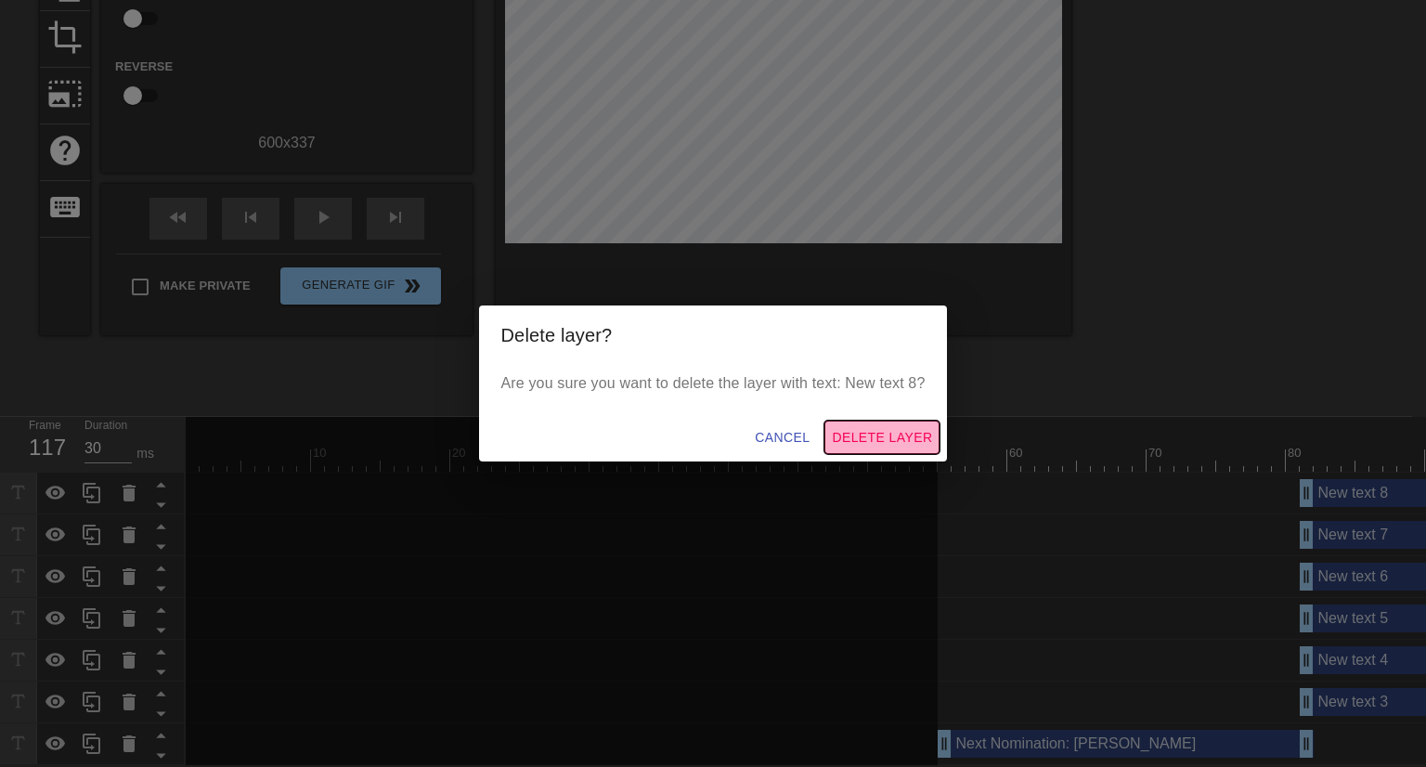
click at [866, 444] on span "Delete Layer" at bounding box center [882, 437] width 100 height 23
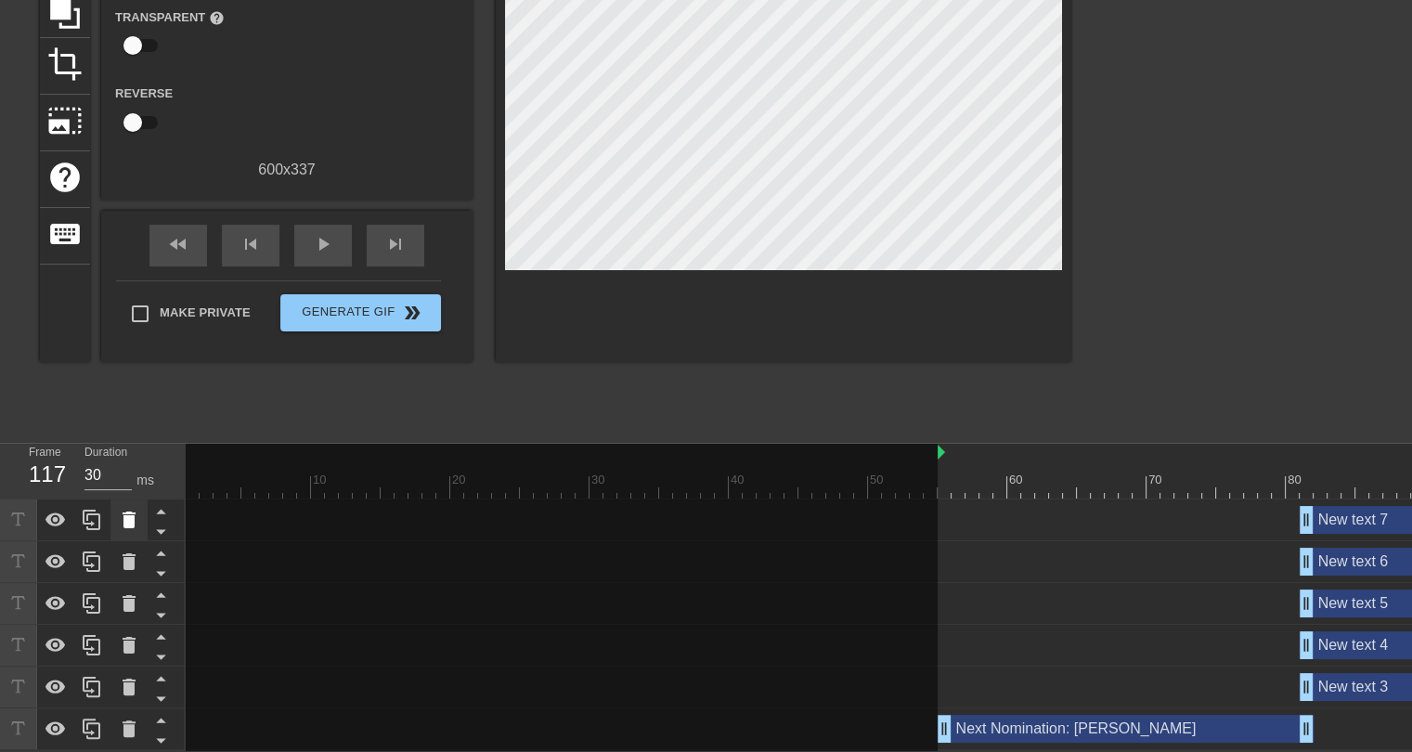
click at [134, 521] on div at bounding box center [128, 519] width 37 height 41
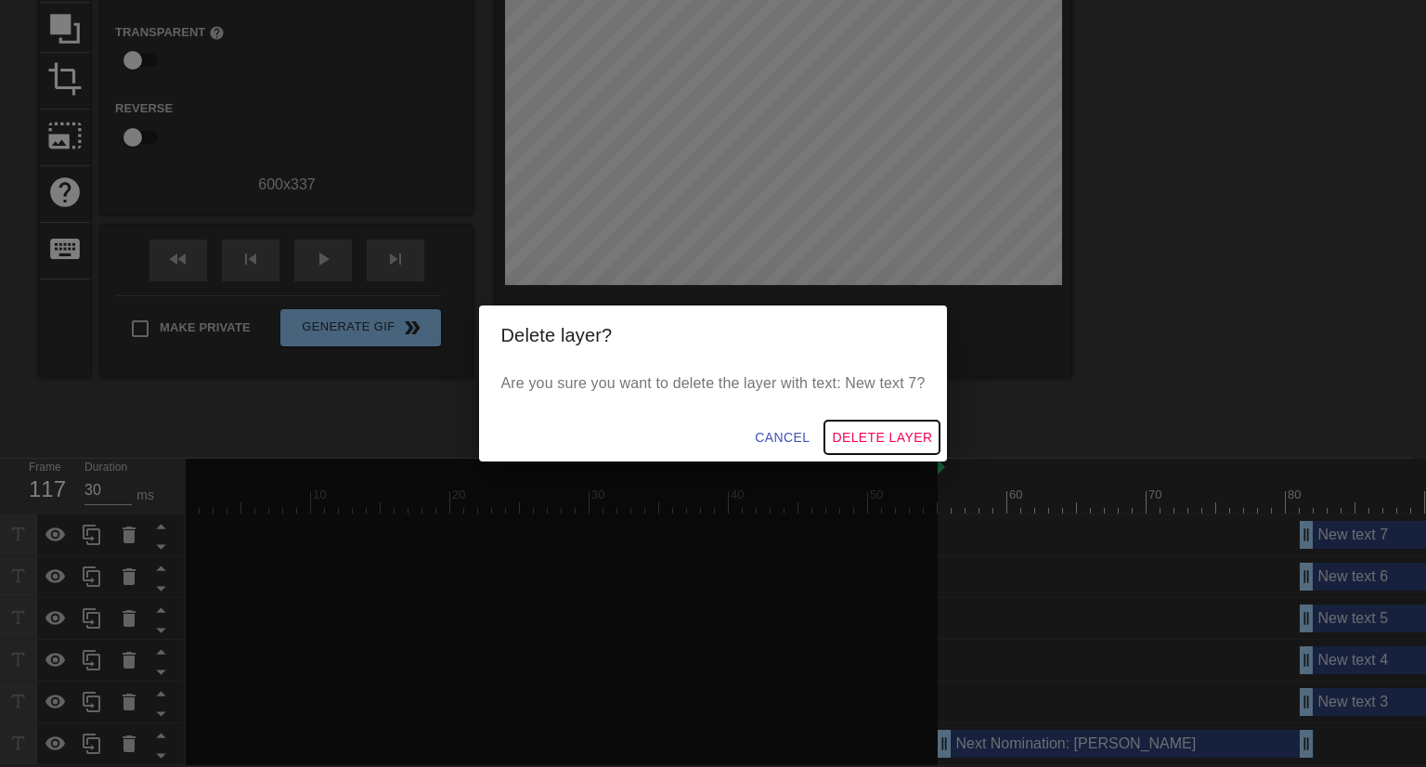
drag, startPoint x: 878, startPoint y: 443, endPoint x: 859, endPoint y: 449, distance: 20.6
click at [878, 443] on span "Delete Layer" at bounding box center [882, 437] width 100 height 23
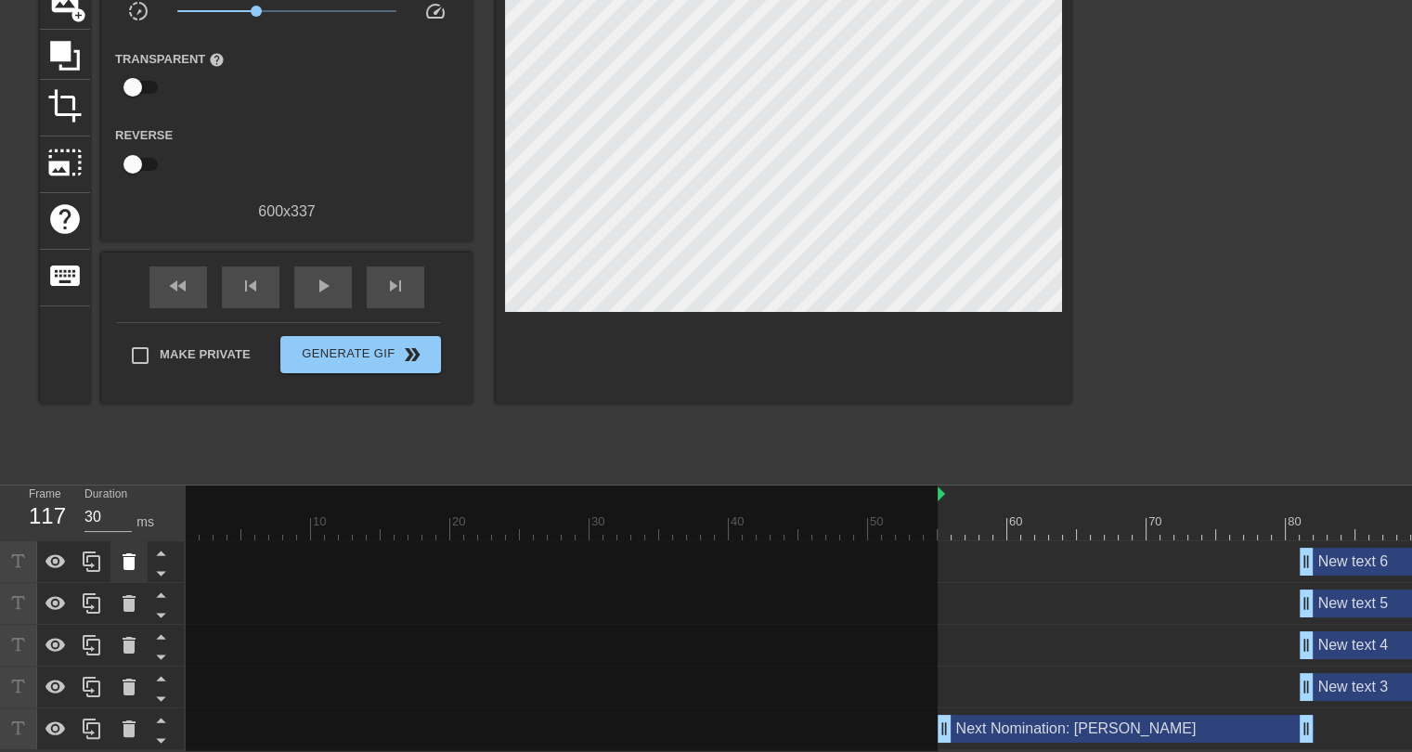
click at [130, 562] on icon at bounding box center [129, 562] width 22 height 22
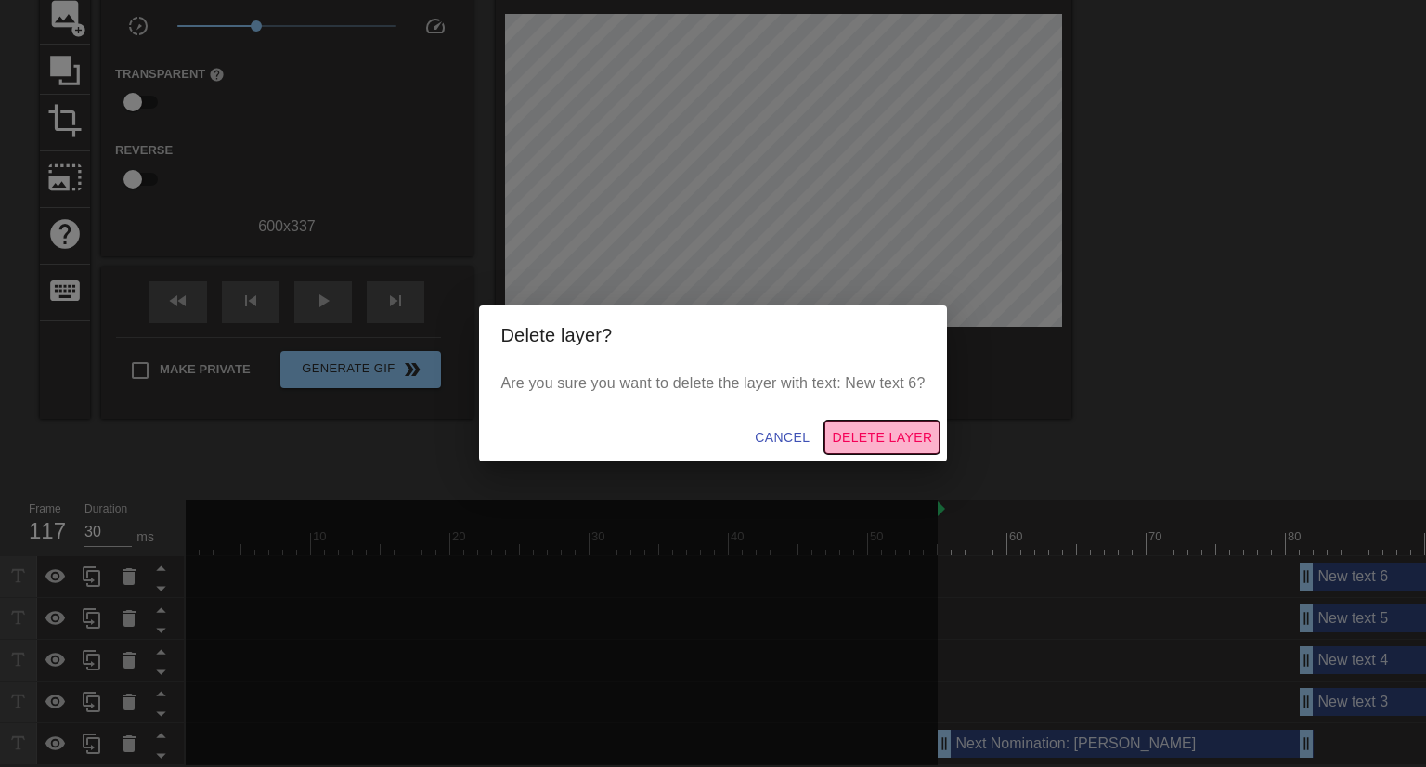
click at [857, 437] on span "Delete Layer" at bounding box center [882, 437] width 100 height 23
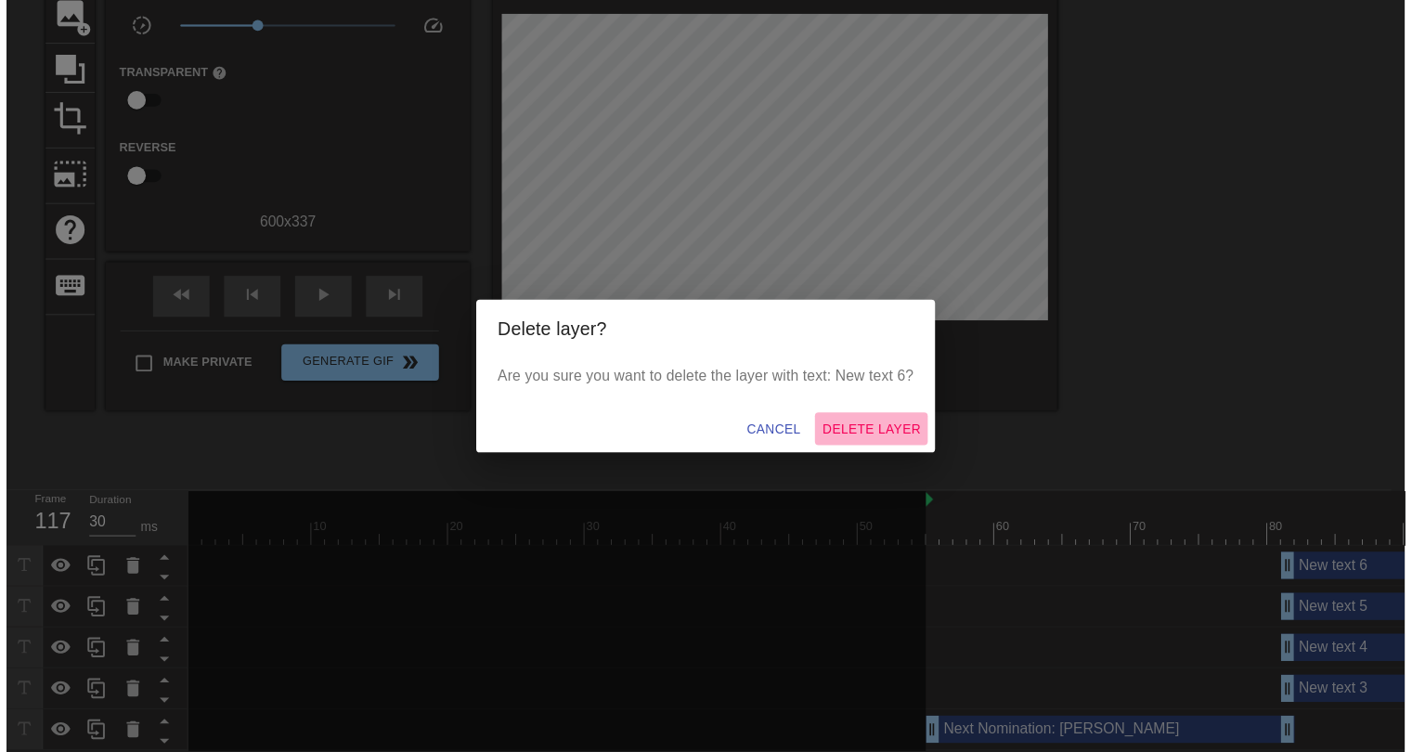
scroll to position [126, 0]
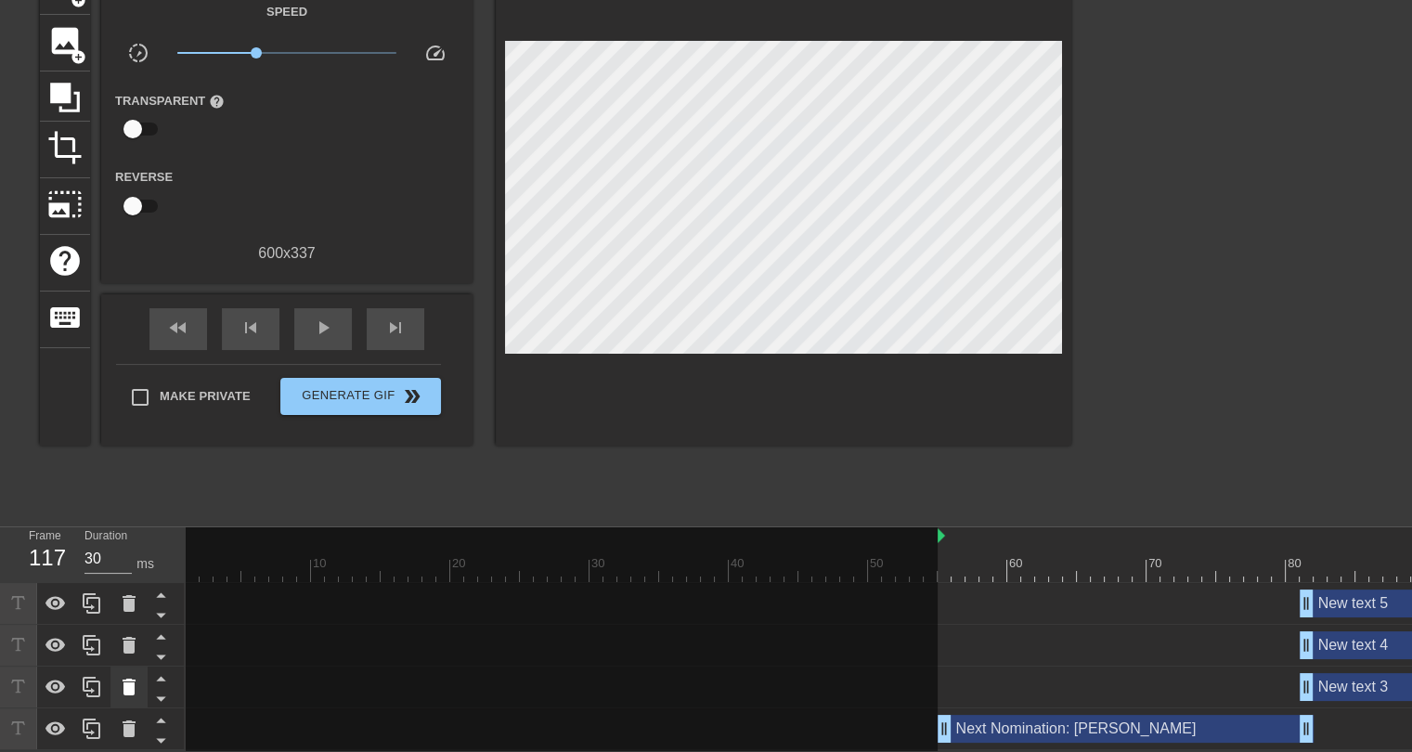
click at [134, 686] on icon at bounding box center [129, 687] width 22 height 22
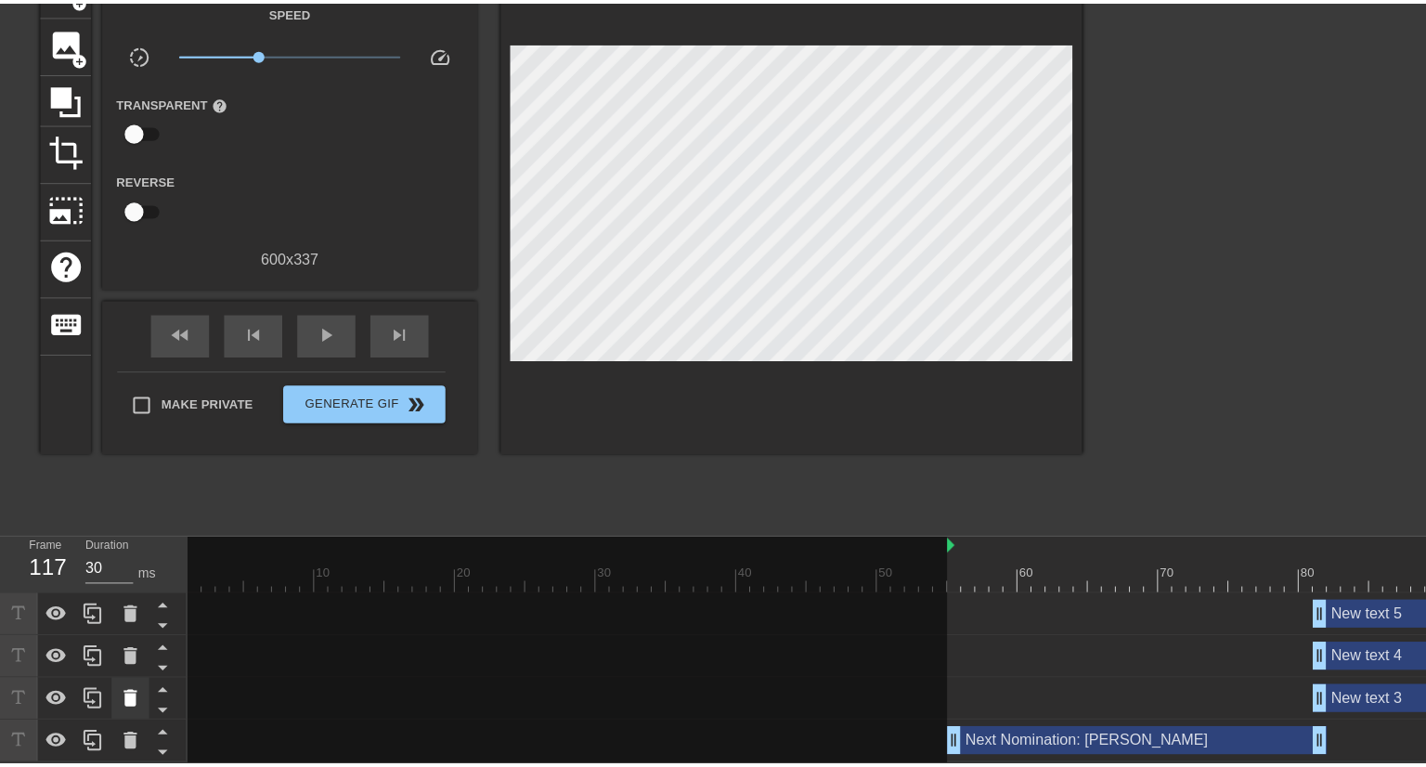
scroll to position [112, 0]
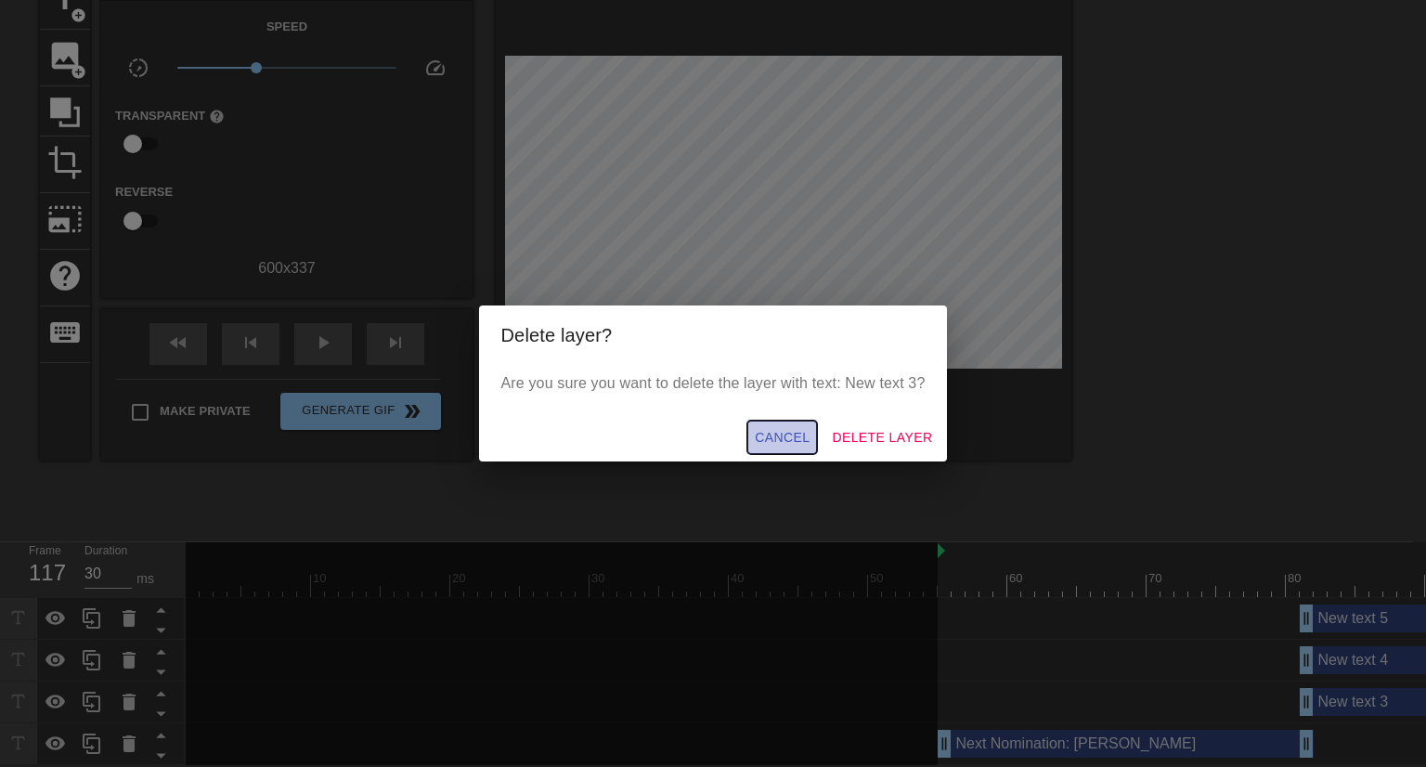
drag, startPoint x: 778, startPoint y: 449, endPoint x: 795, endPoint y: 466, distance: 23.6
drag, startPoint x: 795, startPoint y: 466, endPoint x: 760, endPoint y: 482, distance: 37.8
click at [759, 482] on div "Delete layer? Are you sure you want to delete the layer with text: New text 3? …" at bounding box center [713, 383] width 1426 height 767
click at [902, 440] on span "Delete Layer" at bounding box center [882, 437] width 100 height 23
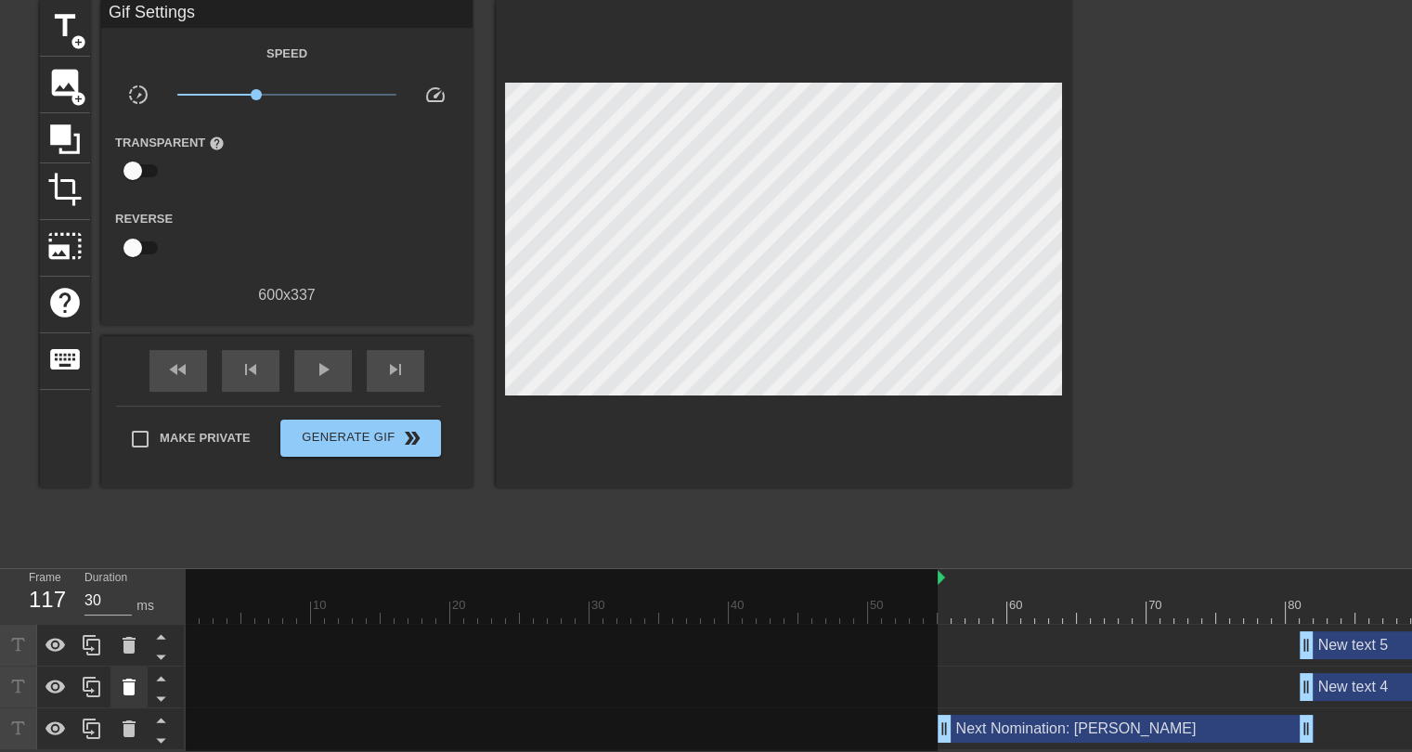
click at [137, 681] on icon at bounding box center [129, 687] width 22 height 22
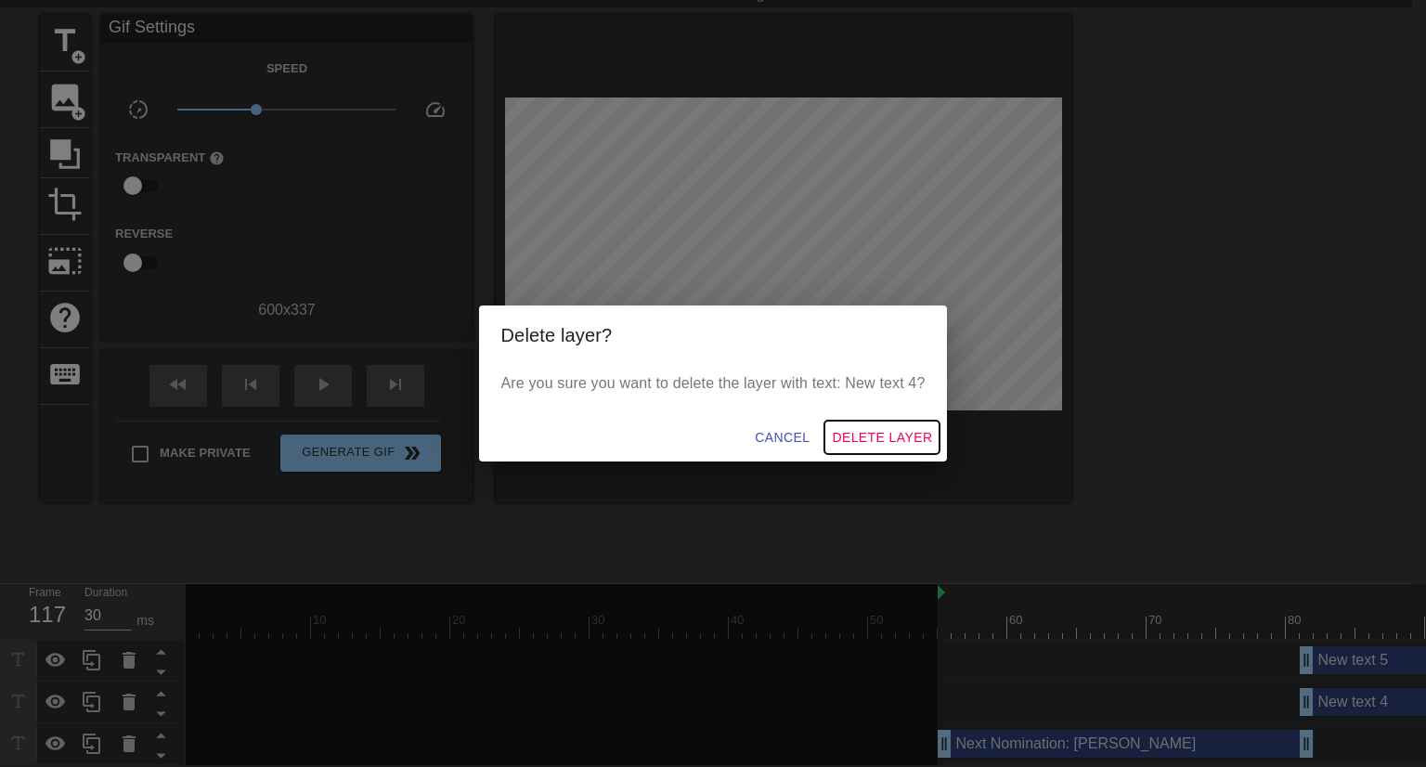
click at [872, 436] on span "Delete Layer" at bounding box center [882, 437] width 100 height 23
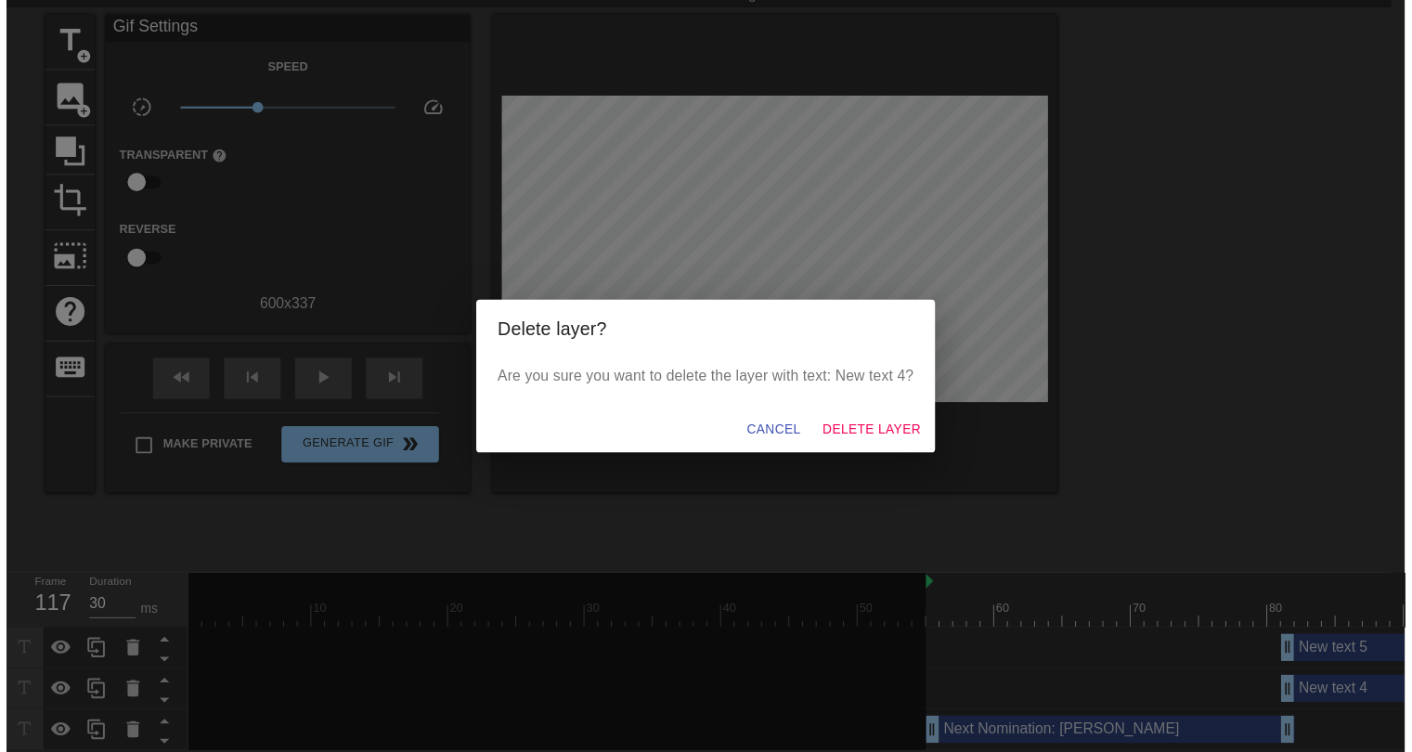
scroll to position [43, 0]
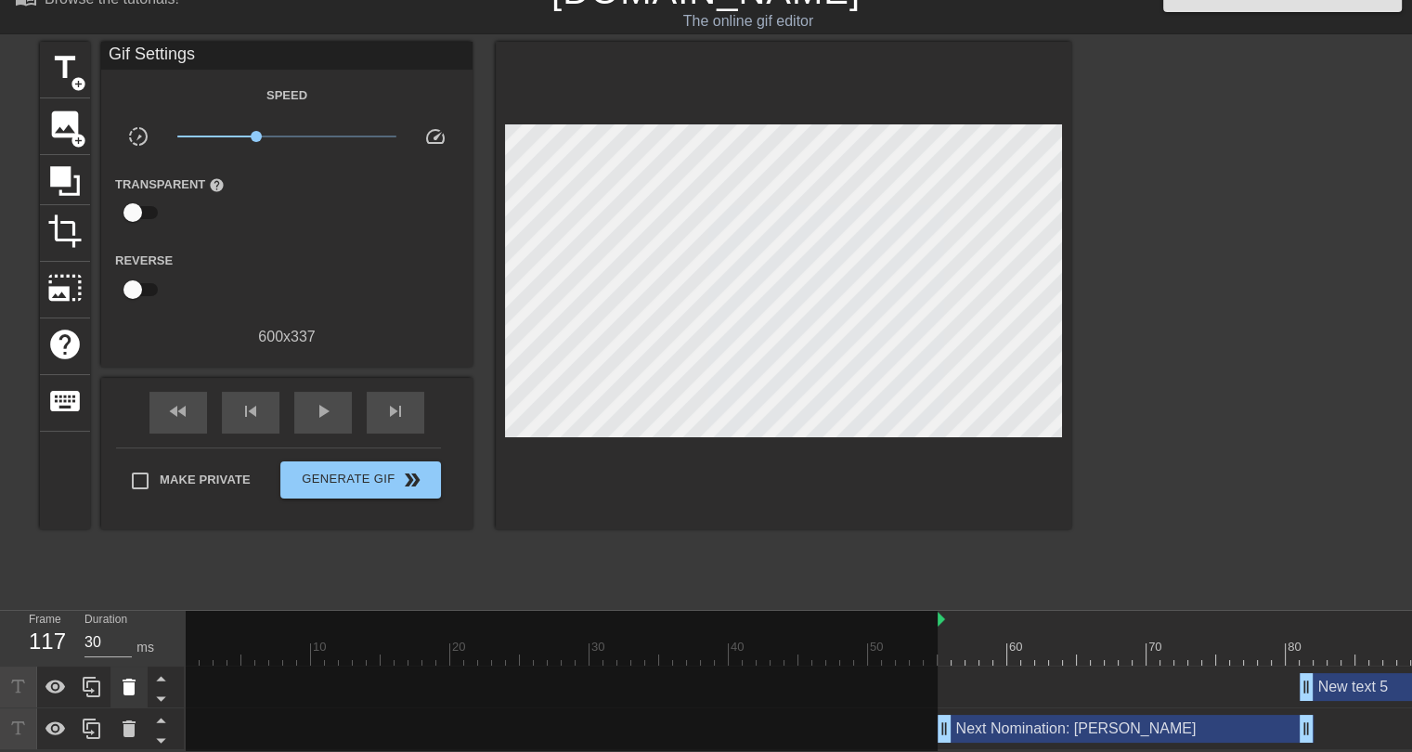
click at [118, 686] on icon at bounding box center [129, 687] width 22 height 22
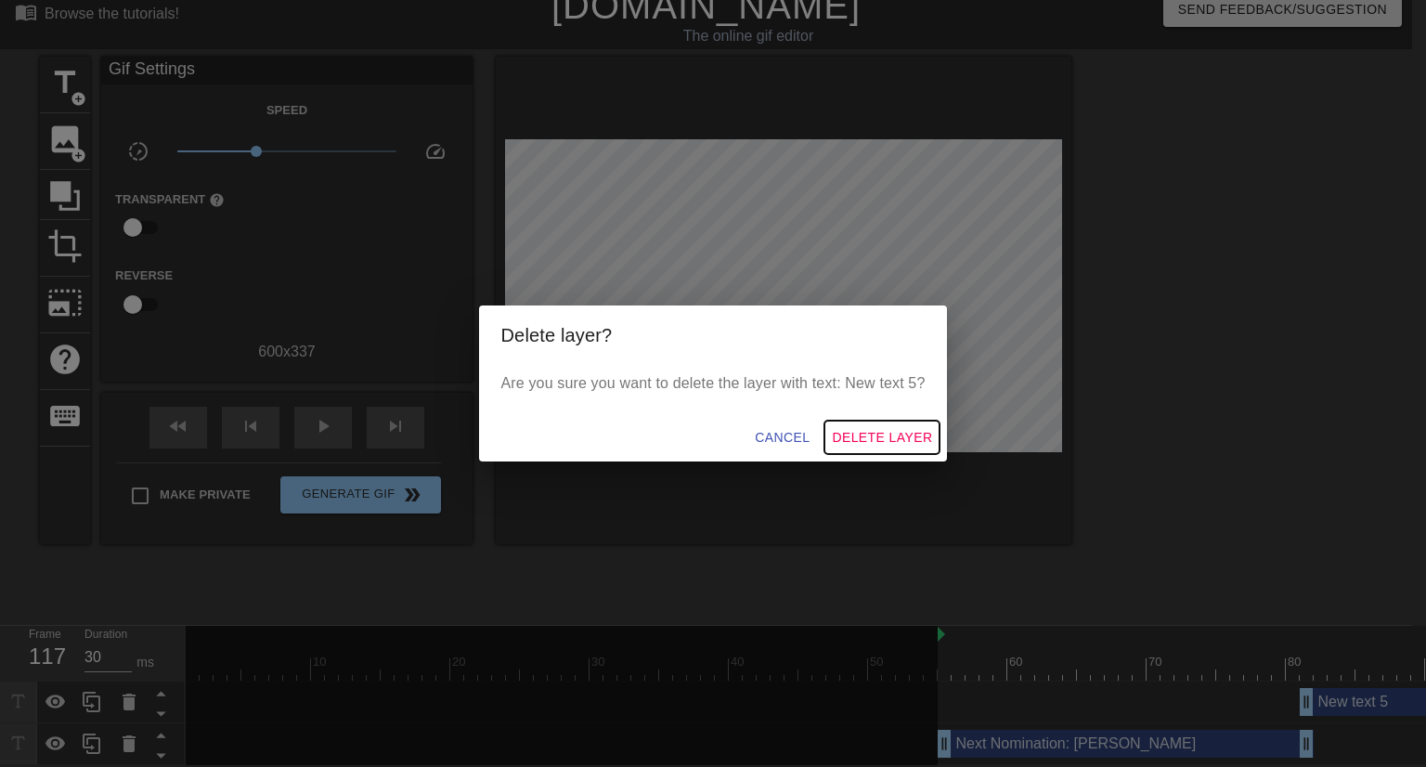
click at [906, 432] on span "Delete Layer" at bounding box center [882, 437] width 100 height 23
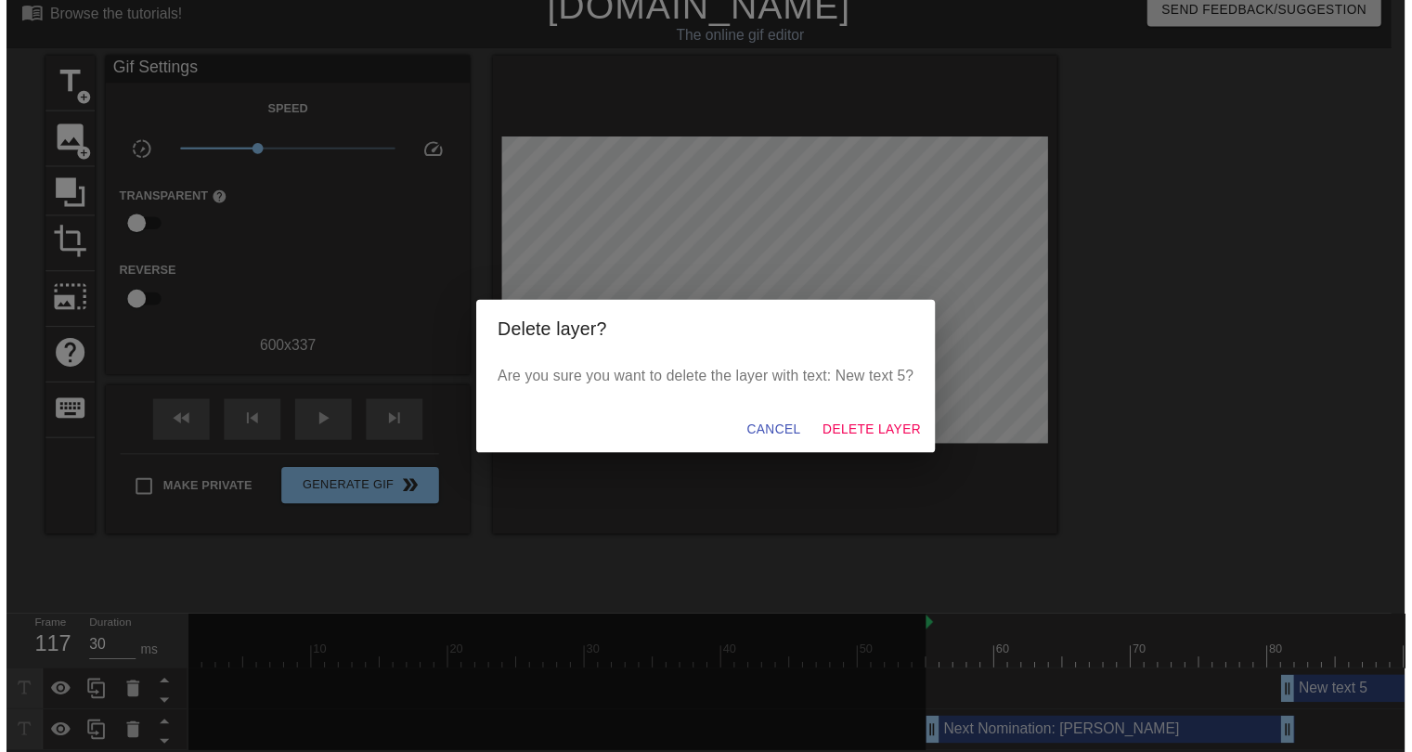
scroll to position [1, 0]
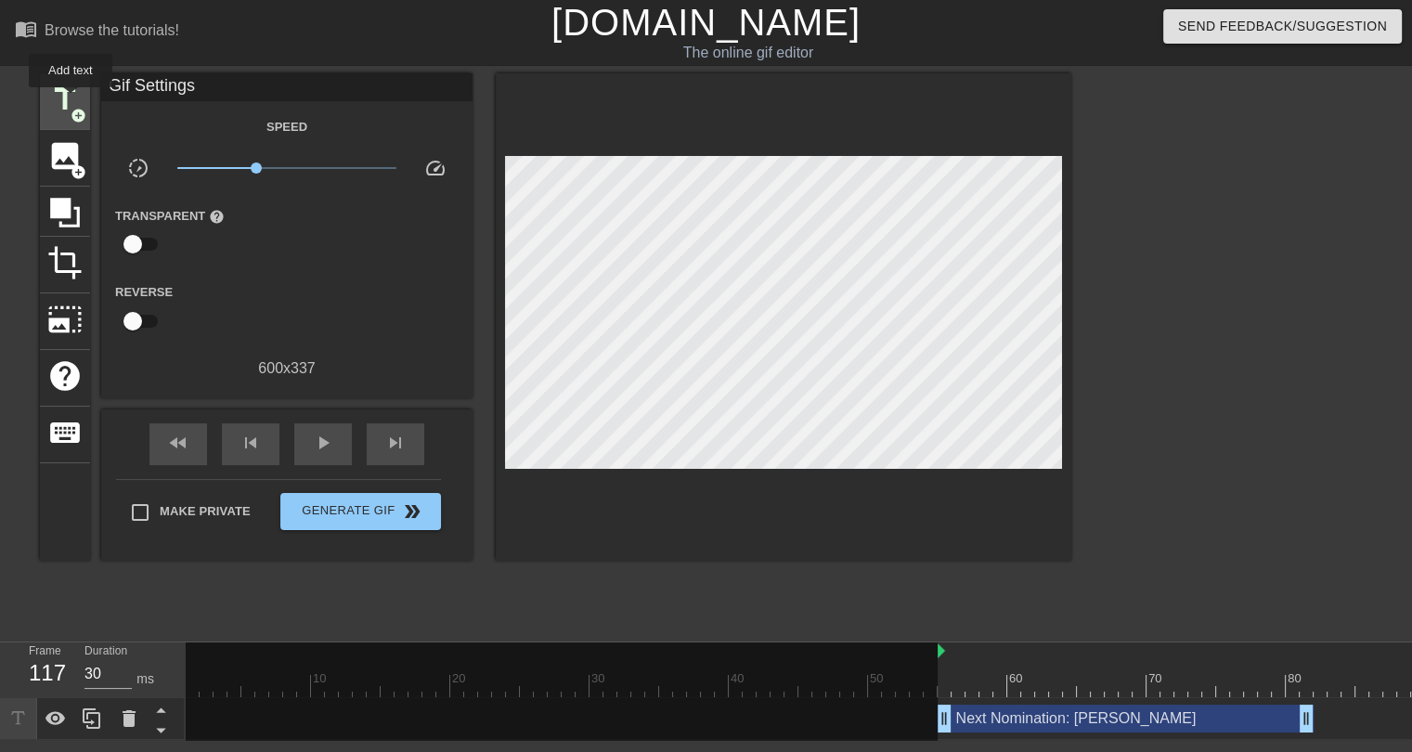
click at [70, 97] on span "title" at bounding box center [64, 99] width 35 height 35
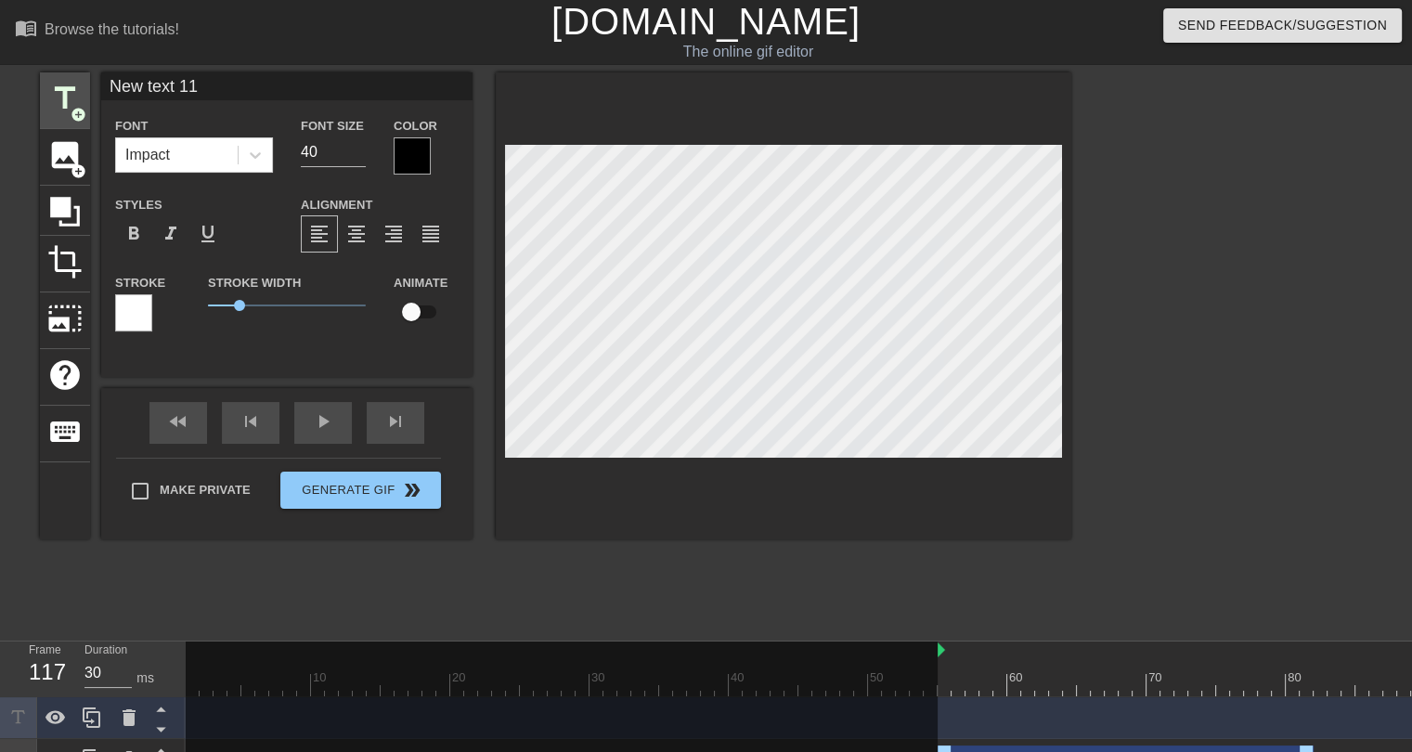
scroll to position [29, 0]
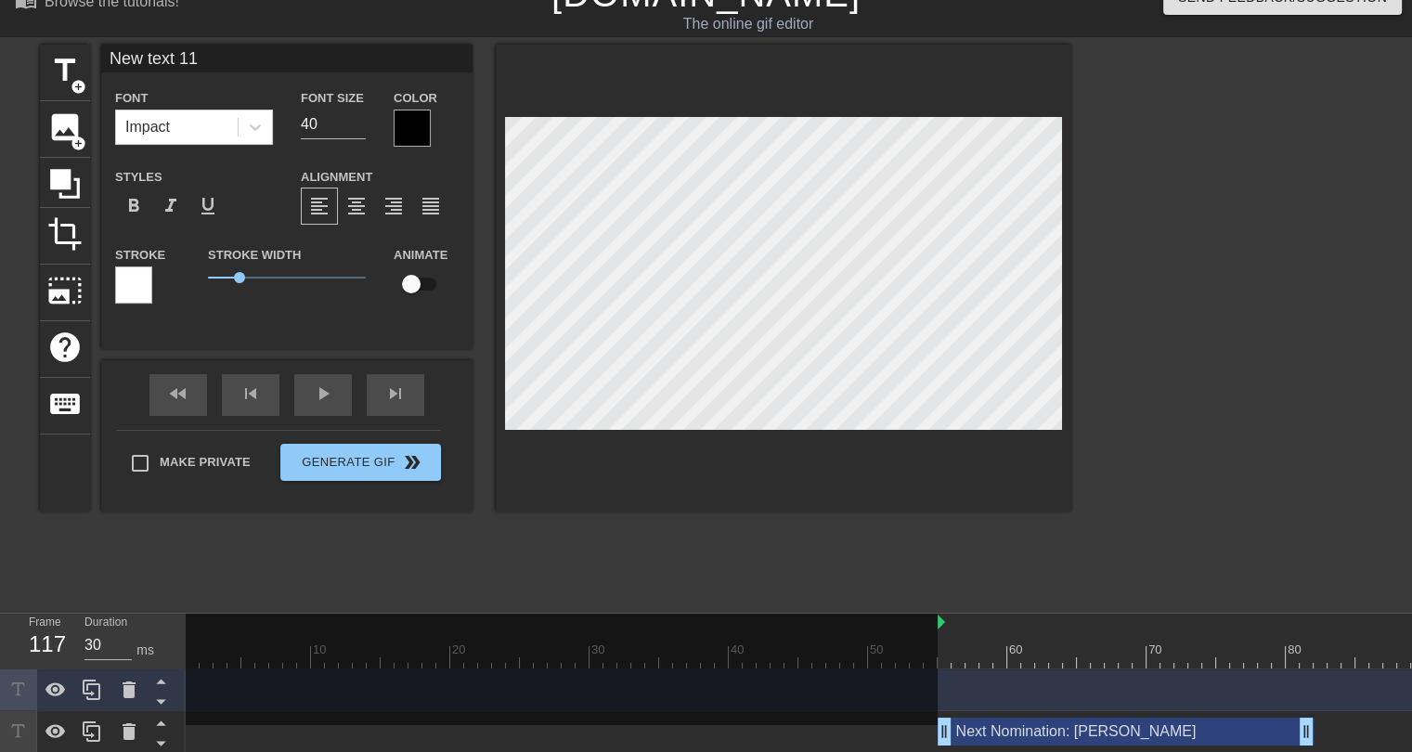
click at [169, 54] on input "New text 11" at bounding box center [286, 59] width 371 height 28
type input "Starting Bid: $2"
click at [524, 554] on div "title add_circle image add_circle crop photo_size_select_large help keyboard St…" at bounding box center [555, 323] width 1031 height 557
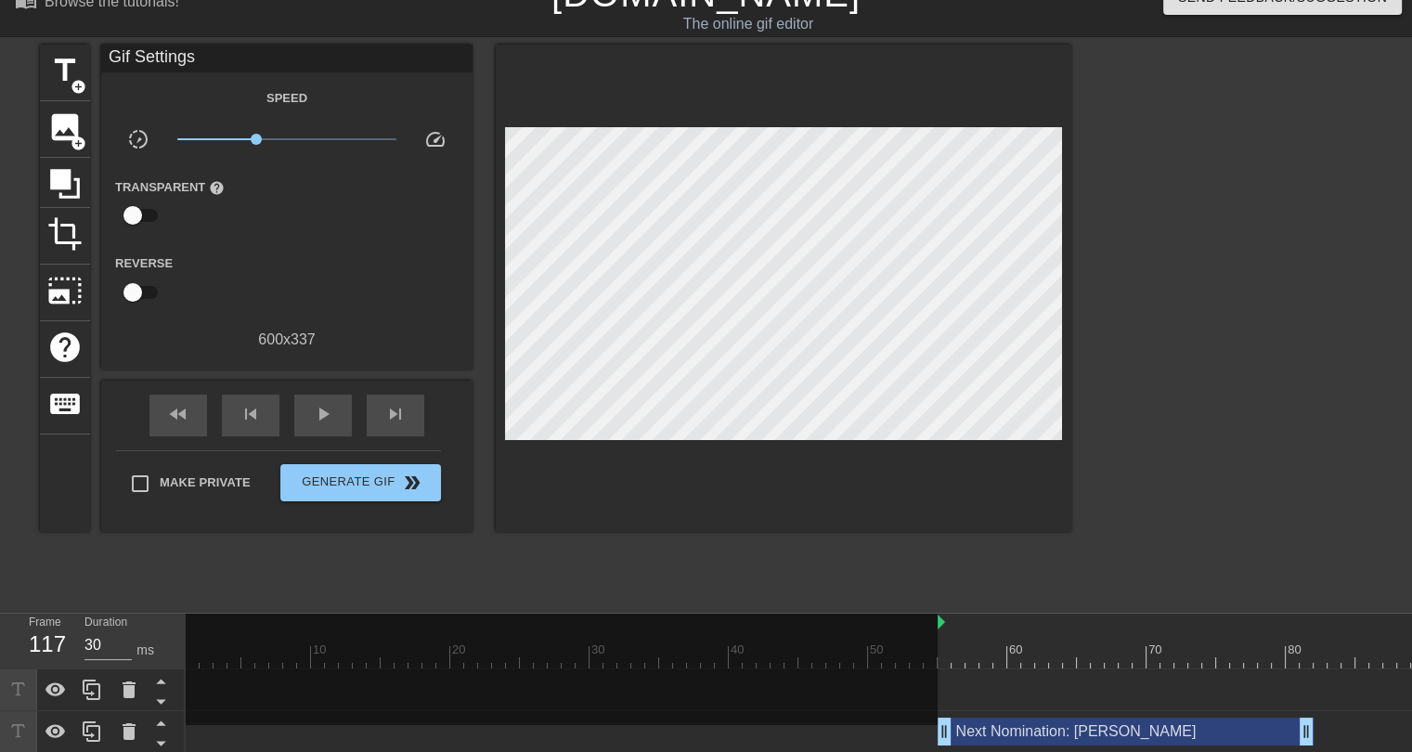
click at [967, 740] on div "Next Nomination: [PERSON_NAME] drag_handle drag_handle" at bounding box center [1126, 732] width 376 height 28
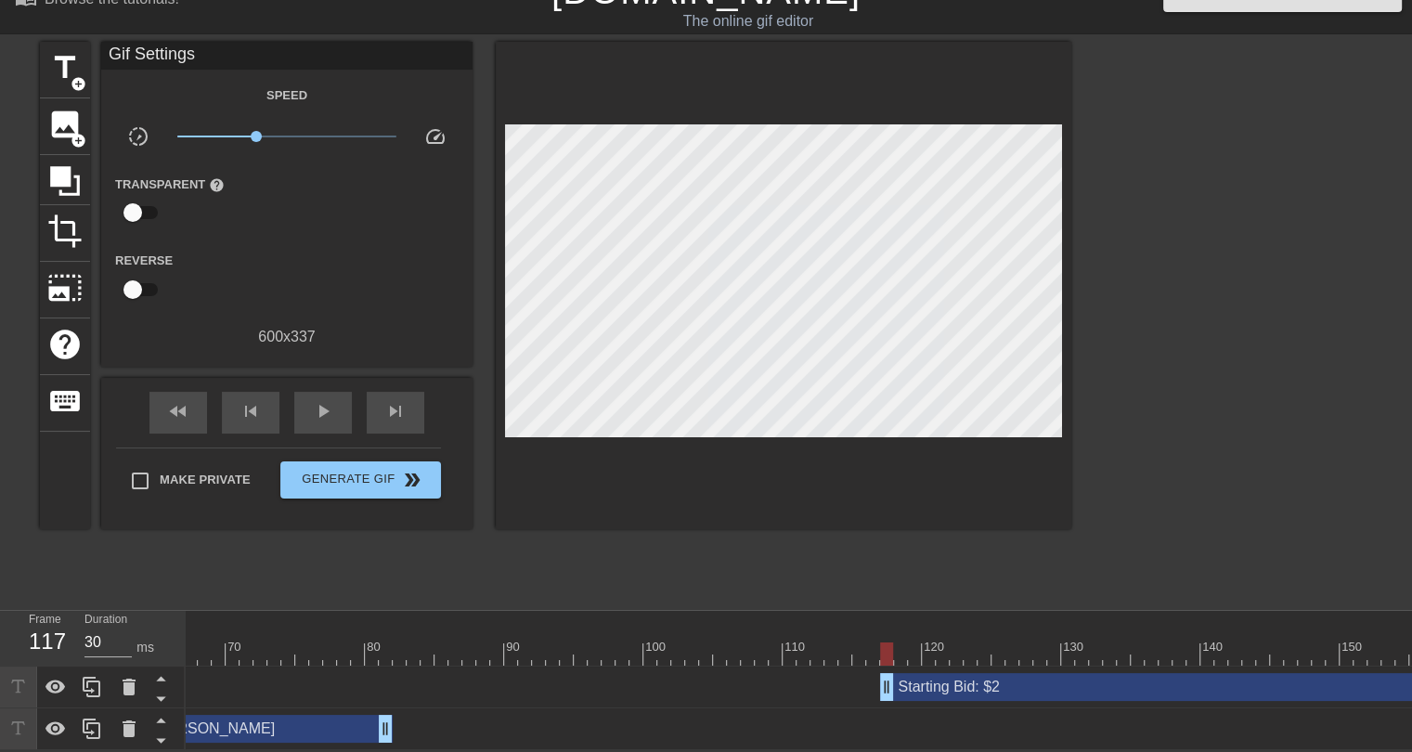
scroll to position [0, 914]
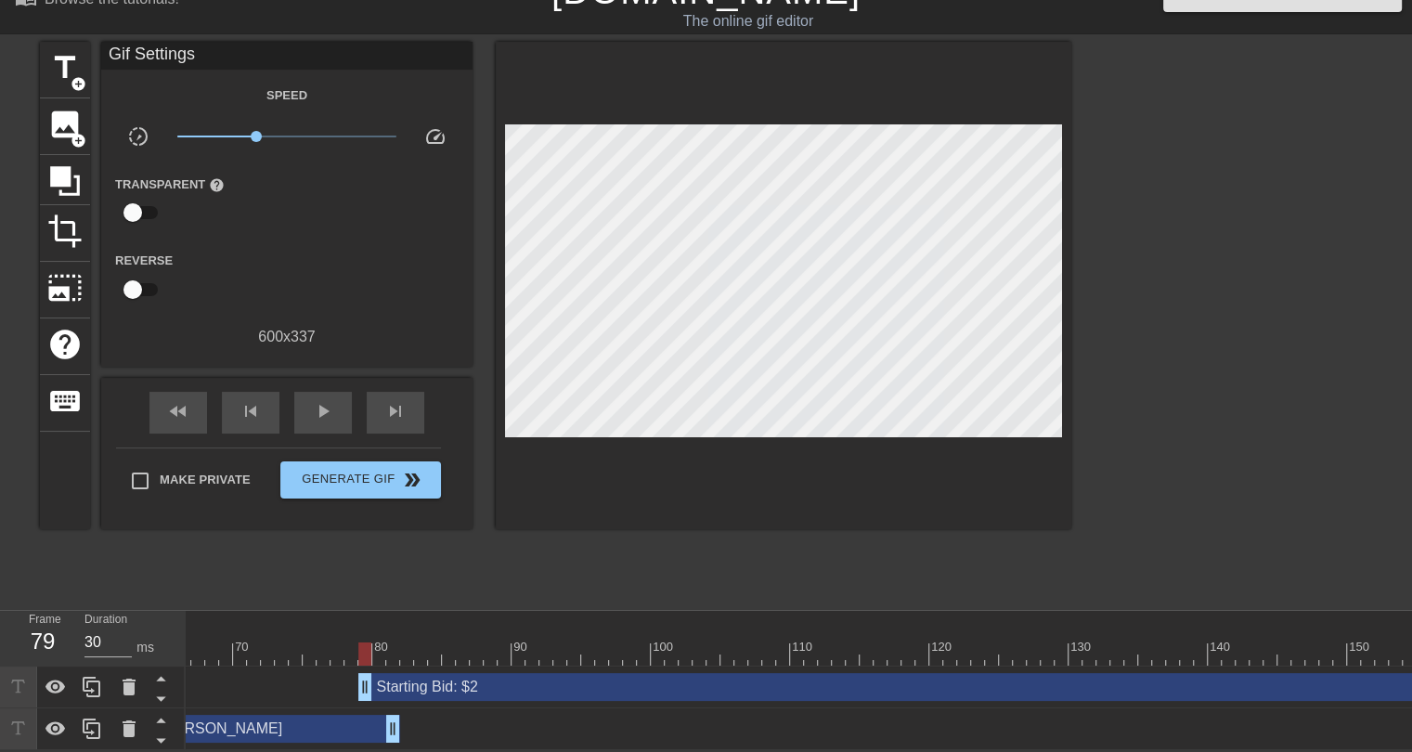
drag, startPoint x: 893, startPoint y: 679, endPoint x: 358, endPoint y: 692, distance: 534.9
click at [358, 692] on div "Starting Bid: $2 drag_handle drag_handle" at bounding box center [442, 688] width 2340 height 42
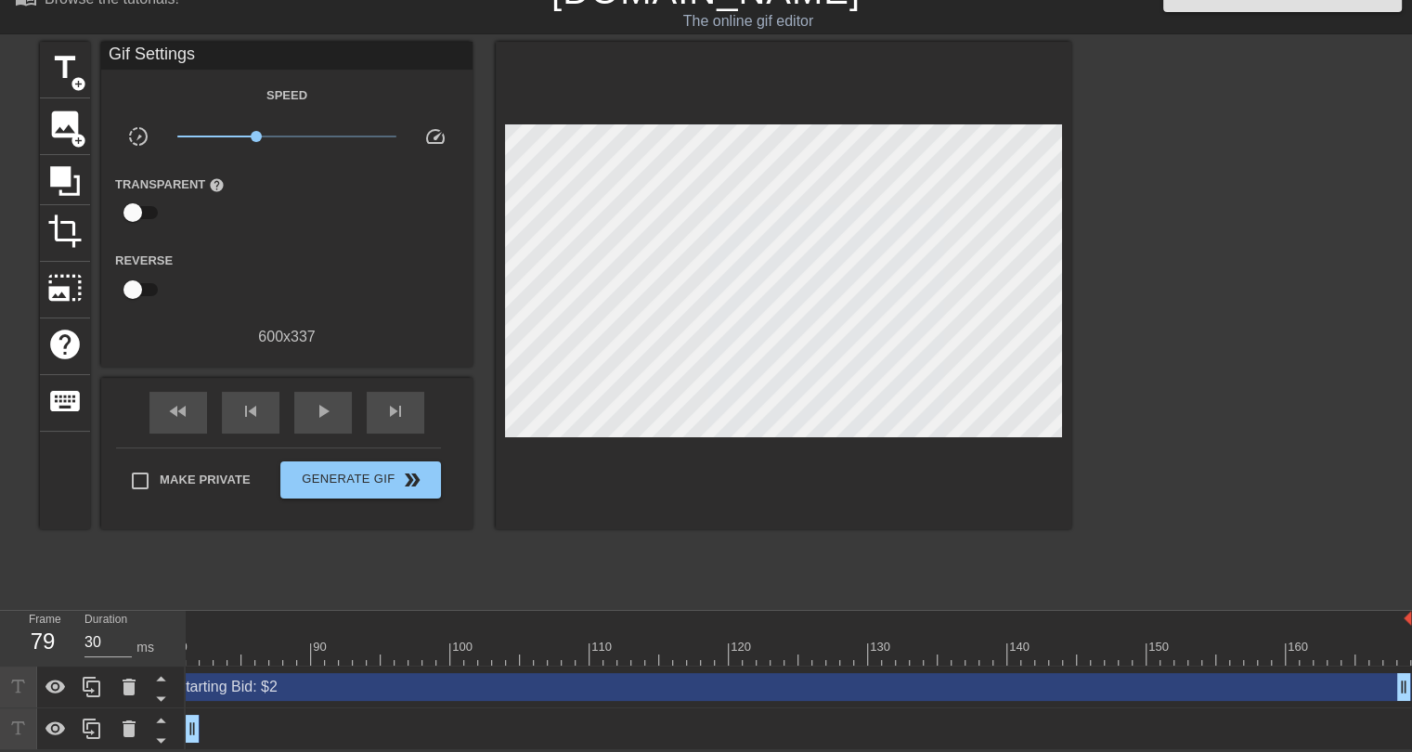
scroll to position [0, 1118]
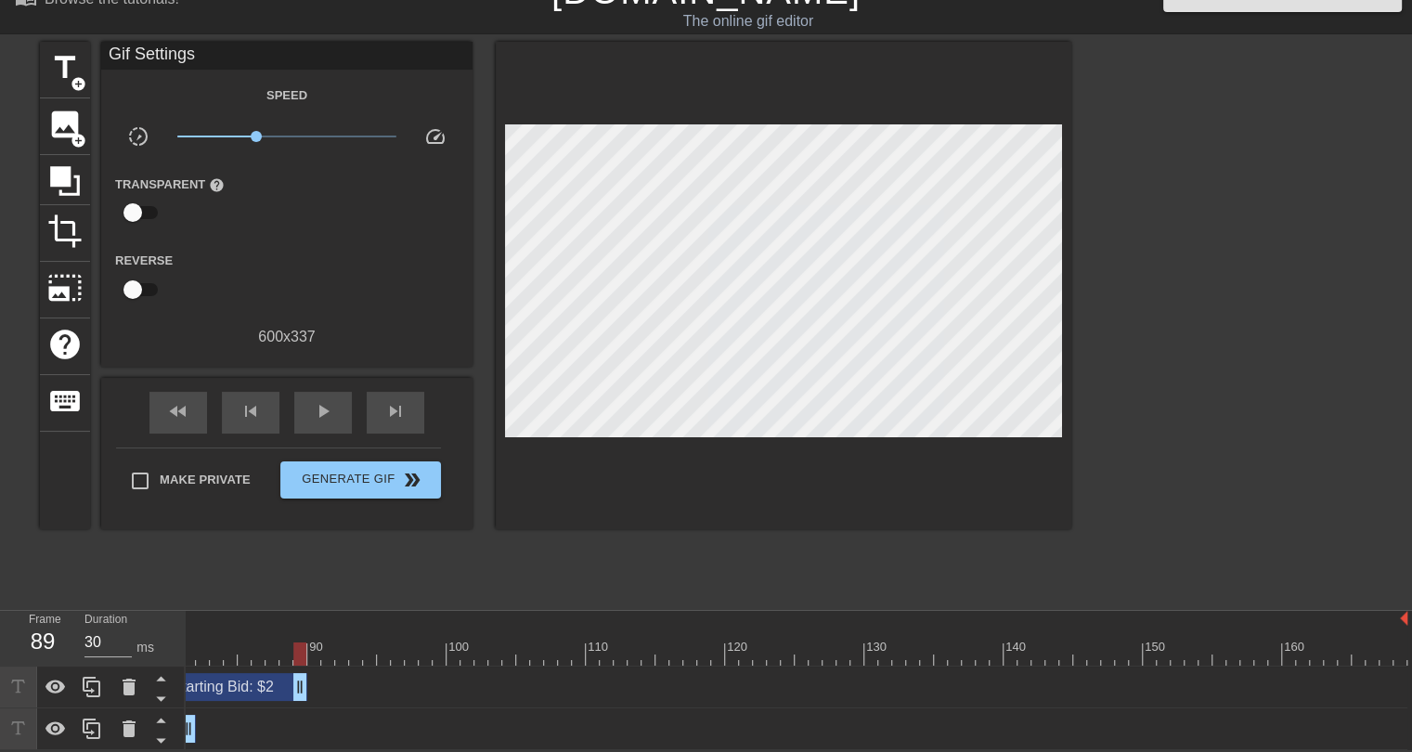
drag, startPoint x: 1398, startPoint y: 674, endPoint x: 312, endPoint y: 710, distance: 1086.9
type input "40"
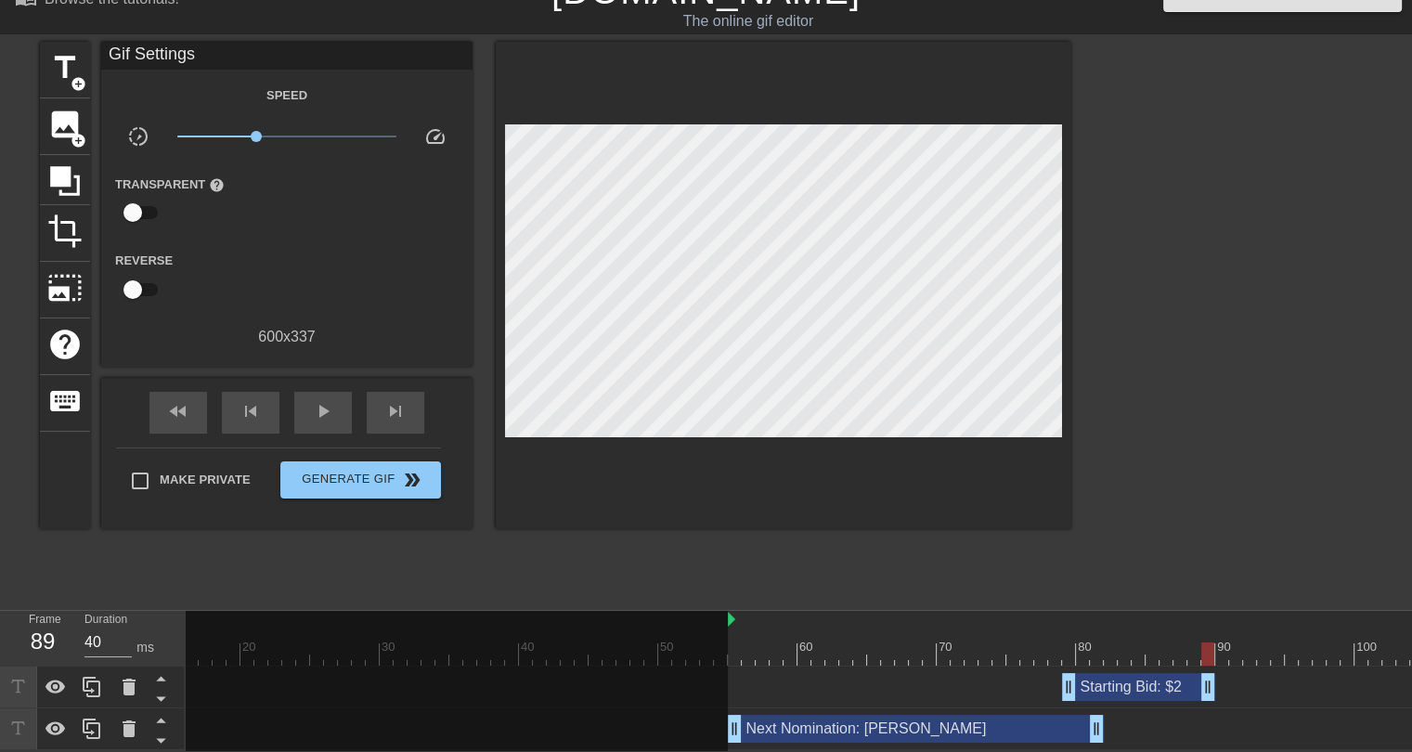
scroll to position [0, 217]
click at [799, 725] on div "Next Nomination: [PERSON_NAME] drag_handle drag_handle" at bounding box center [908, 729] width 376 height 28
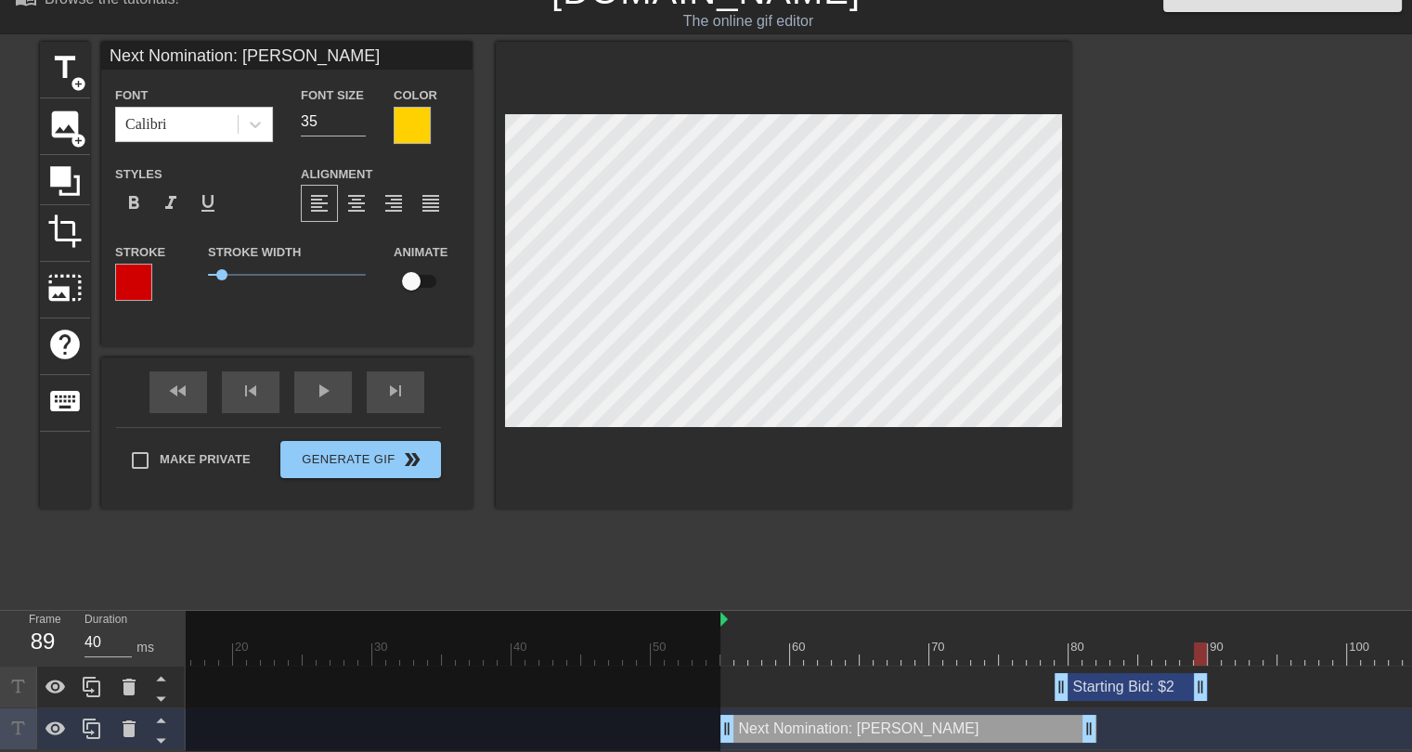
click at [420, 276] on input "checkbox" at bounding box center [411, 281] width 106 height 35
checkbox input "true"
click at [754, 642] on div at bounding box center [1138, 653] width 2340 height 23
click at [794, 642] on div at bounding box center [1138, 653] width 2340 height 23
click at [821, 646] on div at bounding box center [1138, 653] width 2340 height 23
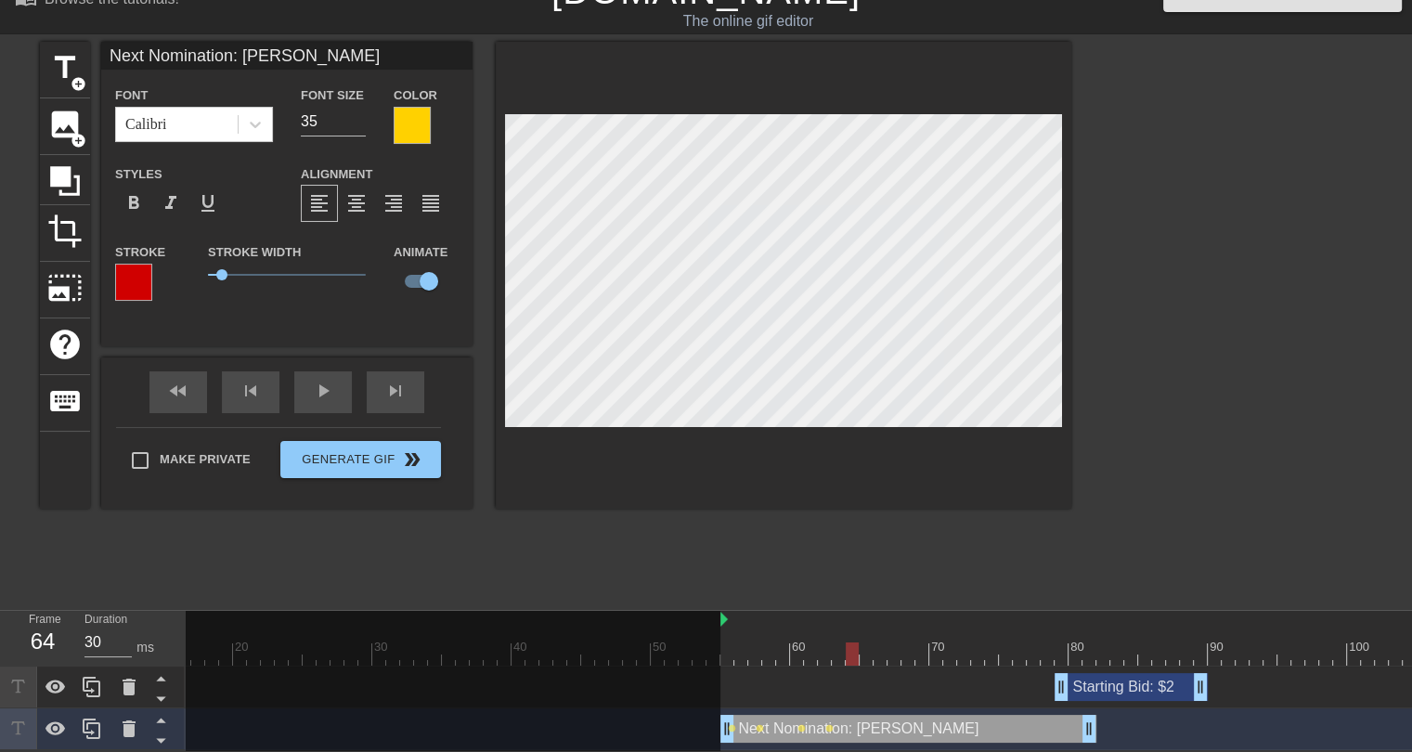
drag, startPoint x: 846, startPoint y: 639, endPoint x: 849, endPoint y: 629, distance: 9.7
click at [847, 642] on div at bounding box center [1138, 653] width 2340 height 23
click at [883, 644] on div at bounding box center [1138, 653] width 2340 height 23
click at [906, 642] on div at bounding box center [1138, 653] width 2340 height 23
click at [936, 646] on div at bounding box center [1138, 653] width 2340 height 23
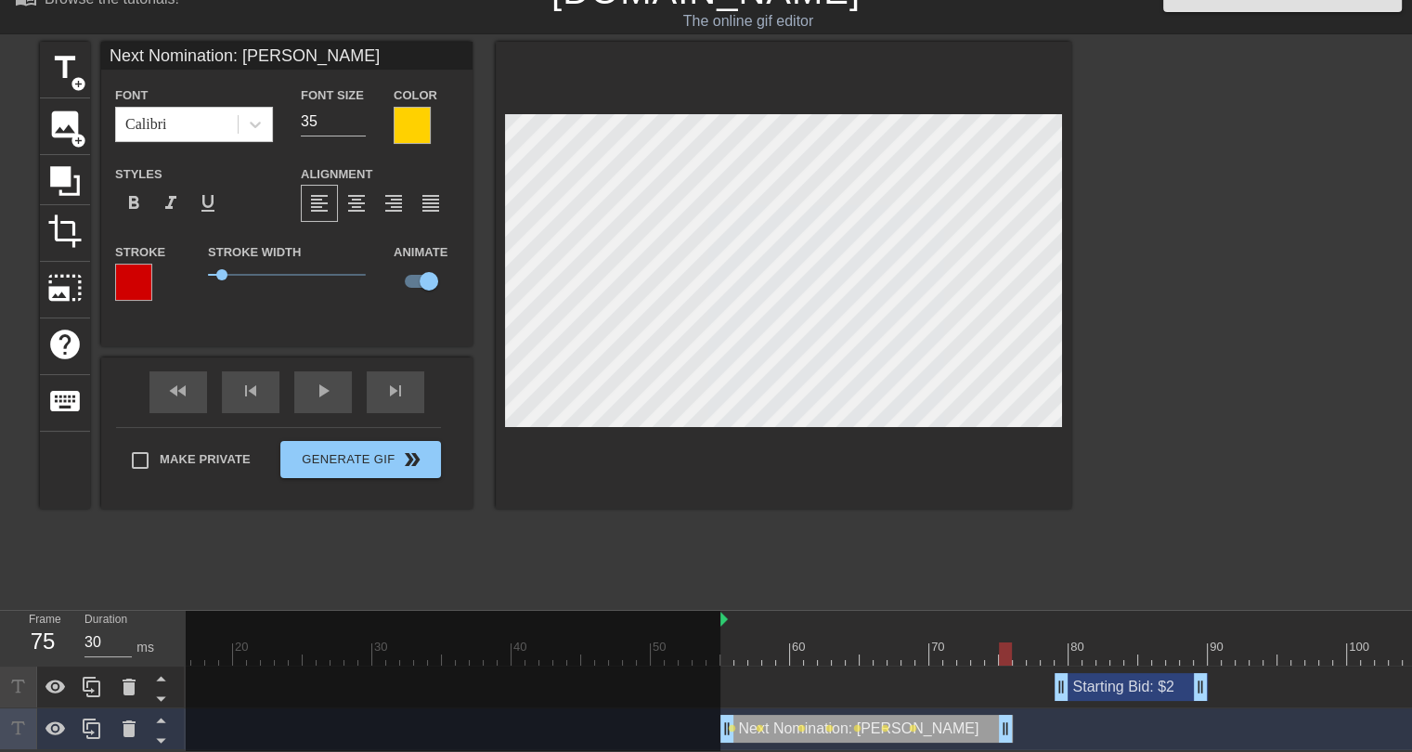
drag, startPoint x: 1084, startPoint y: 723, endPoint x: 999, endPoint y: 729, distance: 85.6
drag, startPoint x: 1058, startPoint y: 681, endPoint x: 955, endPoint y: 684, distance: 103.1
click at [955, 684] on div "Starting Bid: $2 drag_handle drag_handle" at bounding box center [1138, 687] width 2340 height 28
drag, startPoint x: 1202, startPoint y: 676, endPoint x: 1094, endPoint y: 680, distance: 108.7
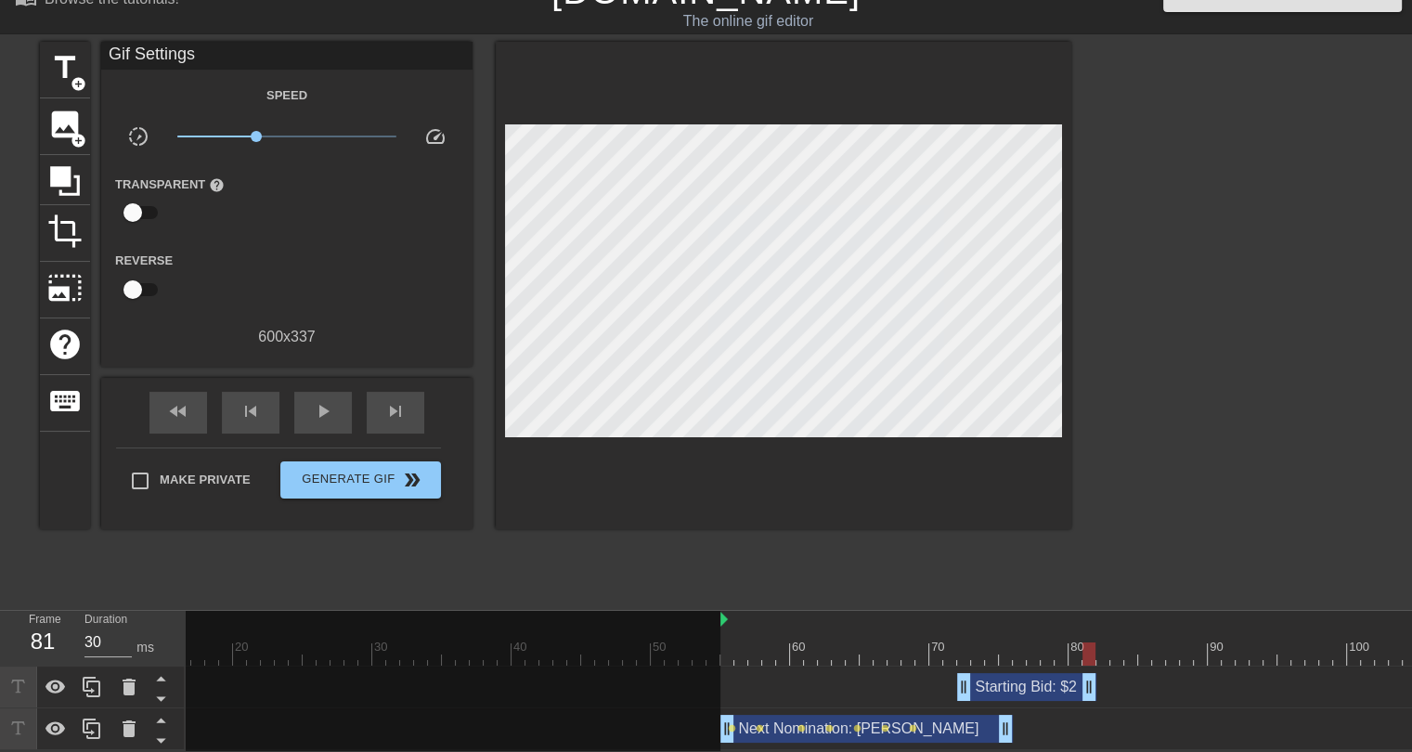
click at [820, 551] on div "title add_circle image add_circle crop photo_size_select_large help keyboard Gi…" at bounding box center [555, 320] width 1031 height 557
click at [731, 642] on div at bounding box center [1138, 653] width 2340 height 23
click at [318, 400] on span "play_arrow" at bounding box center [323, 411] width 22 height 22
click at [334, 404] on div "pause" at bounding box center [323, 413] width 58 height 42
click at [737, 648] on div at bounding box center [1138, 653] width 2340 height 23
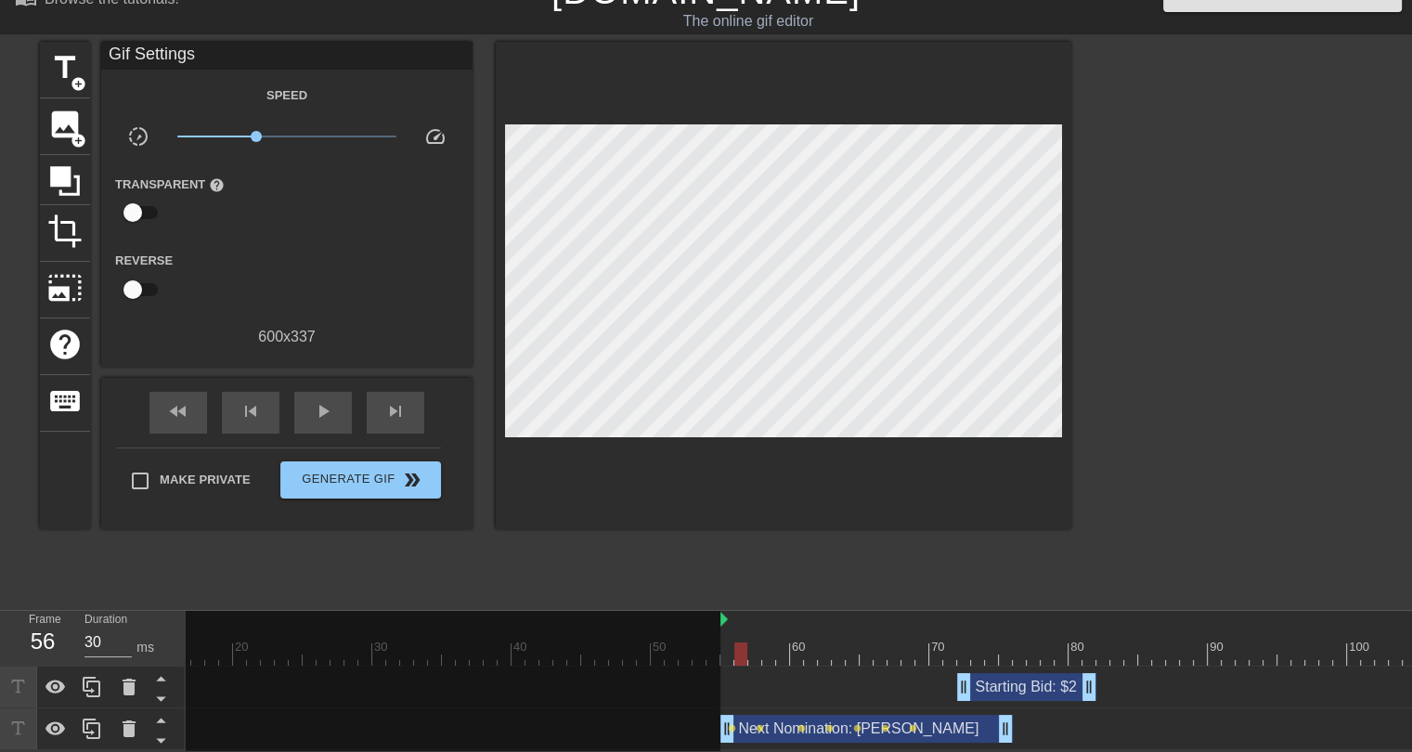
click at [728, 643] on div at bounding box center [1138, 653] width 2340 height 23
click at [740, 644] on div at bounding box center [1138, 653] width 2340 height 23
click at [755, 648] on div at bounding box center [1138, 653] width 2340 height 23
click at [736, 646] on div at bounding box center [1138, 653] width 2340 height 23
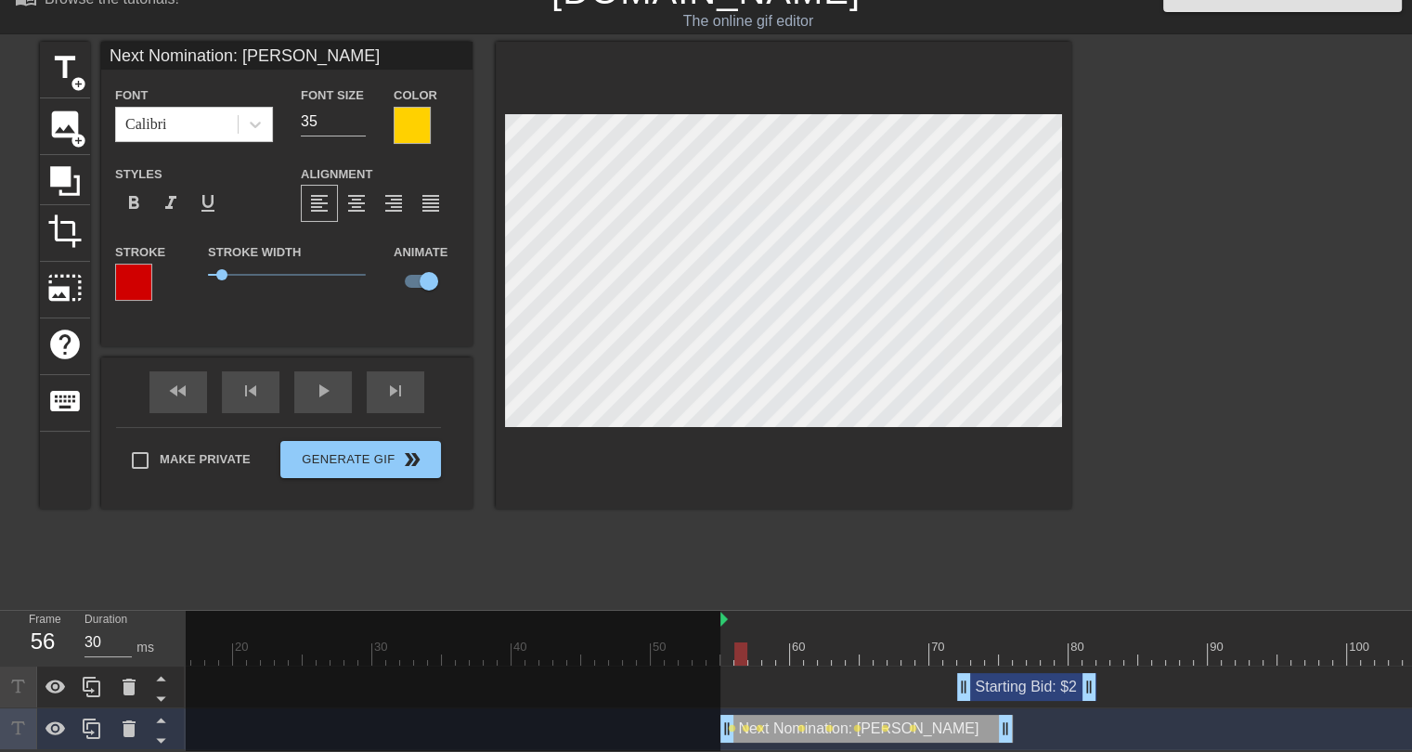
click at [754, 643] on div at bounding box center [1138, 653] width 2340 height 23
click at [766, 643] on div at bounding box center [1138, 653] width 2340 height 23
drag, startPoint x: 753, startPoint y: 638, endPoint x: 763, endPoint y: 436, distance: 201.7
click at [753, 642] on div at bounding box center [1138, 653] width 2340 height 23
click at [766, 642] on div at bounding box center [1138, 653] width 2340 height 23
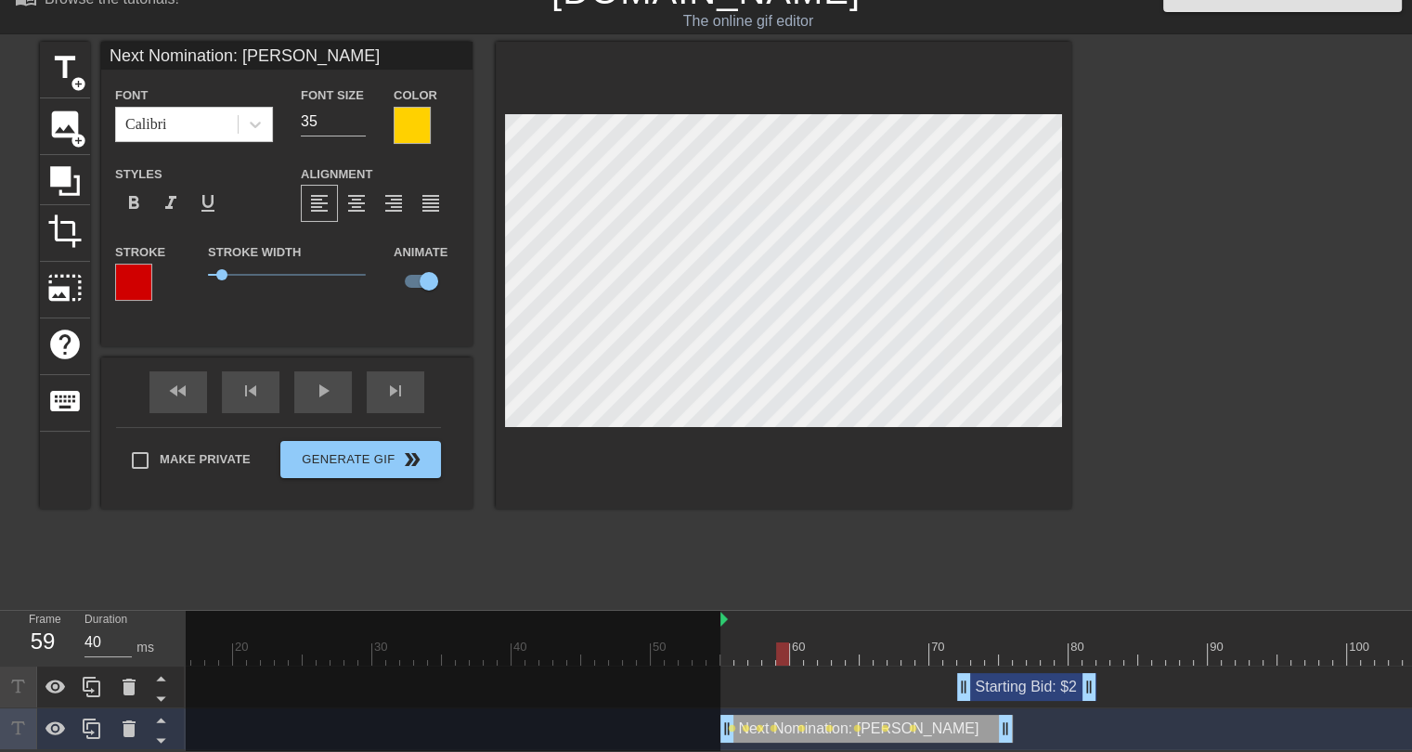
click at [784, 642] on div at bounding box center [1138, 653] width 2340 height 23
click at [798, 642] on div at bounding box center [1138, 653] width 2340 height 23
click at [811, 643] on div at bounding box center [1138, 653] width 2340 height 23
click at [829, 642] on div at bounding box center [1138, 653] width 2340 height 23
click at [839, 642] on div at bounding box center [1138, 653] width 2340 height 23
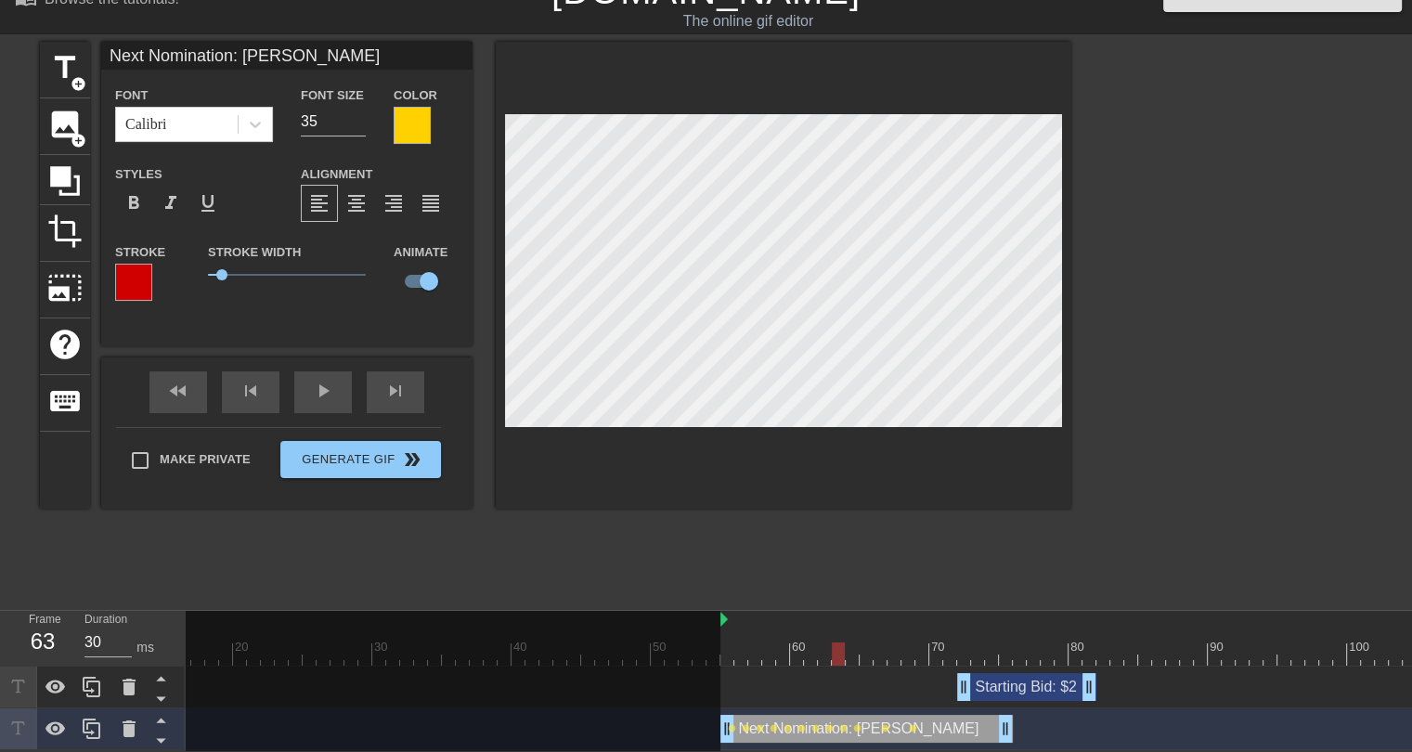
click at [852, 645] on div at bounding box center [1138, 653] width 2340 height 23
click at [841, 649] on div at bounding box center [1138, 653] width 2340 height 23
click at [850, 649] on div at bounding box center [1138, 653] width 2340 height 23
click at [864, 647] on div at bounding box center [1138, 653] width 2340 height 23
click at [884, 647] on div at bounding box center [1138, 653] width 2340 height 23
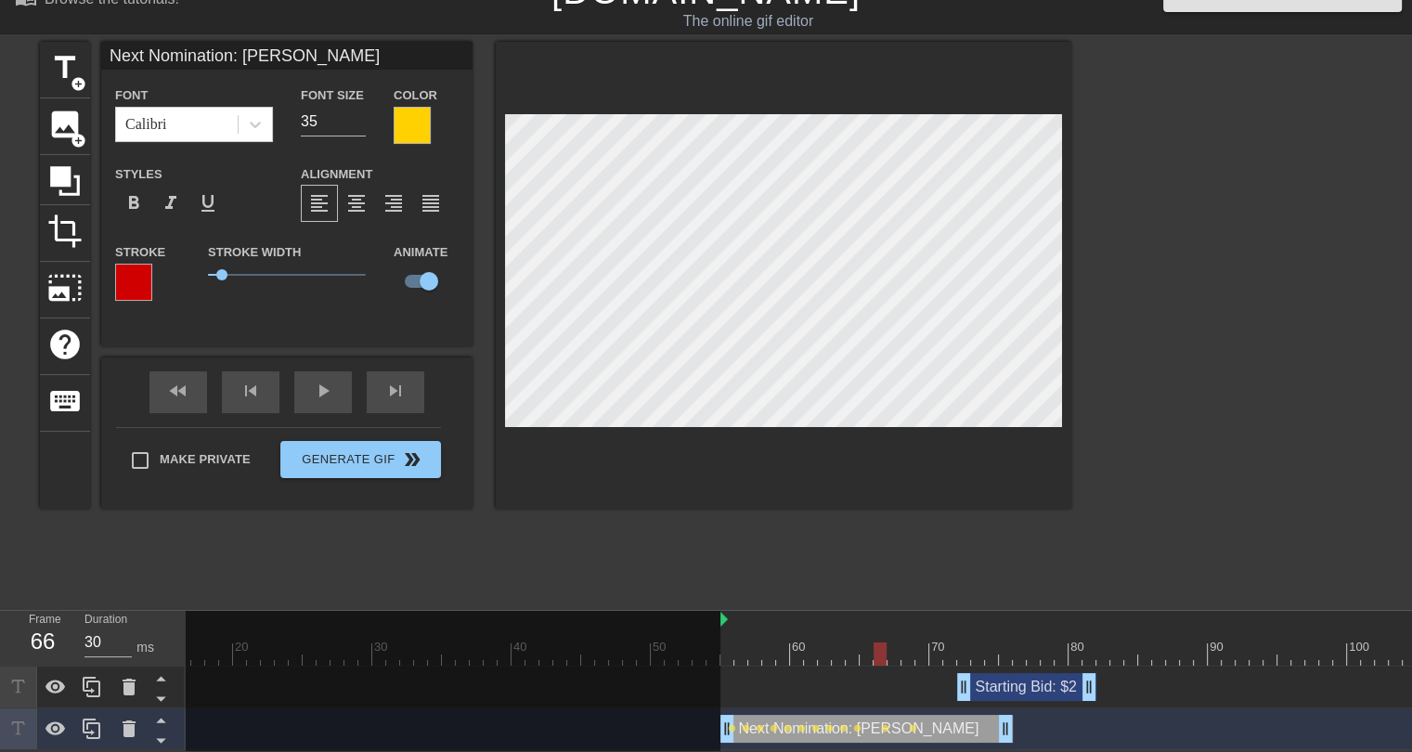
click at [728, 646] on div at bounding box center [1138, 653] width 2340 height 23
type input "40"
click at [745, 650] on div at bounding box center [1138, 653] width 2340 height 23
